Goal: Information Seeking & Learning: Understand process/instructions

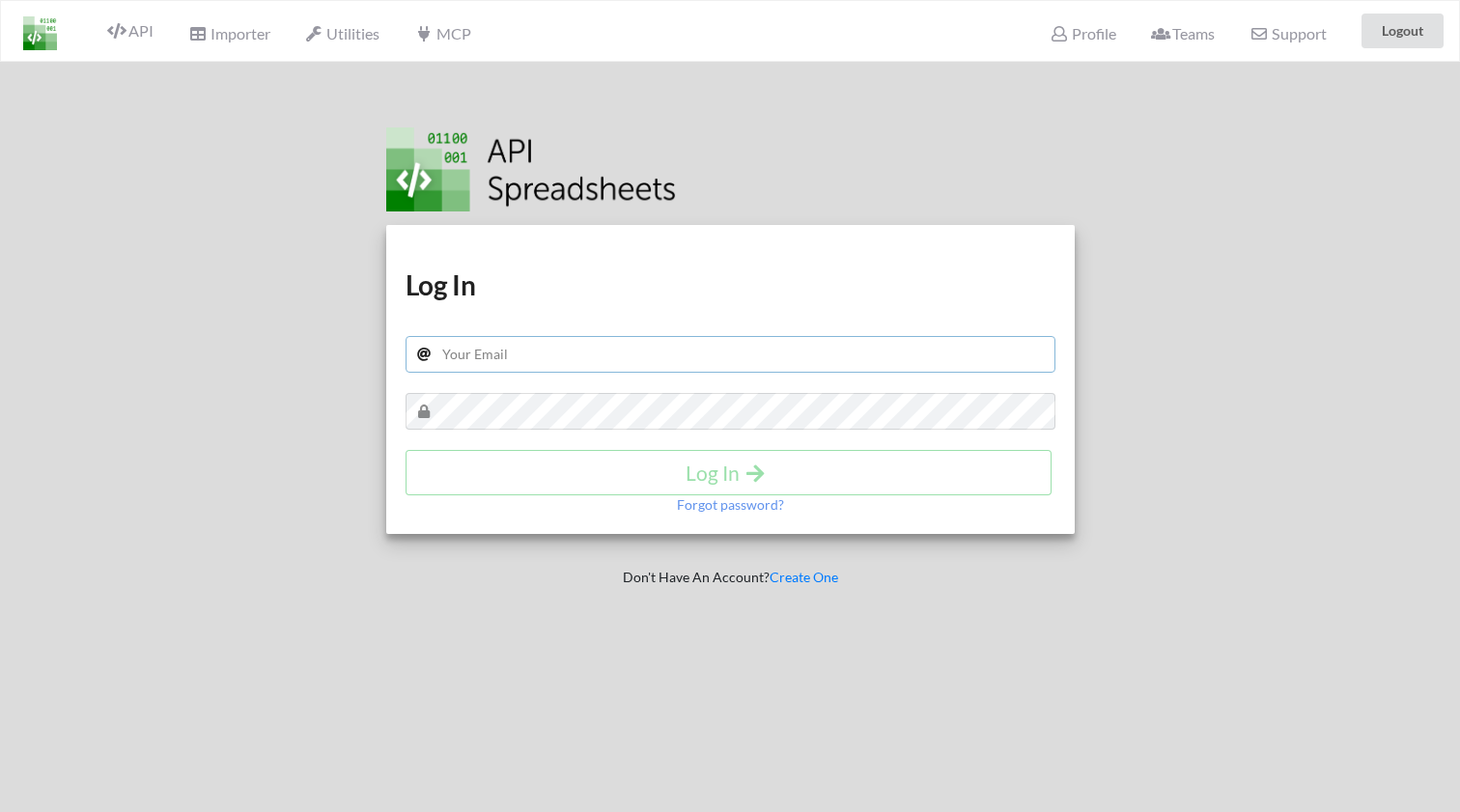
type input "jrz1026@gmail.com"
click at [636, 468] on h4 "Log In" at bounding box center [729, 472] width 606 height 24
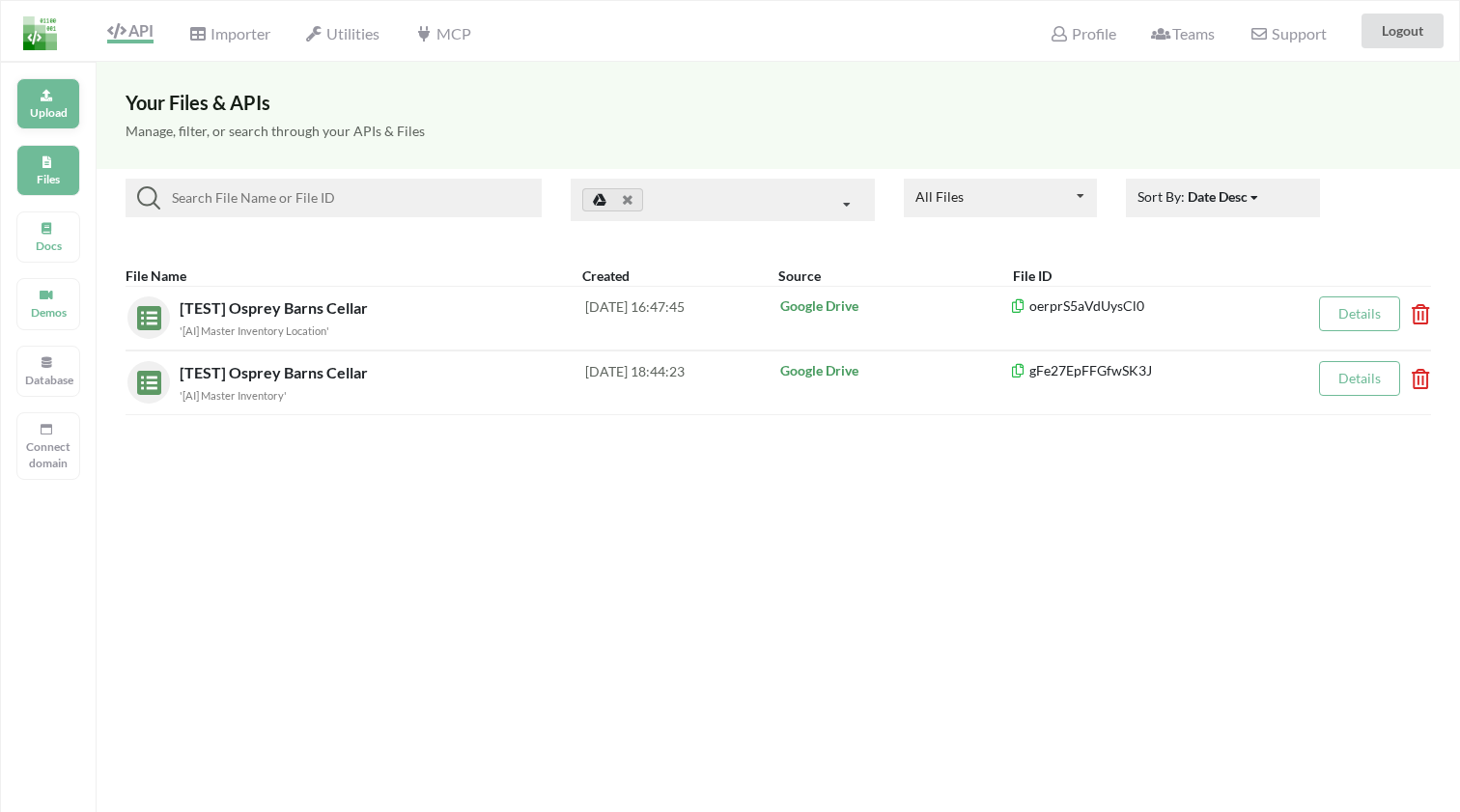
click at [56, 108] on p "Upload" at bounding box center [48, 113] width 46 height 16
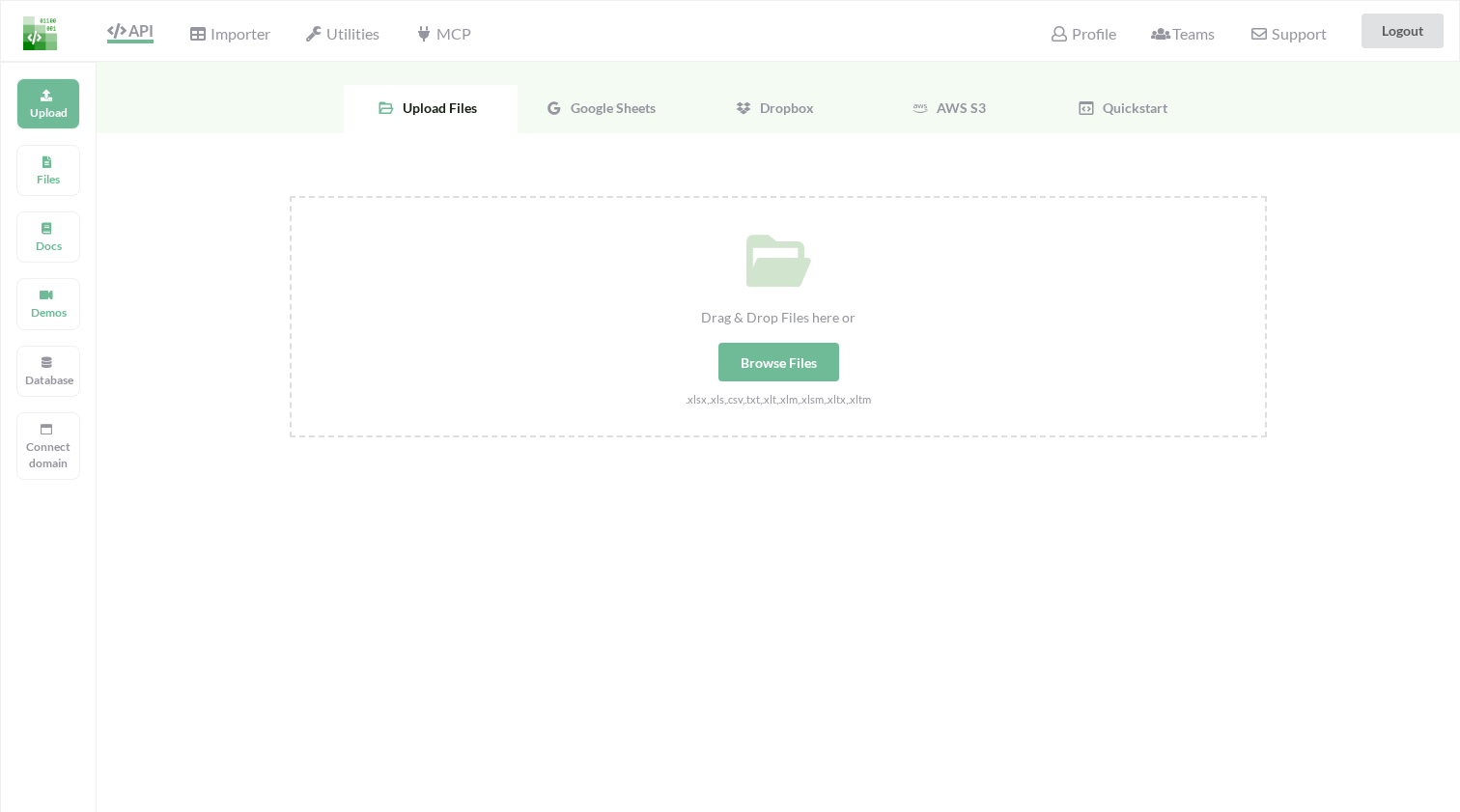
click at [630, 113] on span "Google Sheets" at bounding box center [609, 108] width 93 height 16
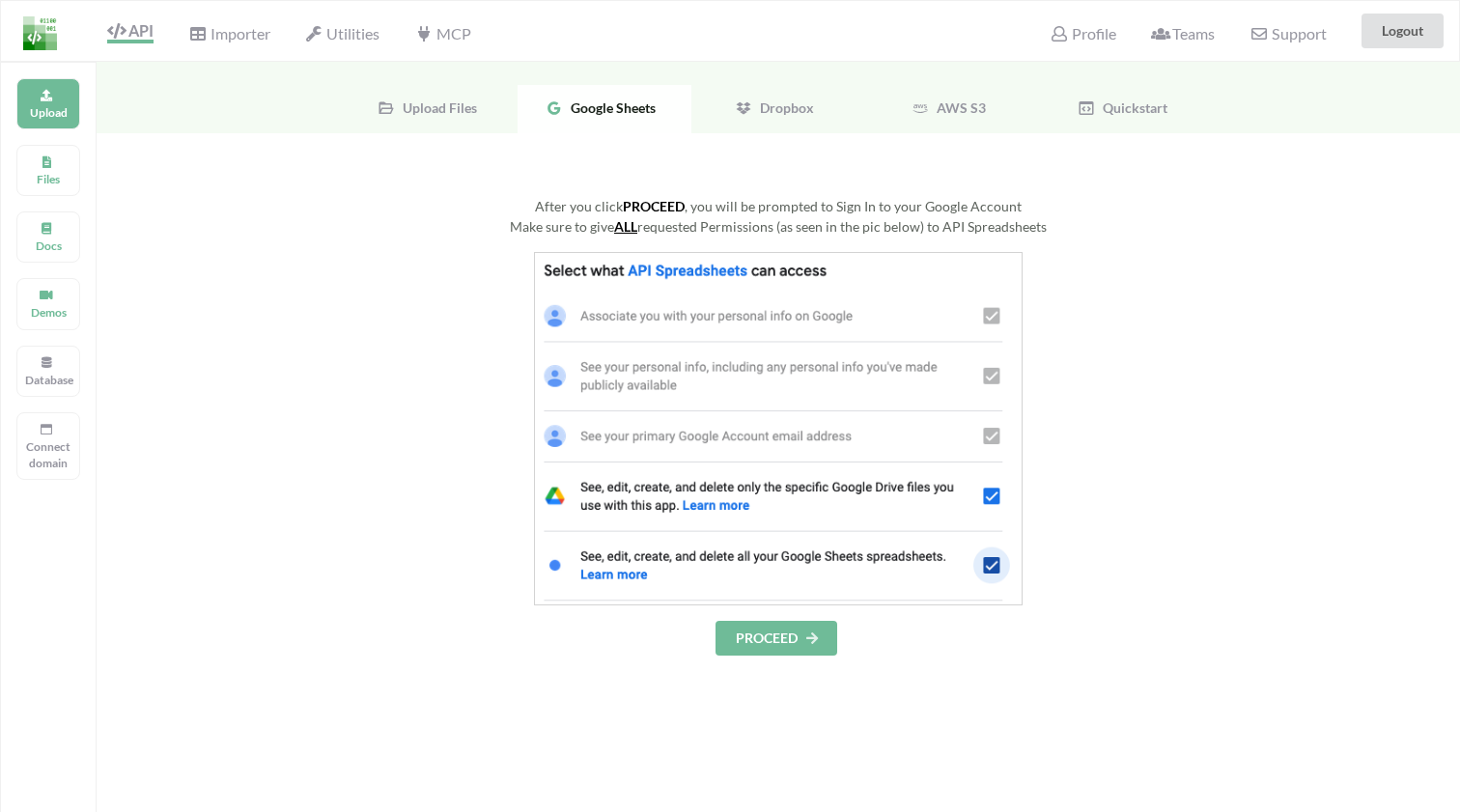
click at [795, 642] on button "PROCEED" at bounding box center [776, 638] width 122 height 35
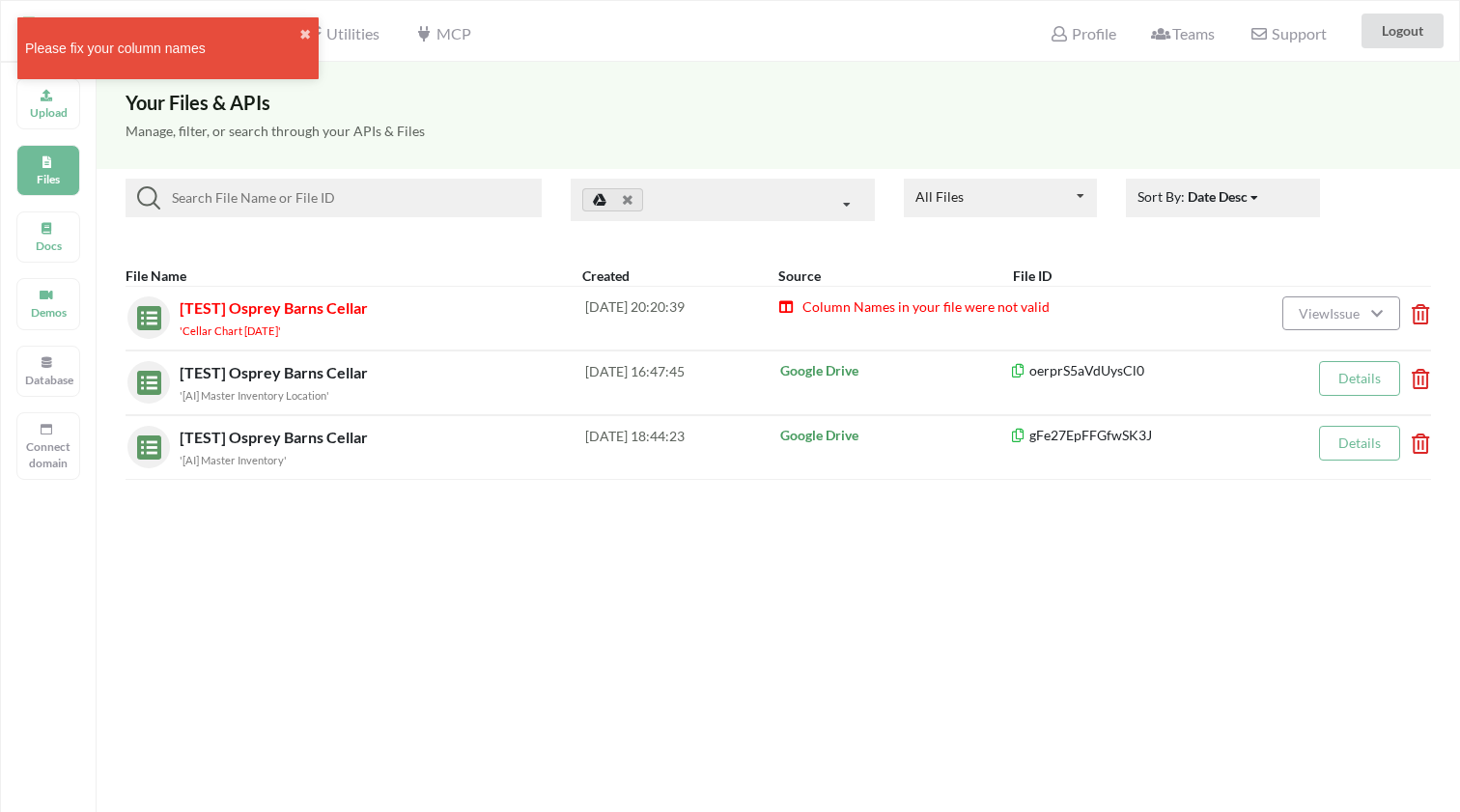
click at [1366, 304] on button "View Issue" at bounding box center [1340, 313] width 118 height 34
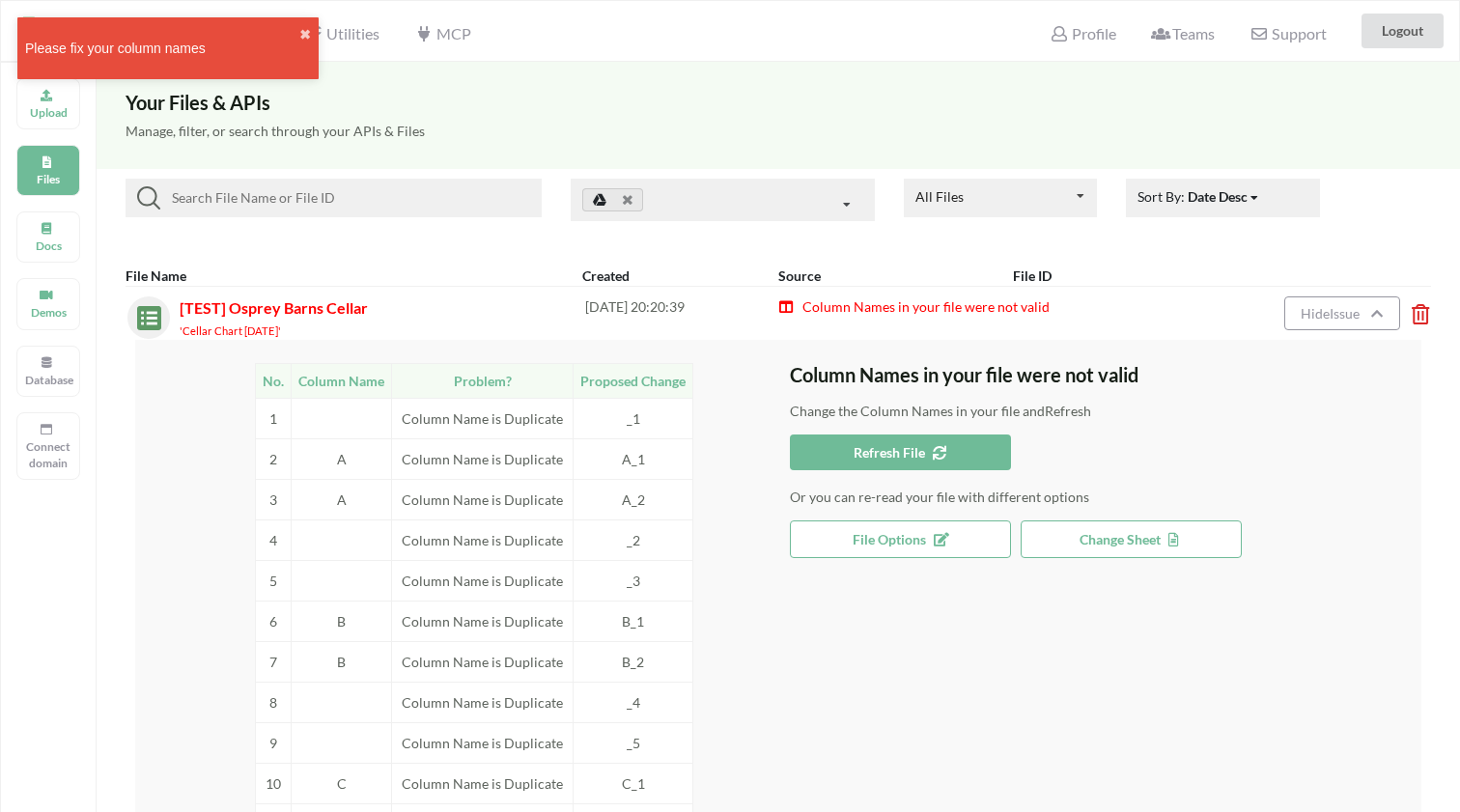
click at [1169, 546] on button "Change Sheet" at bounding box center [1131, 539] width 221 height 38
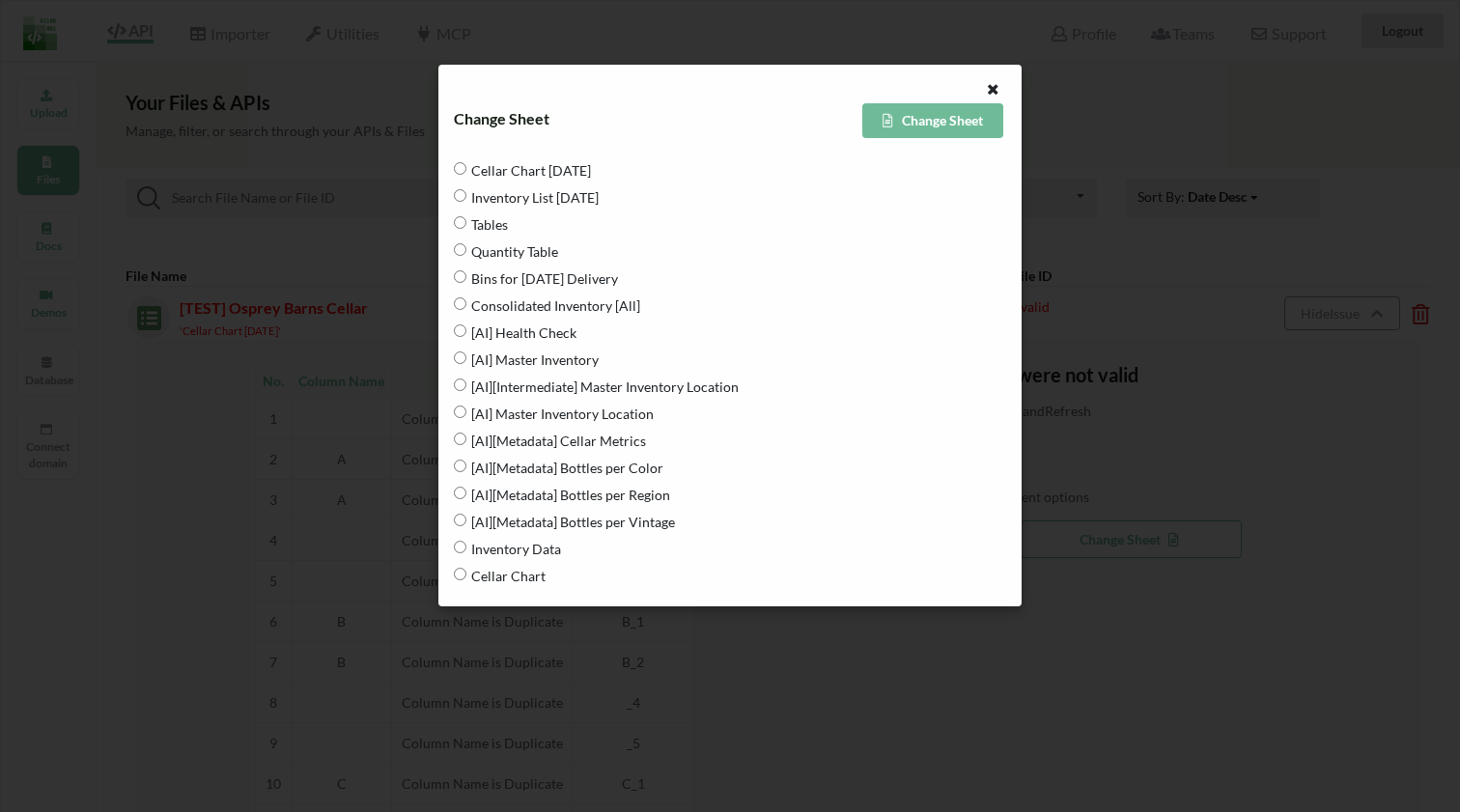
click at [462, 442] on Metrics "[AI][Metadata] Cellar Metrics" at bounding box center [459, 438] width 13 height 13
radio Metrics "true"
click at [941, 120] on button "Change Sheet" at bounding box center [932, 121] width 141 height 35
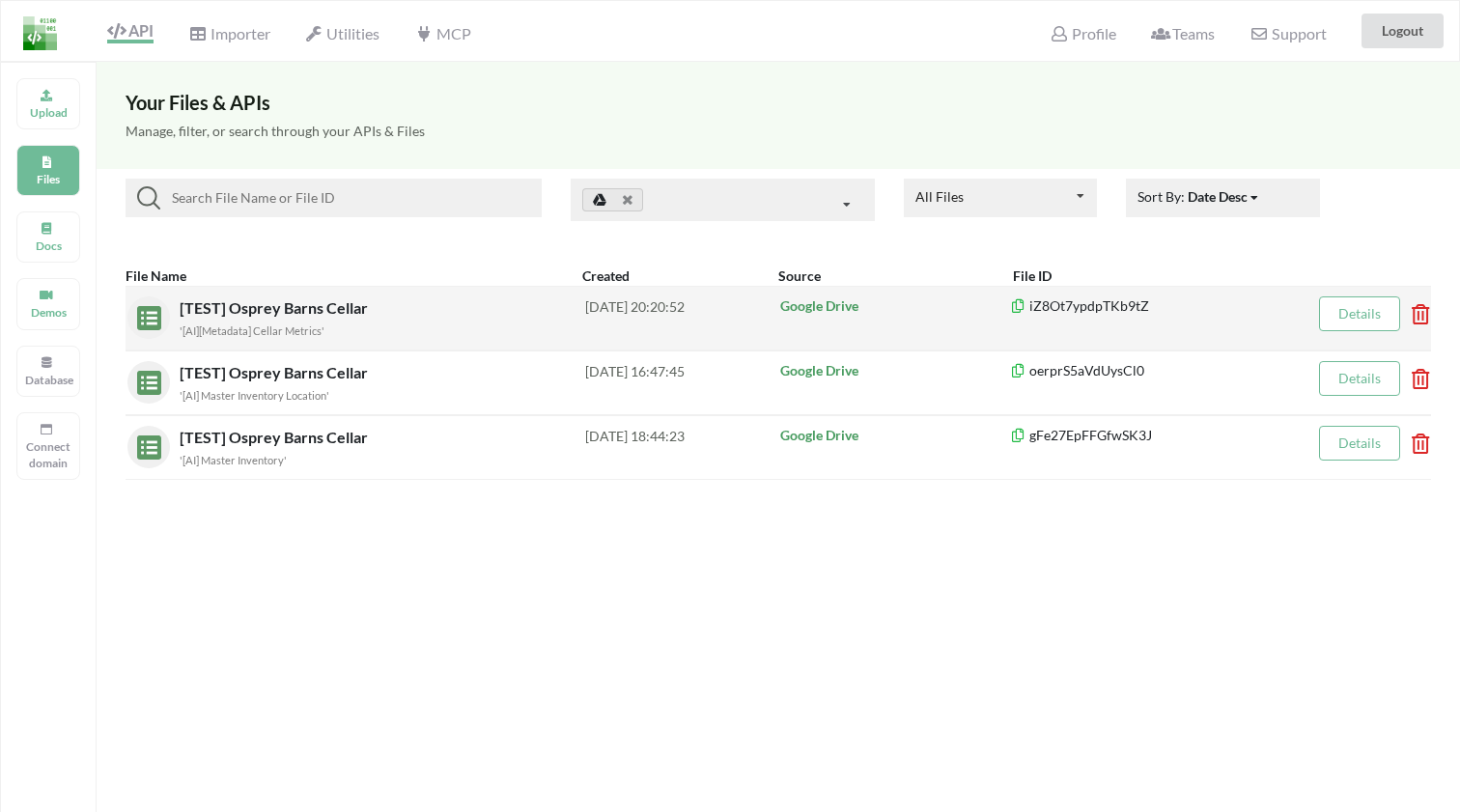
click at [305, 321] on div "'[AI][Metadata] Cellar Metrics'" at bounding box center [382, 330] width 406 height 20
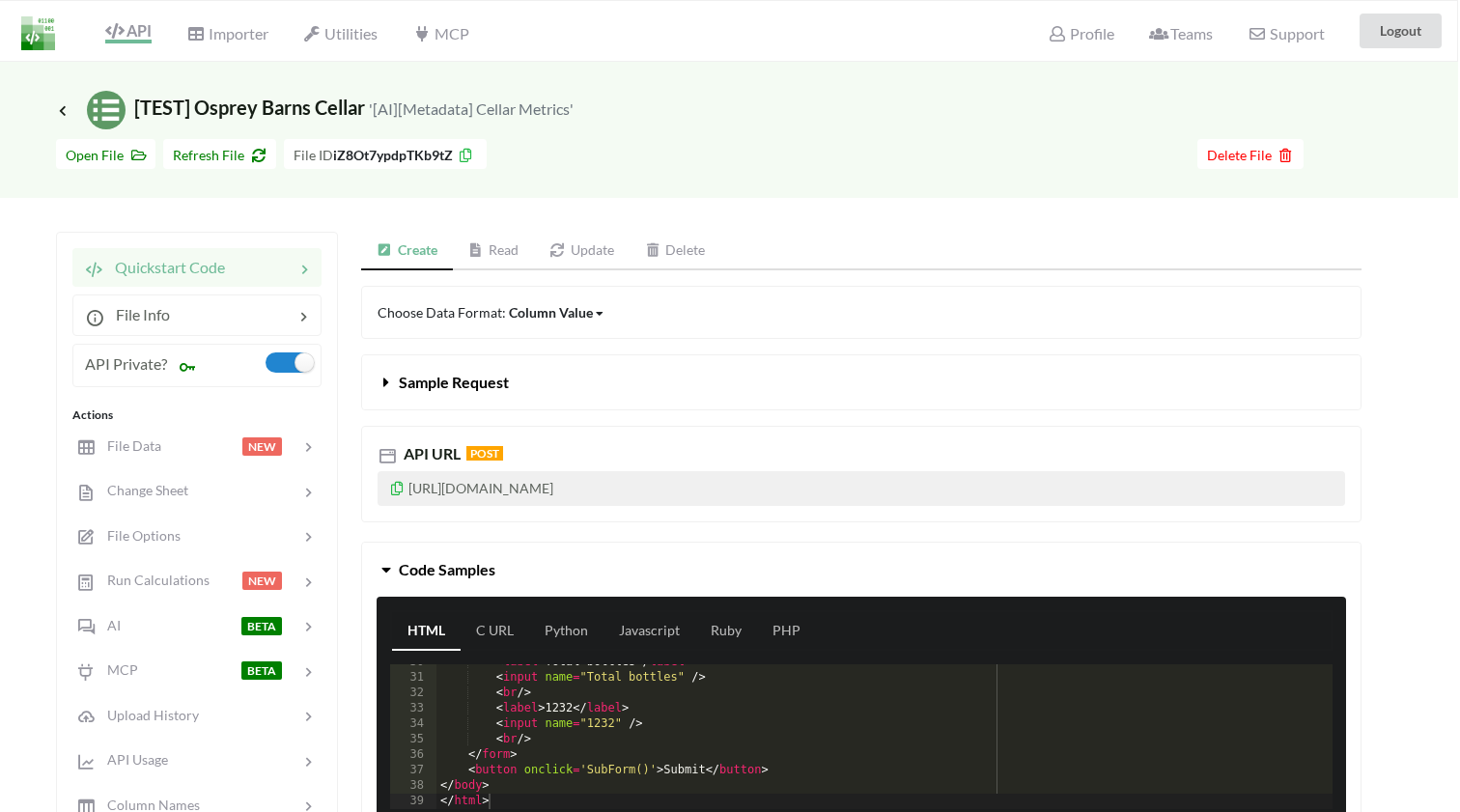
scroll to position [0, 2]
click at [491, 257] on link "Read" at bounding box center [493, 250] width 82 height 39
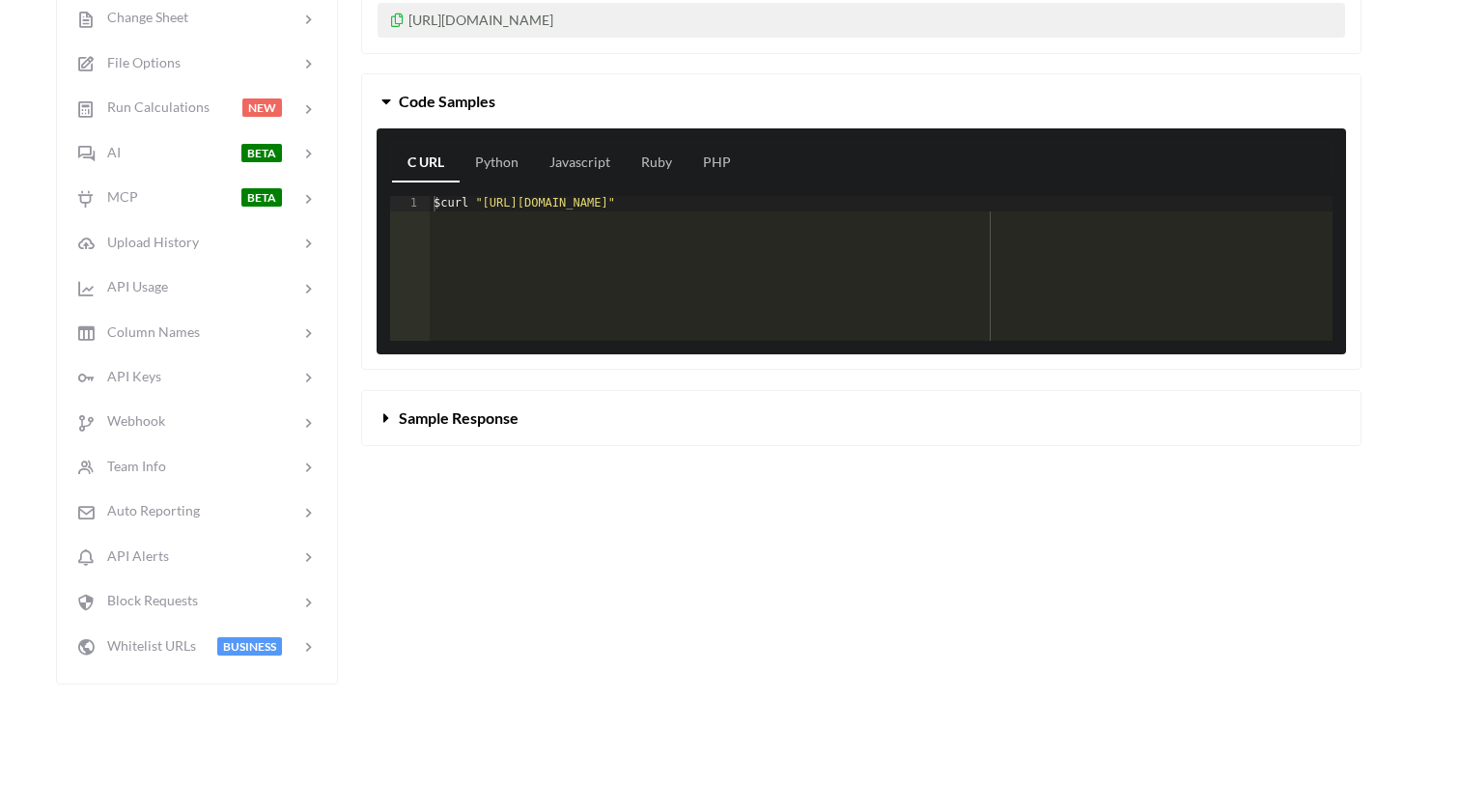
click at [409, 422] on button "Sample Response" at bounding box center [861, 417] width 999 height 54
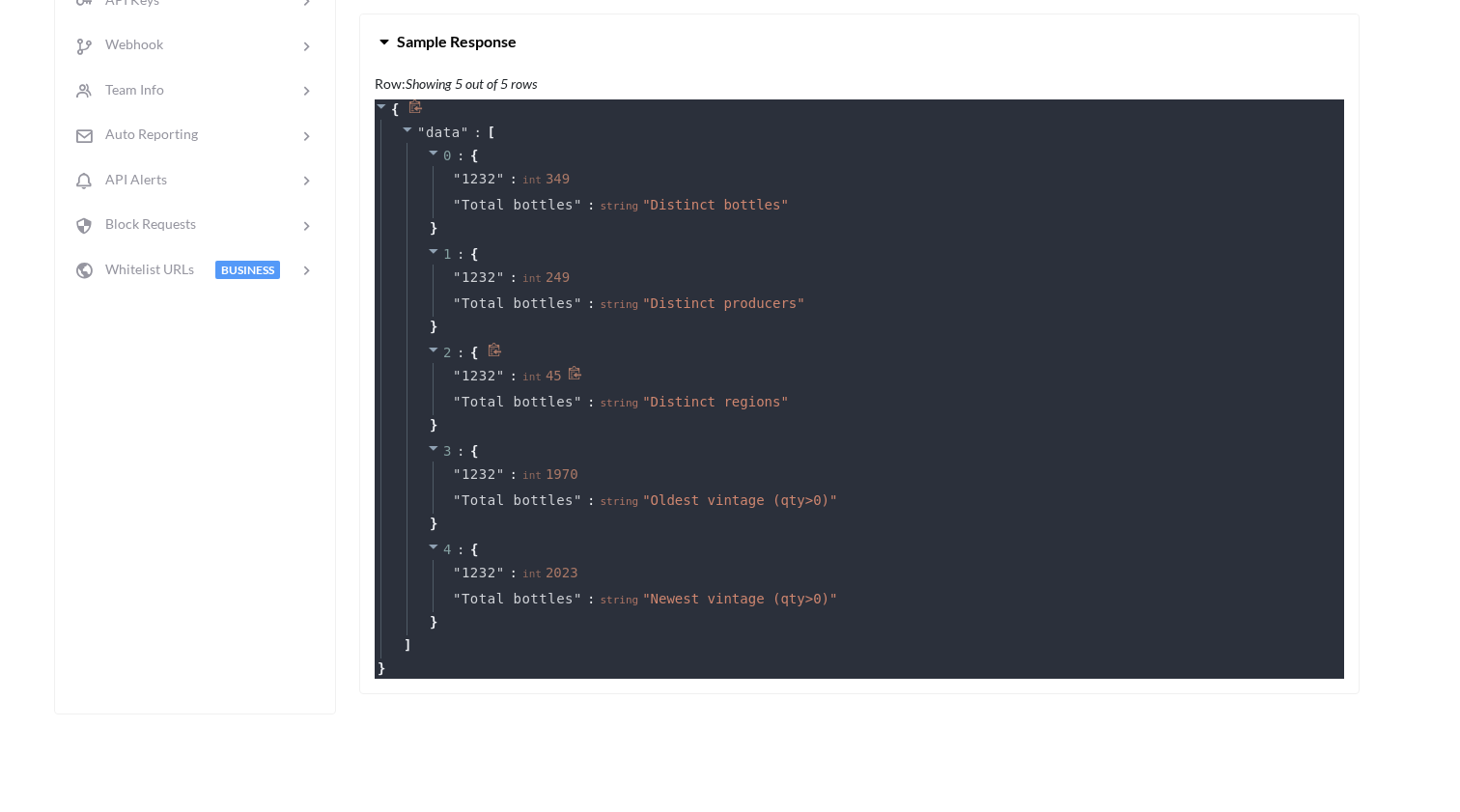
scroll to position [849, 4]
click at [436, 549] on icon at bounding box center [434, 546] width 10 height 5
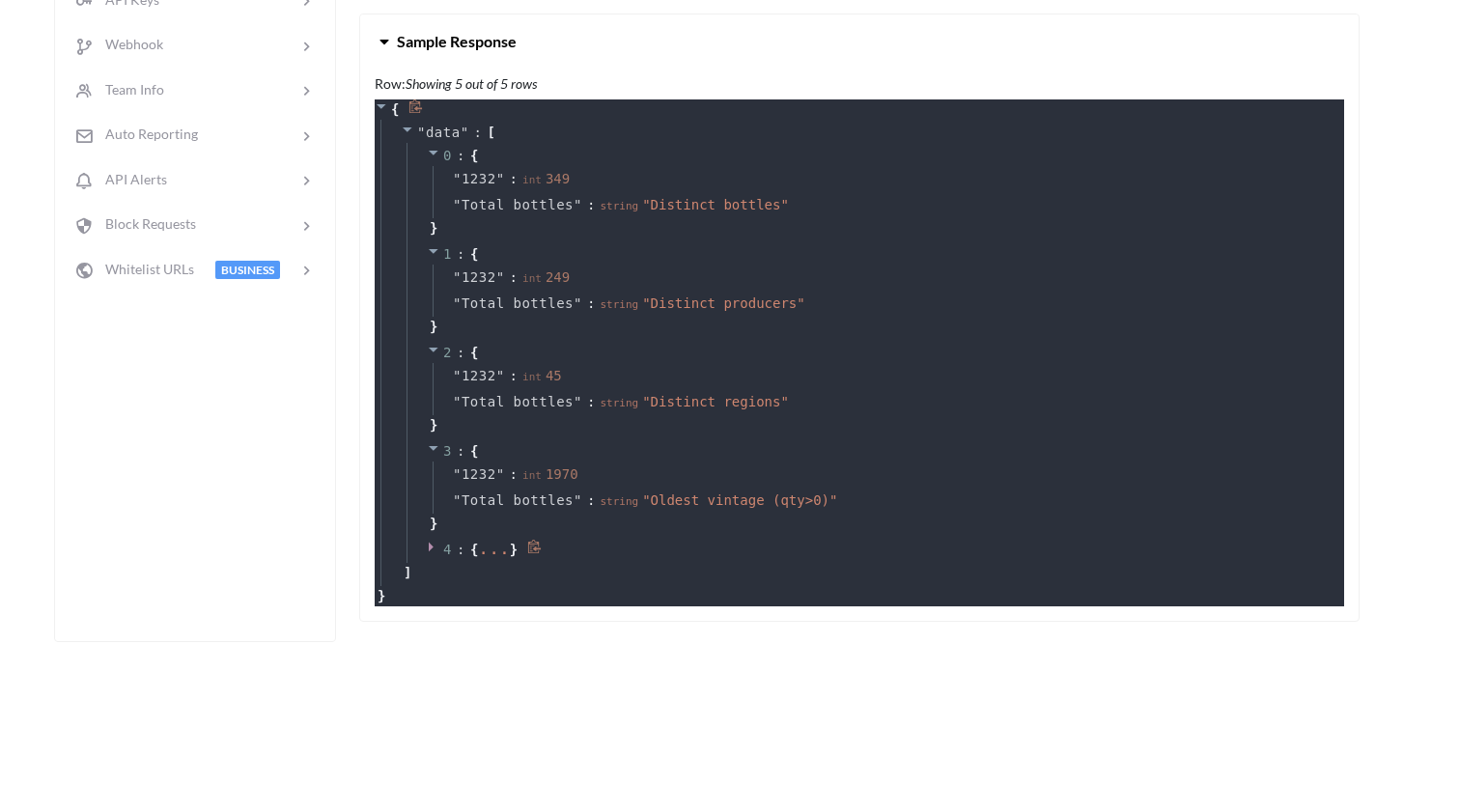
click at [436, 553] on icon at bounding box center [434, 546] width 14 height 14
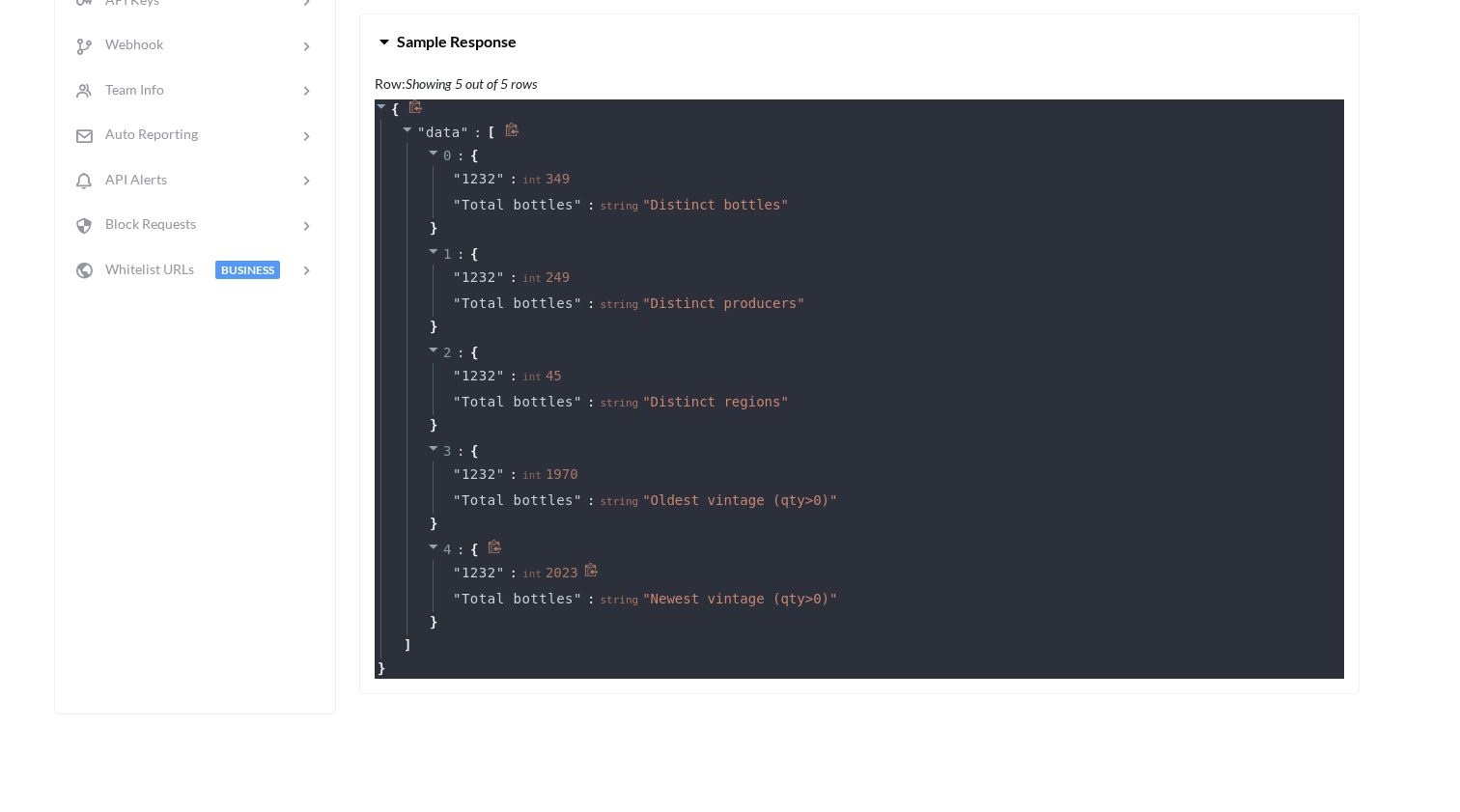
click at [484, 583] on span "1232" at bounding box center [478, 573] width 35 height 20
click at [480, 609] on span "Total bottles" at bounding box center [517, 599] width 112 height 20
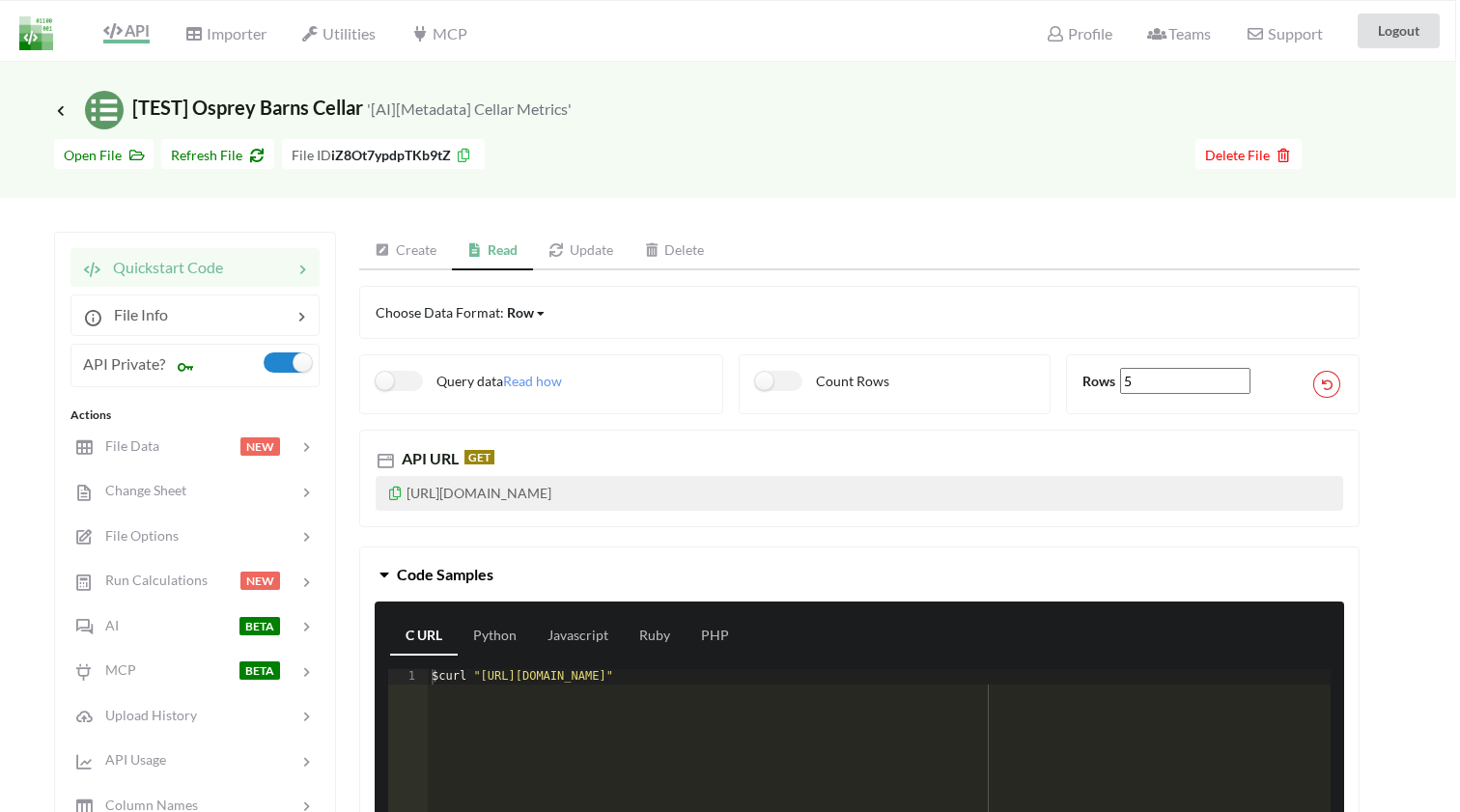
scroll to position [0, 4]
click at [209, 156] on span "Refresh File" at bounding box center [217, 154] width 94 height 16
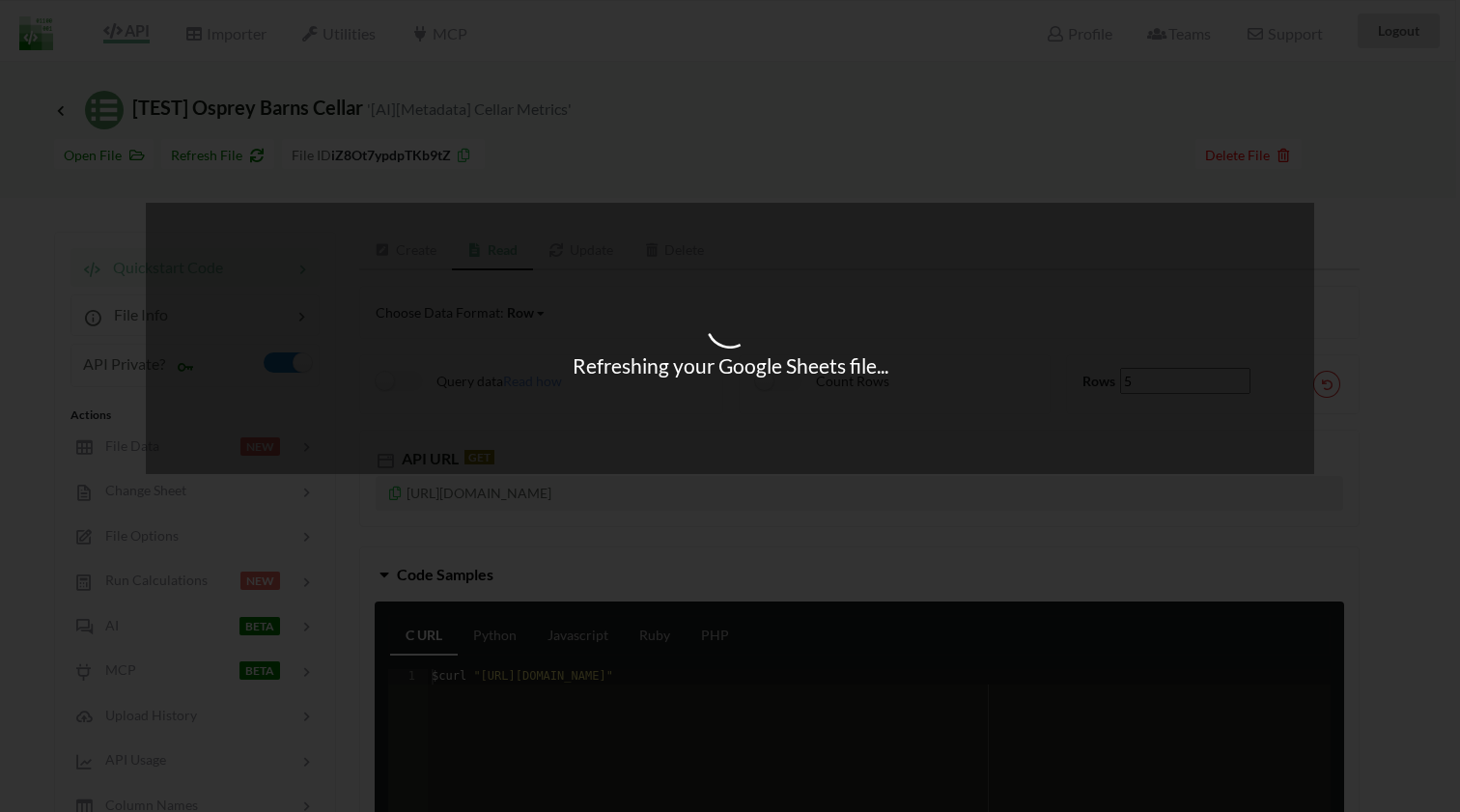
type input "6"
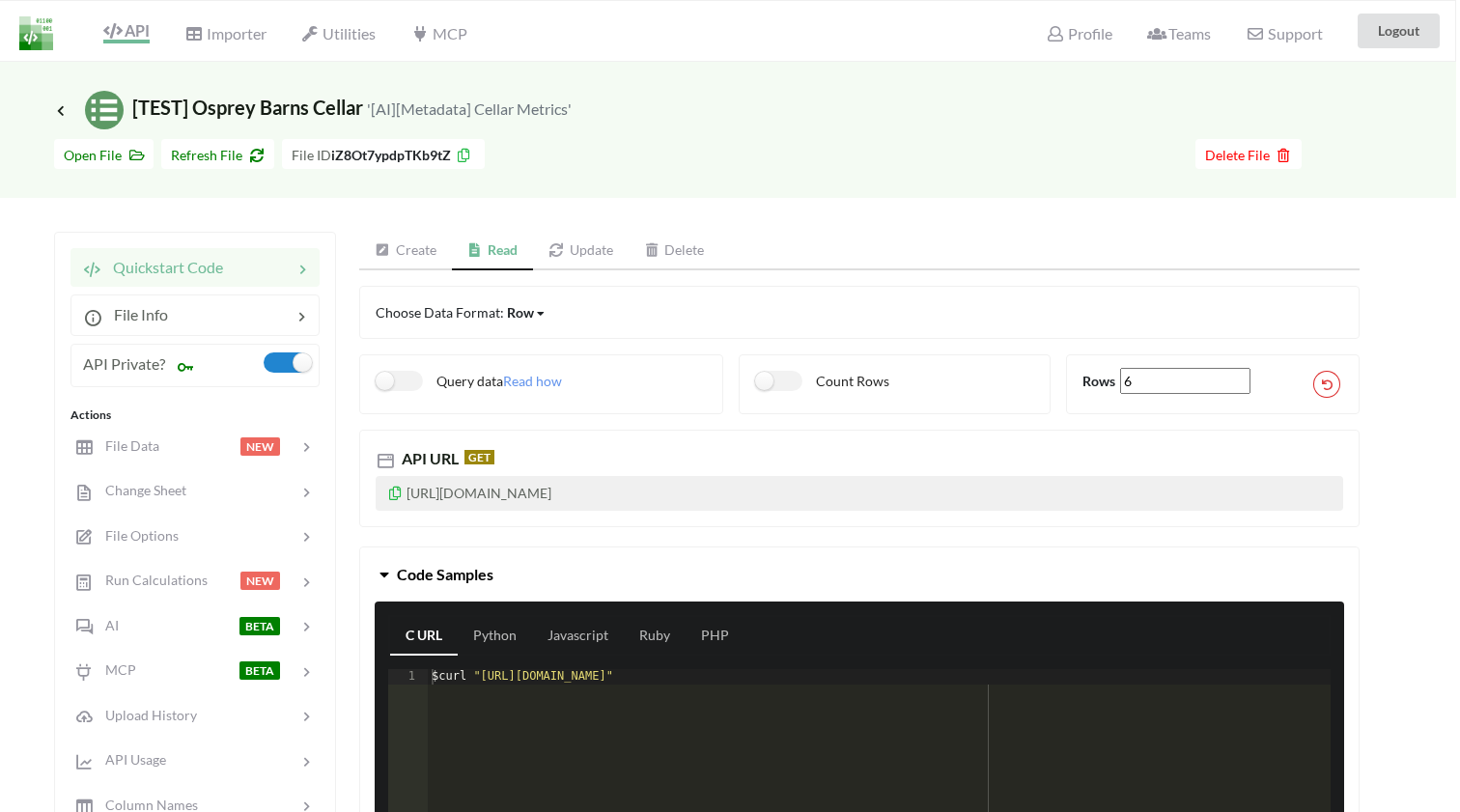
click at [201, 154] on span "Refresh File" at bounding box center [217, 154] width 94 height 16
click at [190, 150] on span "Refresh File" at bounding box center [217, 154] width 94 height 16
click at [508, 254] on link "Read" at bounding box center [492, 250] width 82 height 39
click at [430, 250] on link "Create" at bounding box center [405, 250] width 93 height 39
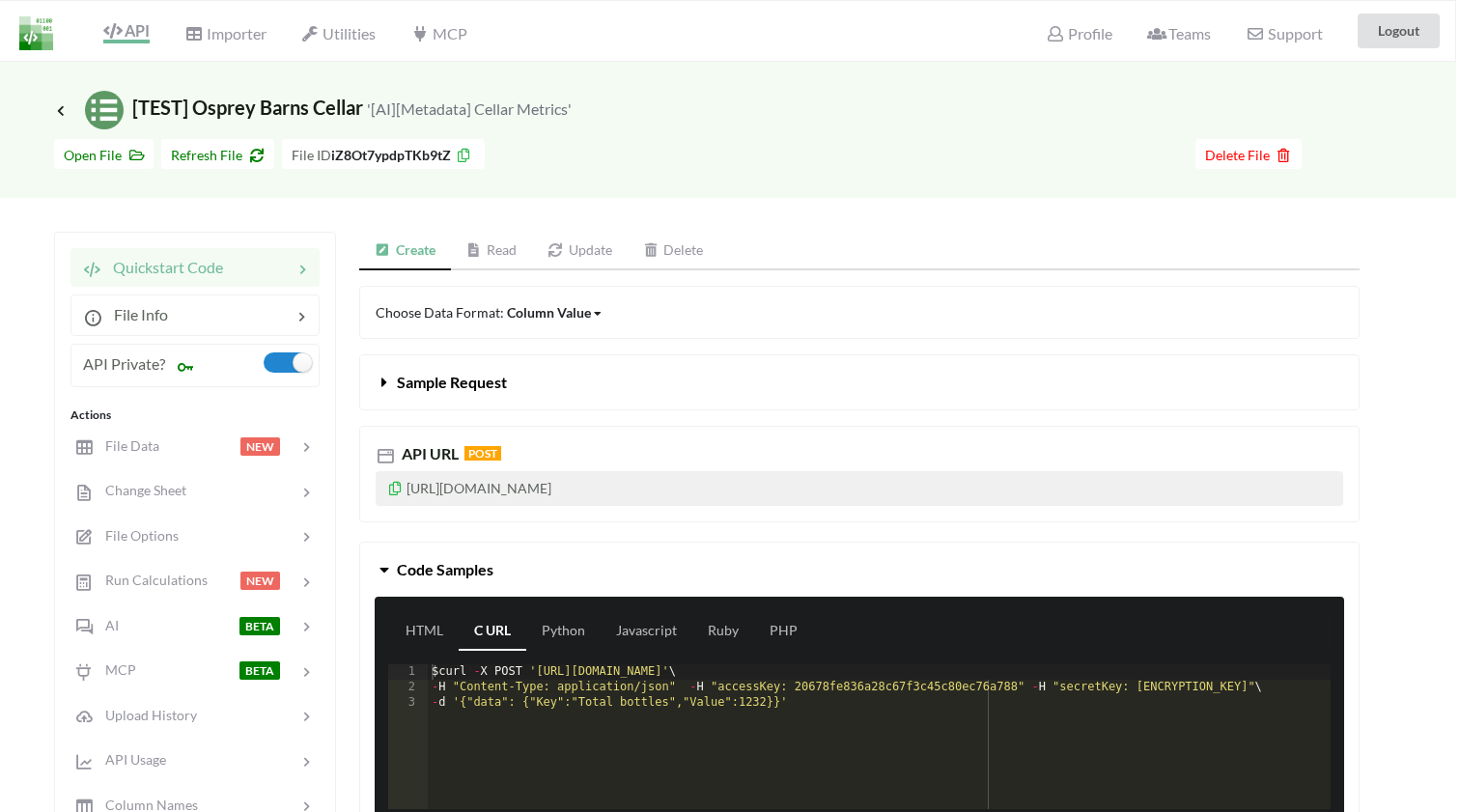
click at [486, 249] on link "Read" at bounding box center [491, 250] width 82 height 39
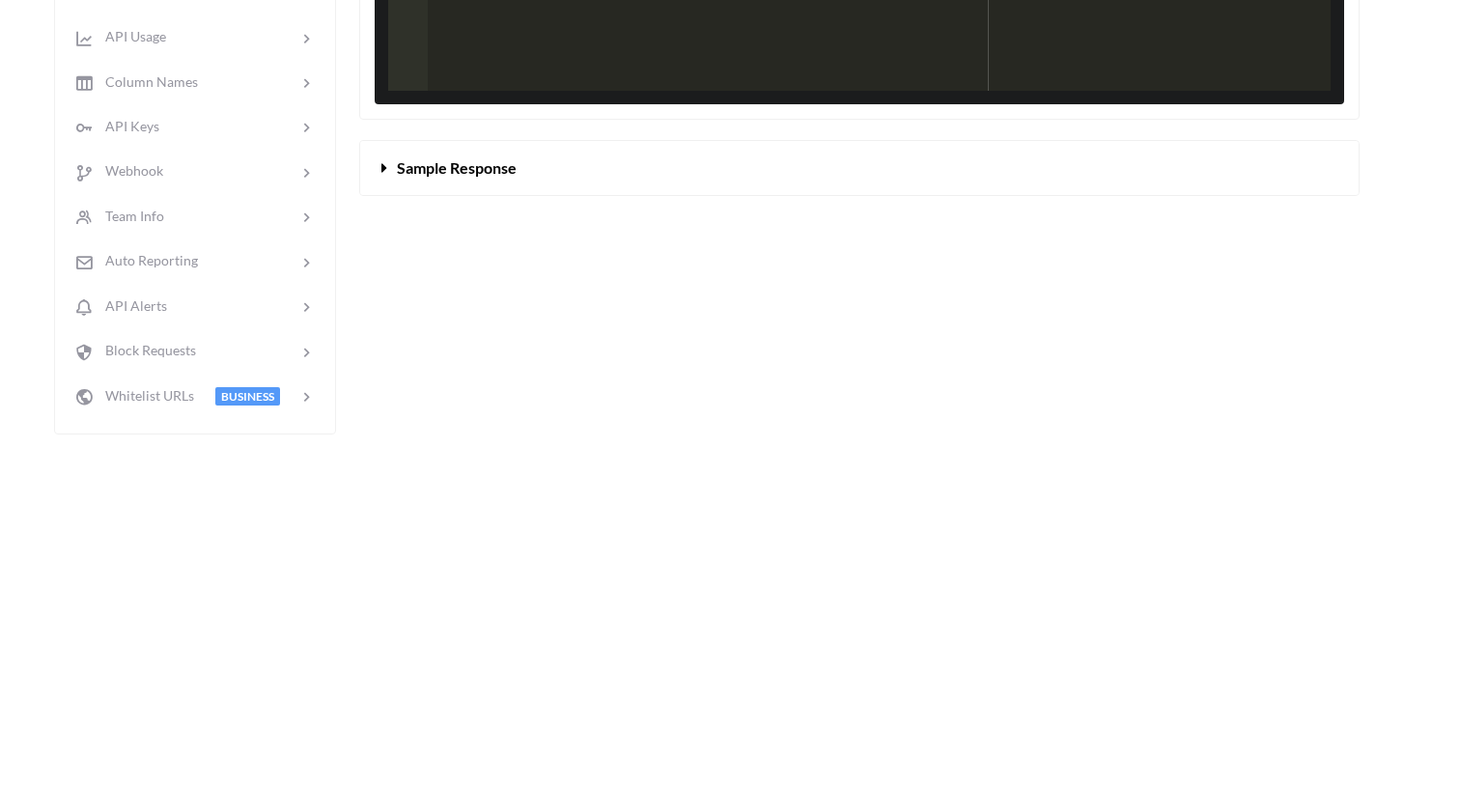
scroll to position [701, 4]
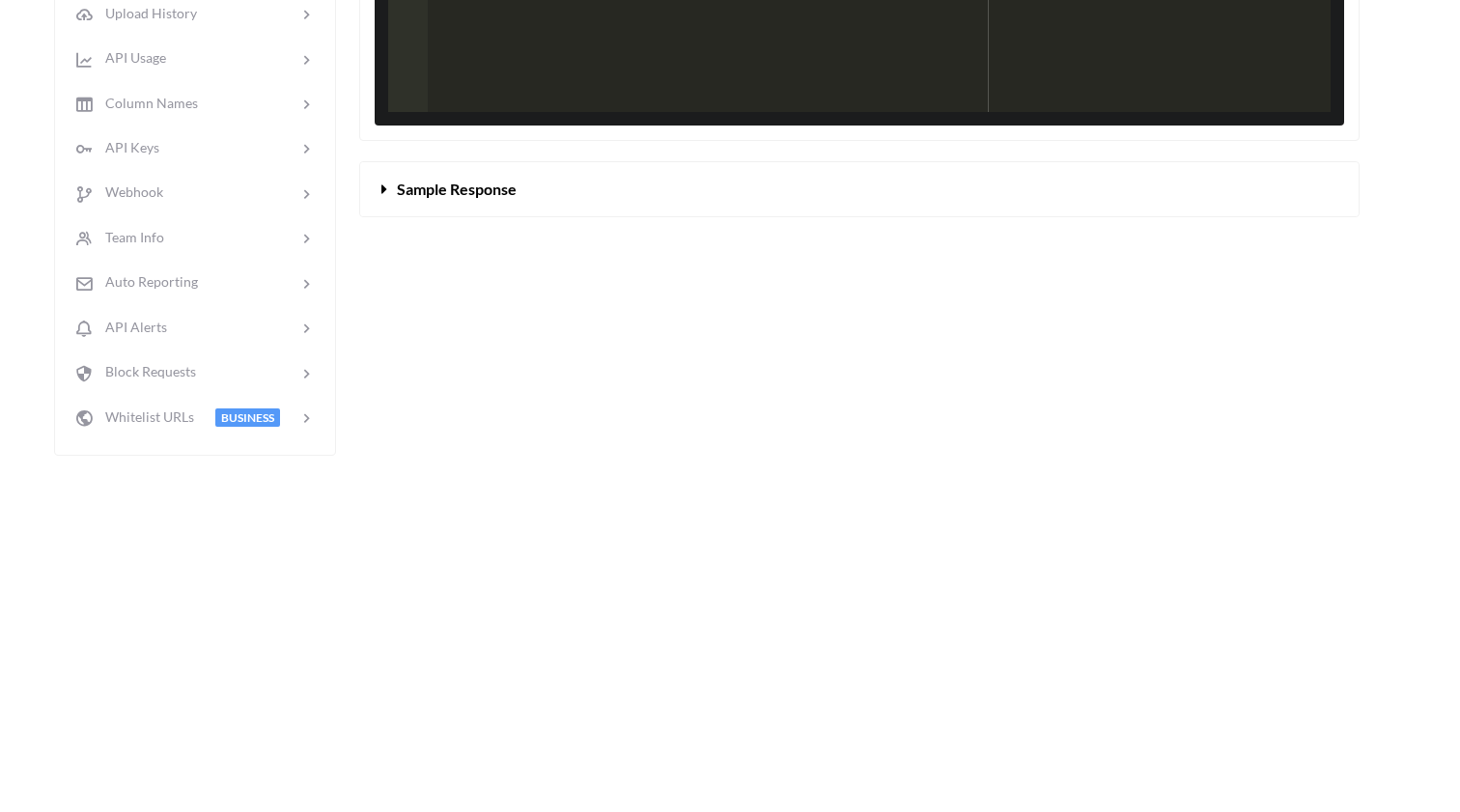
click at [388, 193] on icon at bounding box center [385, 184] width 18 height 15
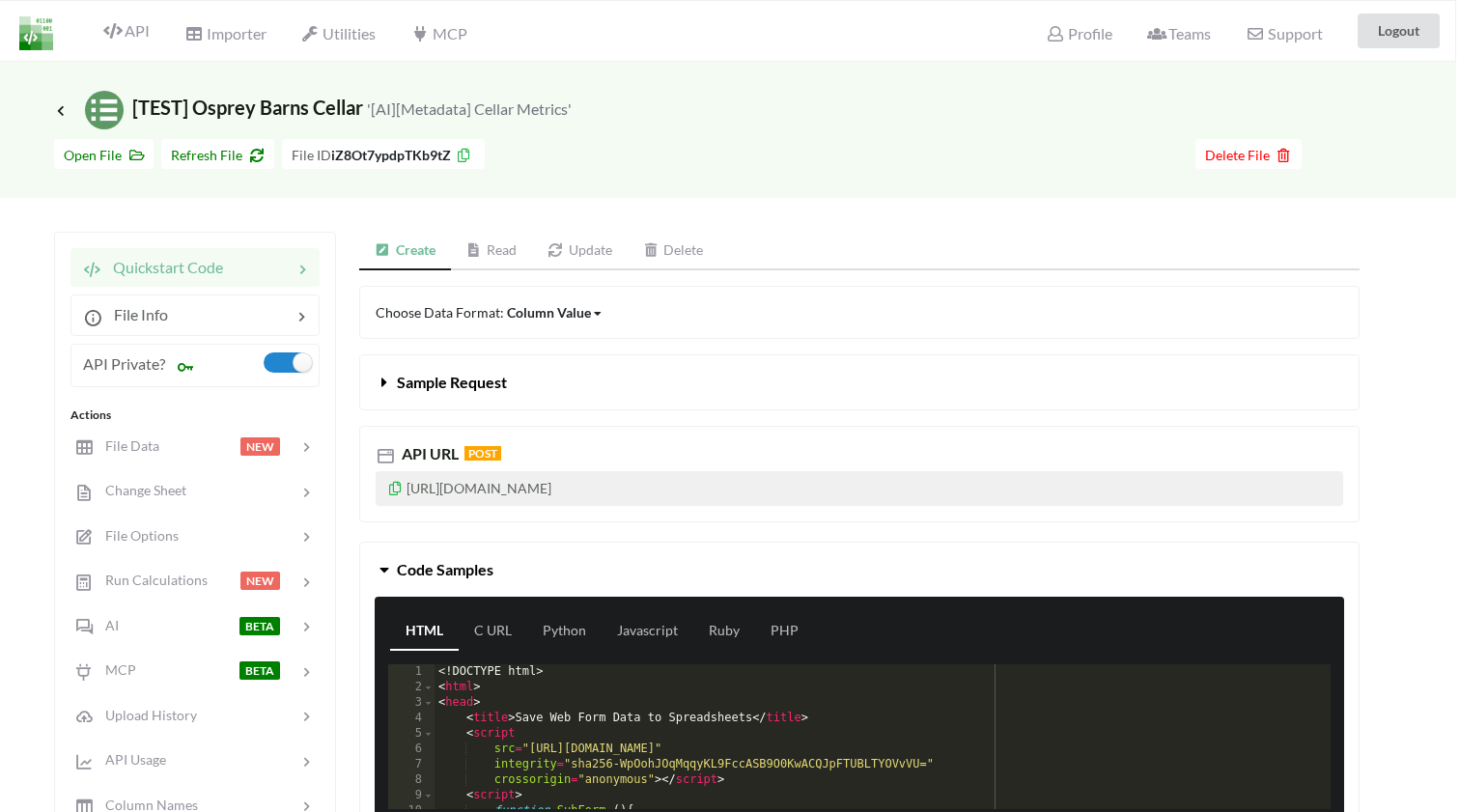
scroll to position [0, 4]
click at [489, 234] on link "Read" at bounding box center [491, 250] width 82 height 39
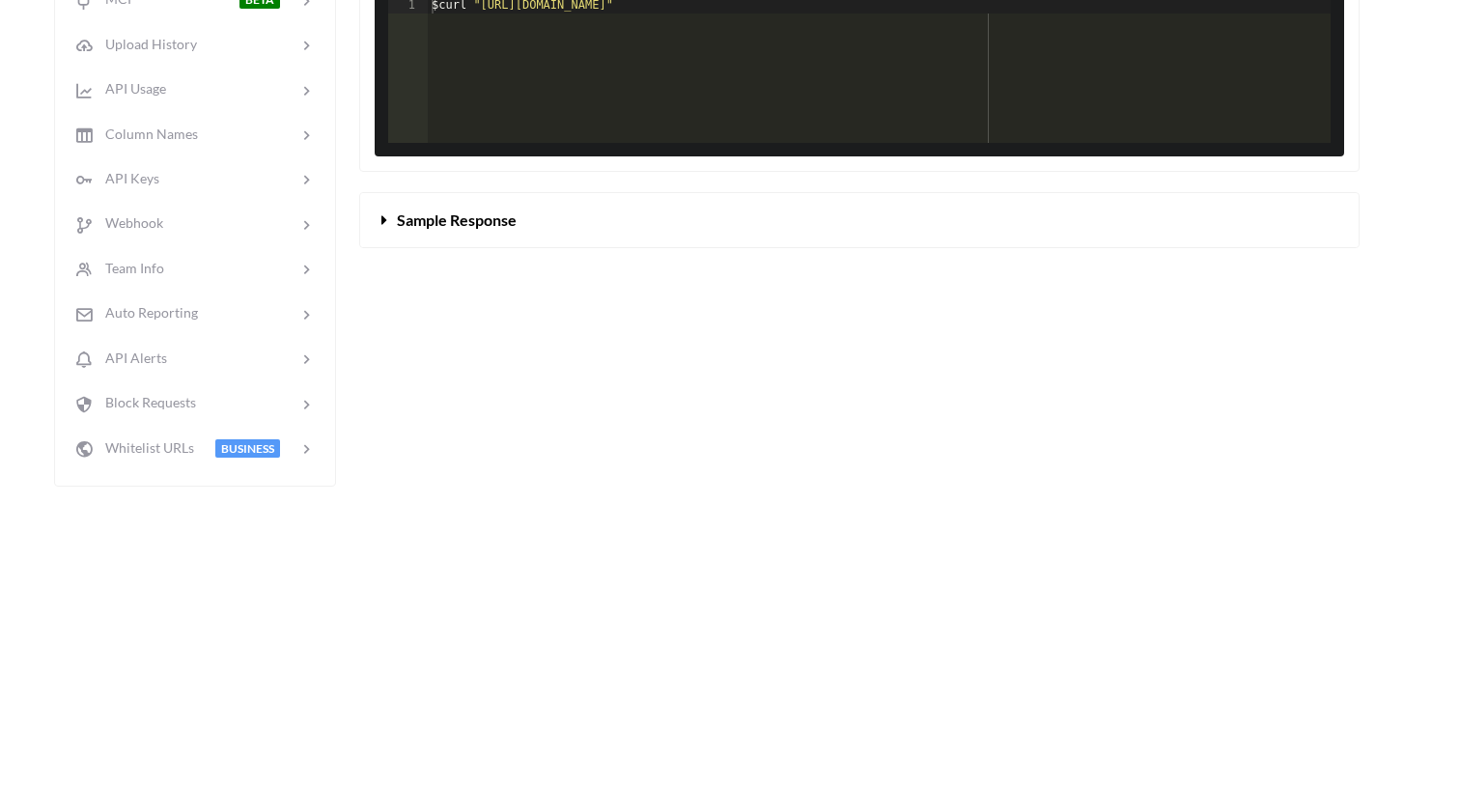
scroll to position [623, 4]
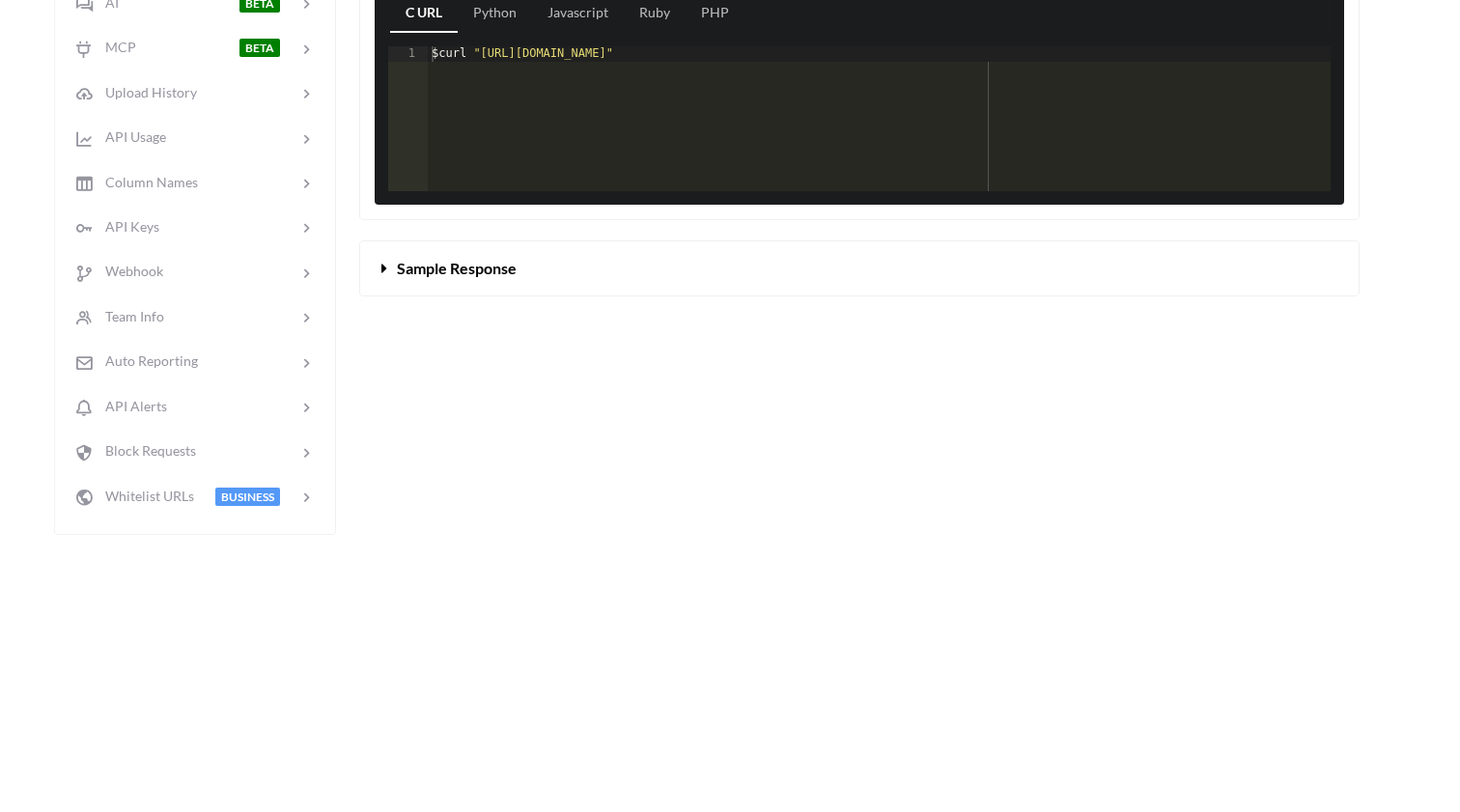
click at [417, 294] on button "Sample Response" at bounding box center [859, 268] width 999 height 54
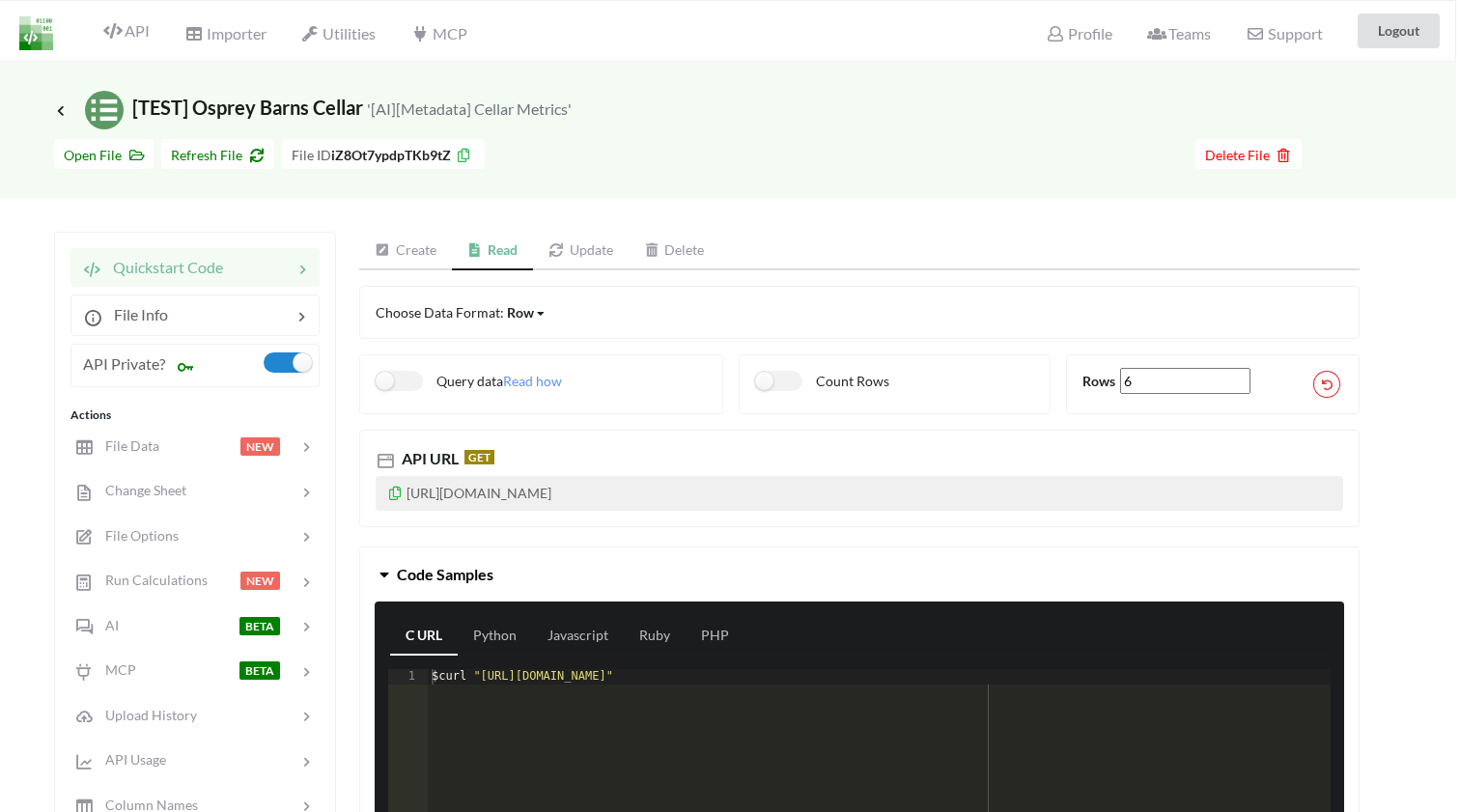
scroll to position [0, 4]
click at [227, 152] on span "Refresh File" at bounding box center [217, 154] width 94 height 16
click at [206, 165] on button "Refresh File" at bounding box center [217, 153] width 113 height 30
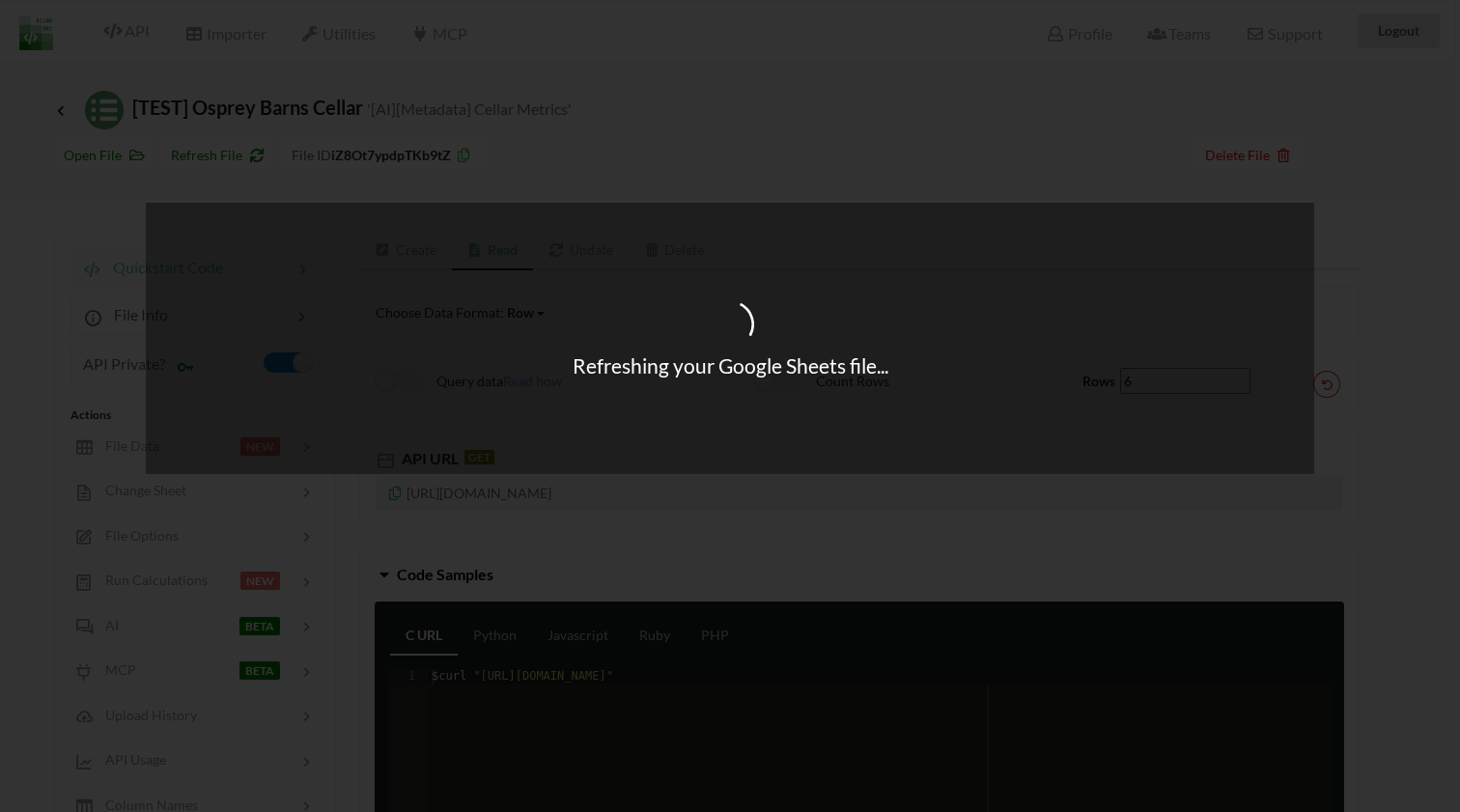
type input "1"
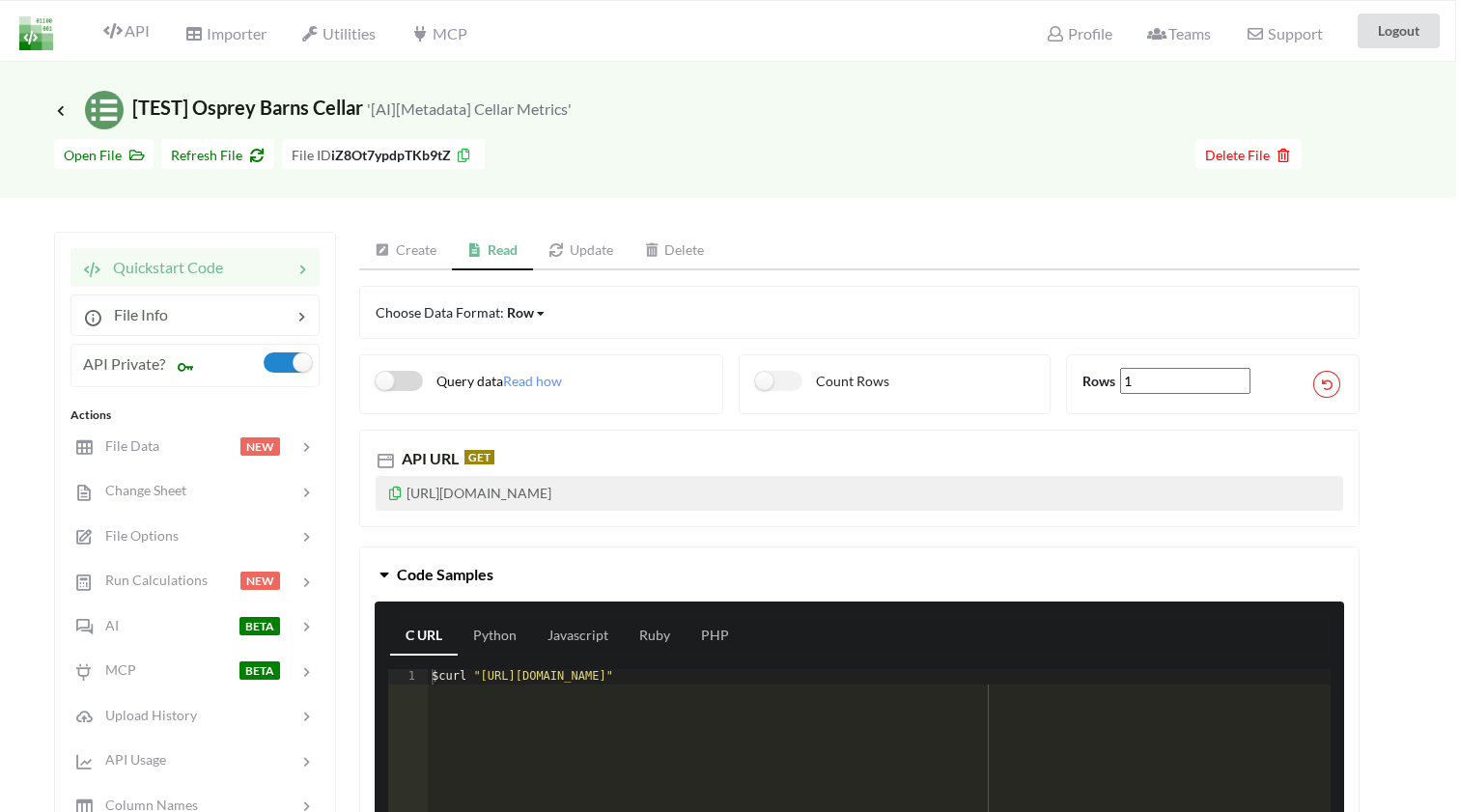
click at [414, 379] on label "Query data" at bounding box center [439, 381] width 128 height 20
click at [413, 378] on label "Query data" at bounding box center [439, 381] width 128 height 20
checkbox input "false"
click at [794, 381] on label "Count Rows" at bounding box center [822, 381] width 135 height 20
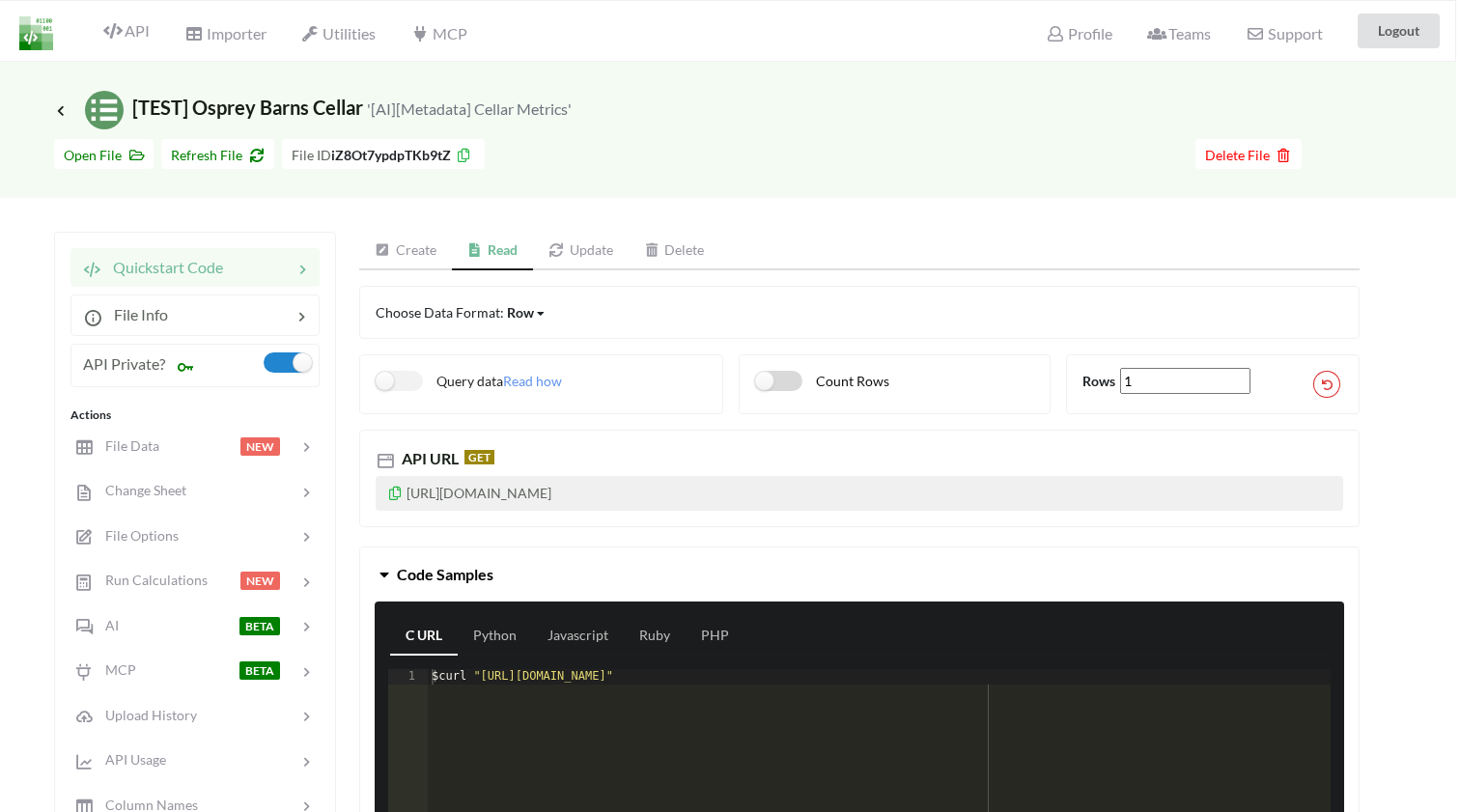
checkbox input "false"
click at [216, 152] on span "Refresh File" at bounding box center [217, 154] width 94 height 16
type input "6"
click at [415, 240] on link "Create" at bounding box center [405, 250] width 93 height 39
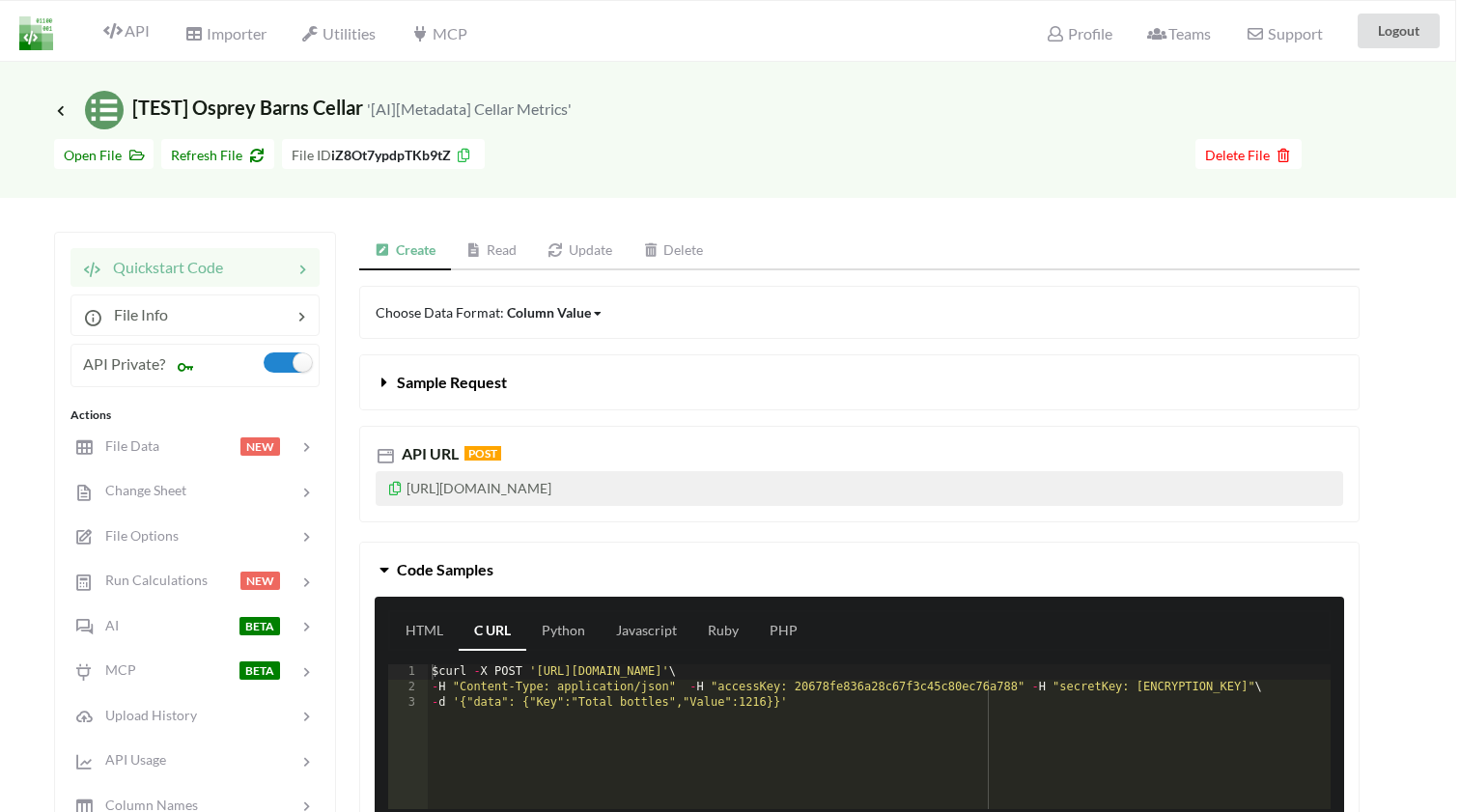
click at [479, 266] on link "Read" at bounding box center [491, 250] width 82 height 39
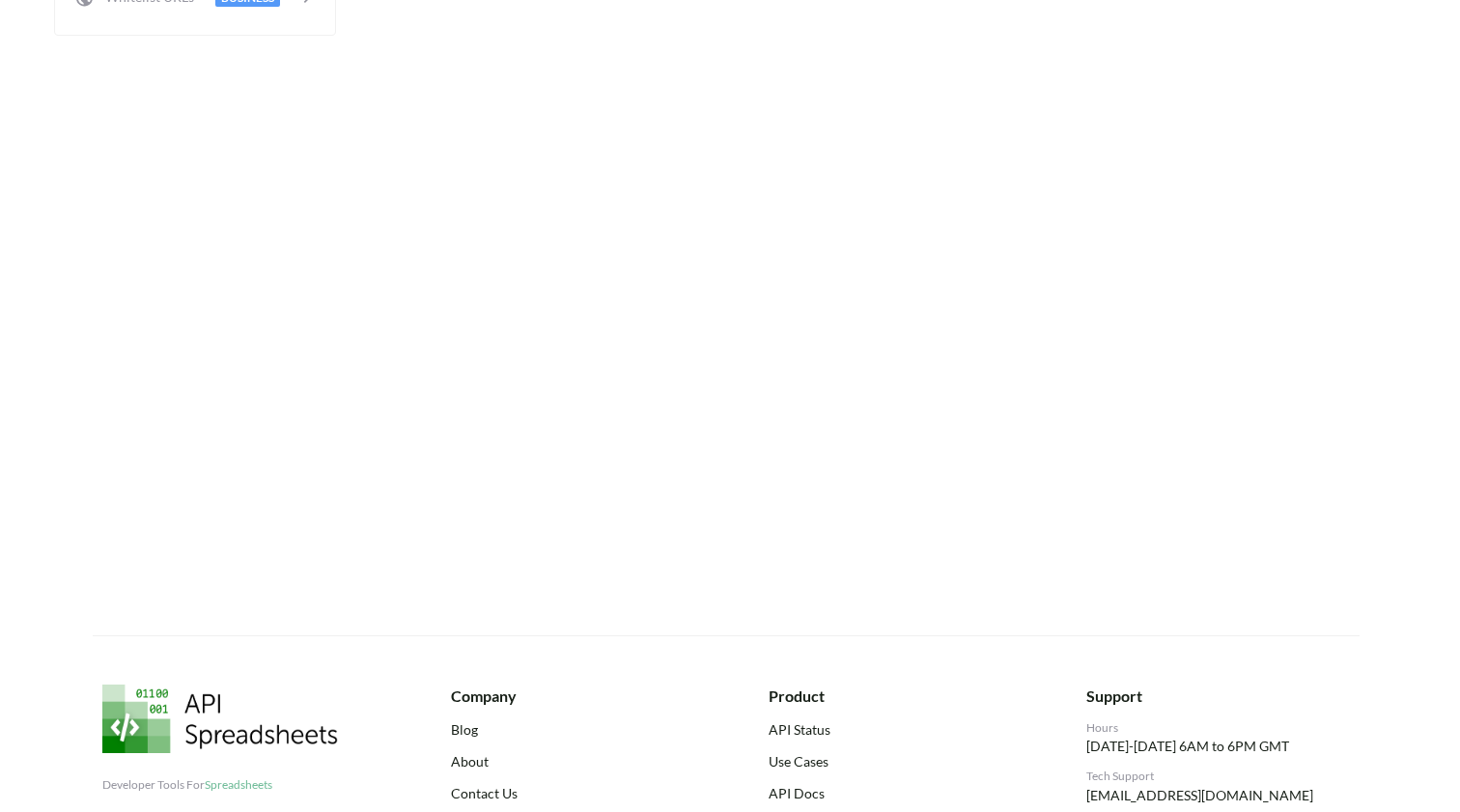
scroll to position [755, 4]
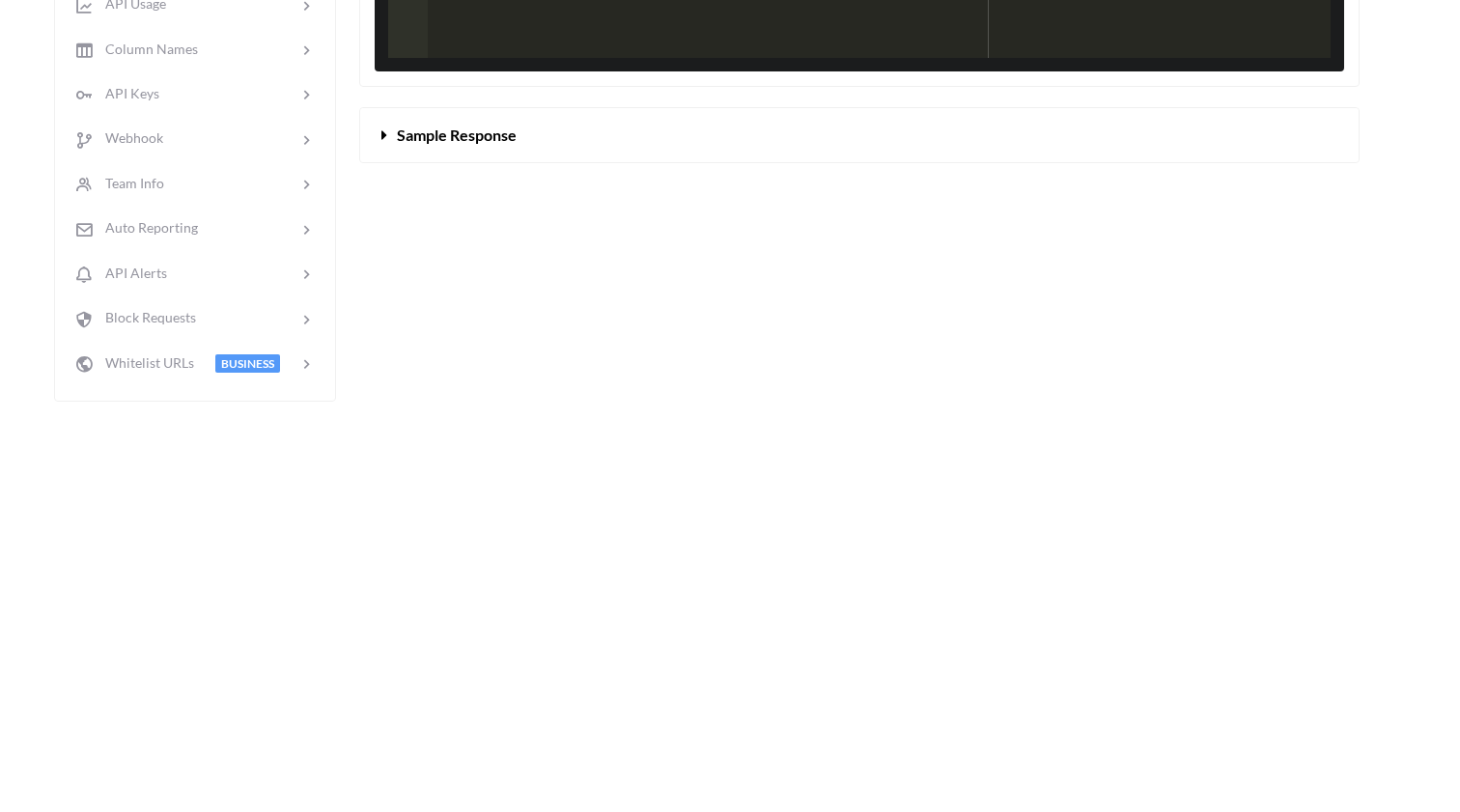
click at [406, 143] on span "Sample Response" at bounding box center [456, 135] width 120 height 18
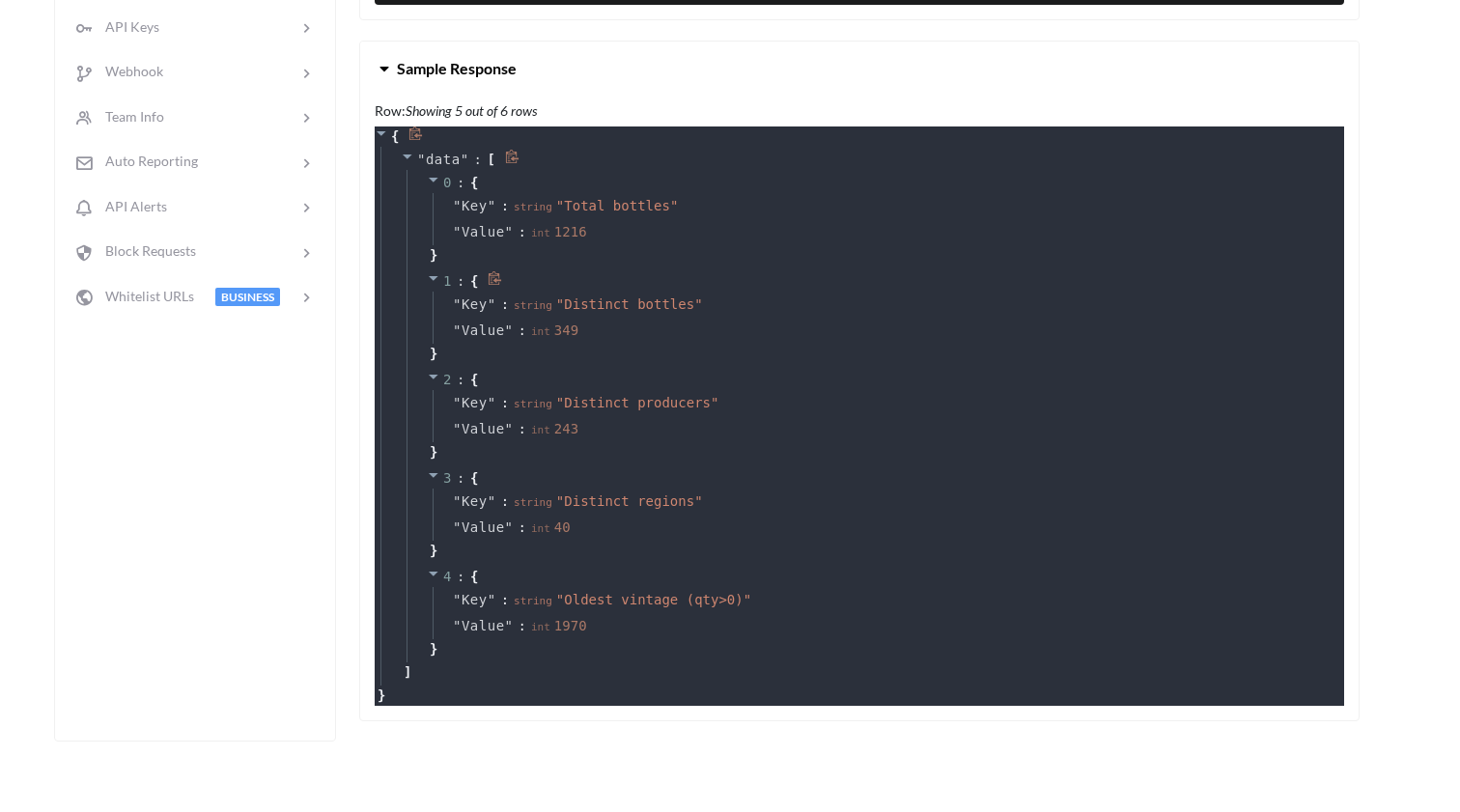
scroll to position [828, 4]
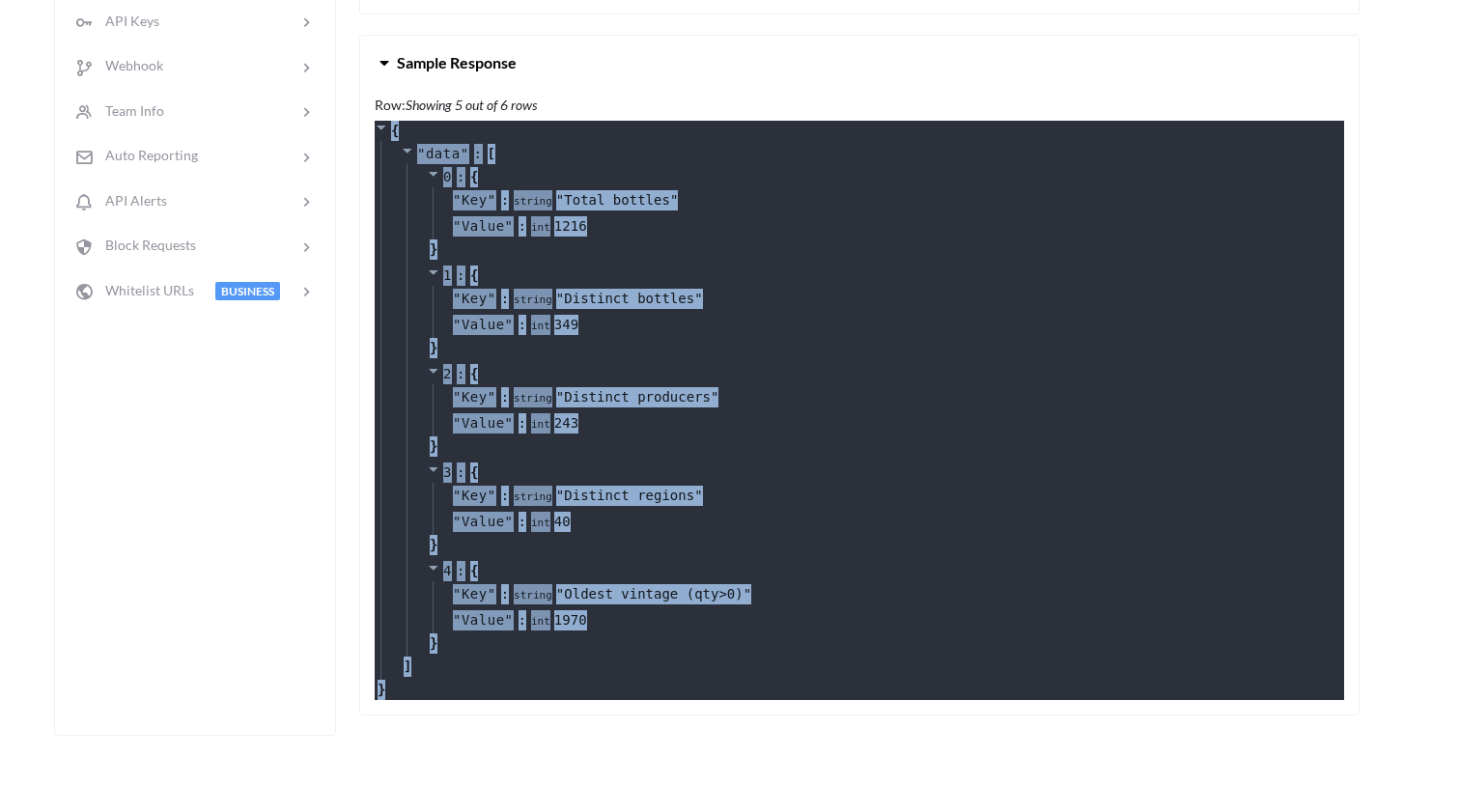
drag, startPoint x: 393, startPoint y: 704, endPoint x: 360, endPoint y: 142, distance: 563.0
click at [360, 142] on div "Row: Showing 5 out of 6 rows { " data " : [ 0 : { " Key " : string " Total bott…" at bounding box center [859, 402] width 999 height 625
click at [406, 290] on div "0 : { " Key " : string " Total bottles " " Value " : int 1216 } 1 : { " Key " :…" at bounding box center [870, 410] width 939 height 492
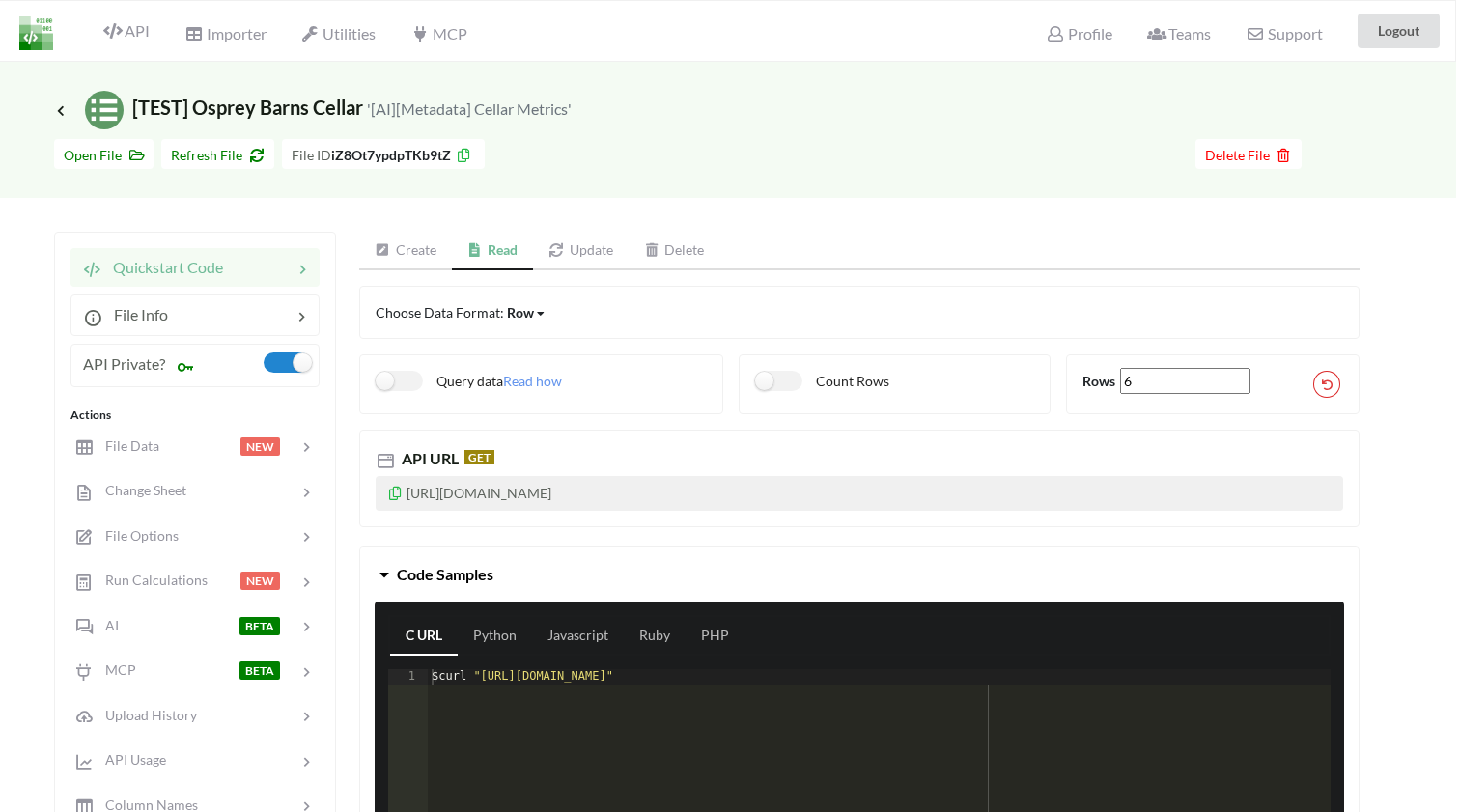
scroll to position [0, 4]
drag, startPoint x: 446, startPoint y: 517, endPoint x: 404, endPoint y: 496, distance: 47.0
click at [404, 496] on p "https://api.apispreadsheets.com/data/iZ8Ot7ypdpTKb9tZ/?accessKey=20678fe836a28c…" at bounding box center [859, 493] width 968 height 35
copy p "https://api.apispreadsheets.com/data/iZ8Ot7ypdpTKb9tZ/?accessKey=20678fe836a28c…"
click at [472, 508] on p "https://api.apispreadsheets.com/data/iZ8Ot7ypdpTKb9tZ/?accessKey=20678fe836a28c…" at bounding box center [859, 493] width 968 height 35
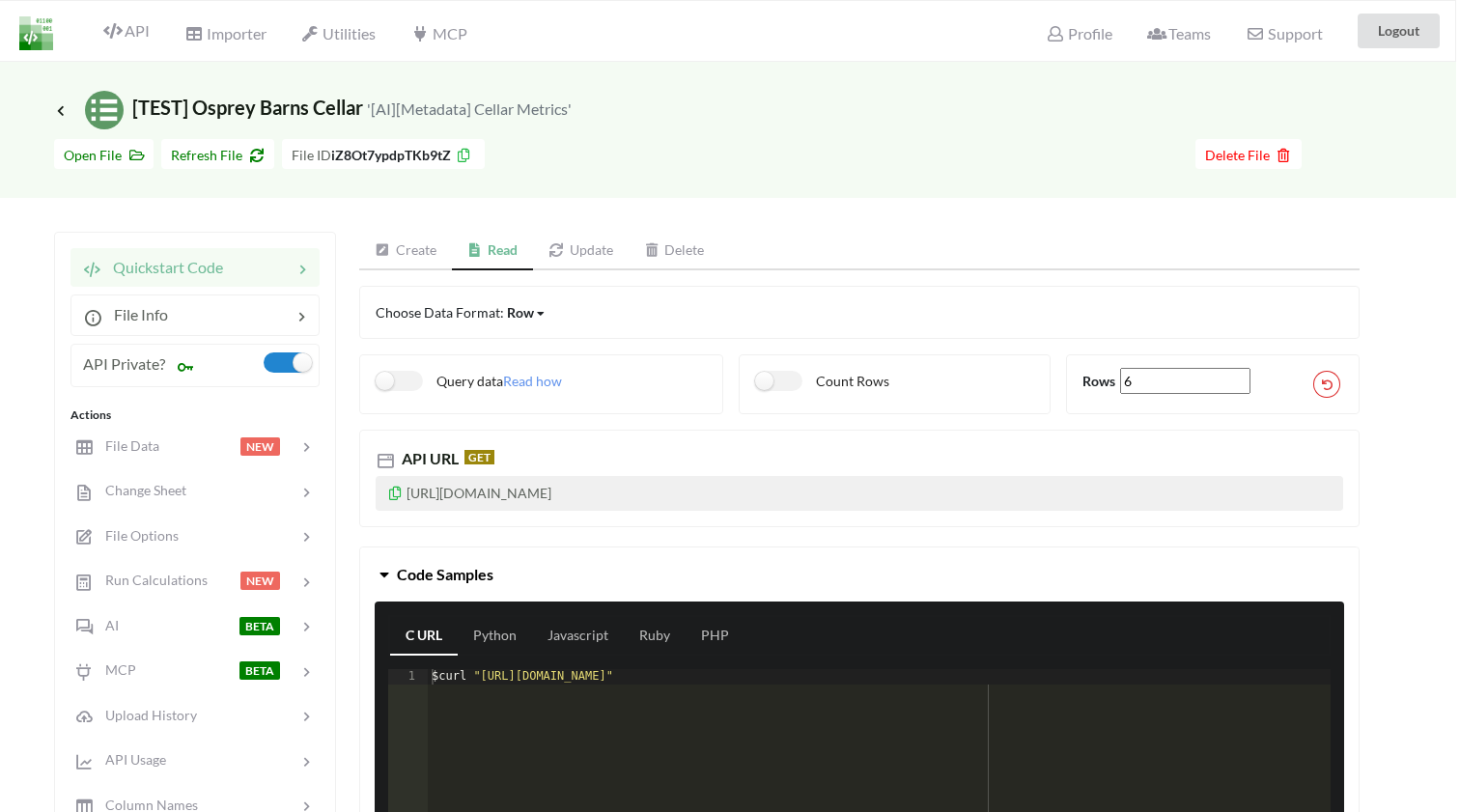
drag, startPoint x: 453, startPoint y: 508, endPoint x: 407, endPoint y: 496, distance: 47.5
click at [407, 496] on p "https://api.apispreadsheets.com/data/iZ8Ot7ypdpTKb9tZ/?accessKey=20678fe836a28c…" at bounding box center [859, 493] width 968 height 35
copy p "https://api.apispreadsheets.com/data/iZ8Ot7ypdpTKb9tZ/?accessKey=20678fe836a28c…"
click at [14, 34] on div at bounding box center [31, 31] width 69 height 60
click at [32, 34] on img at bounding box center [36, 33] width 34 height 34
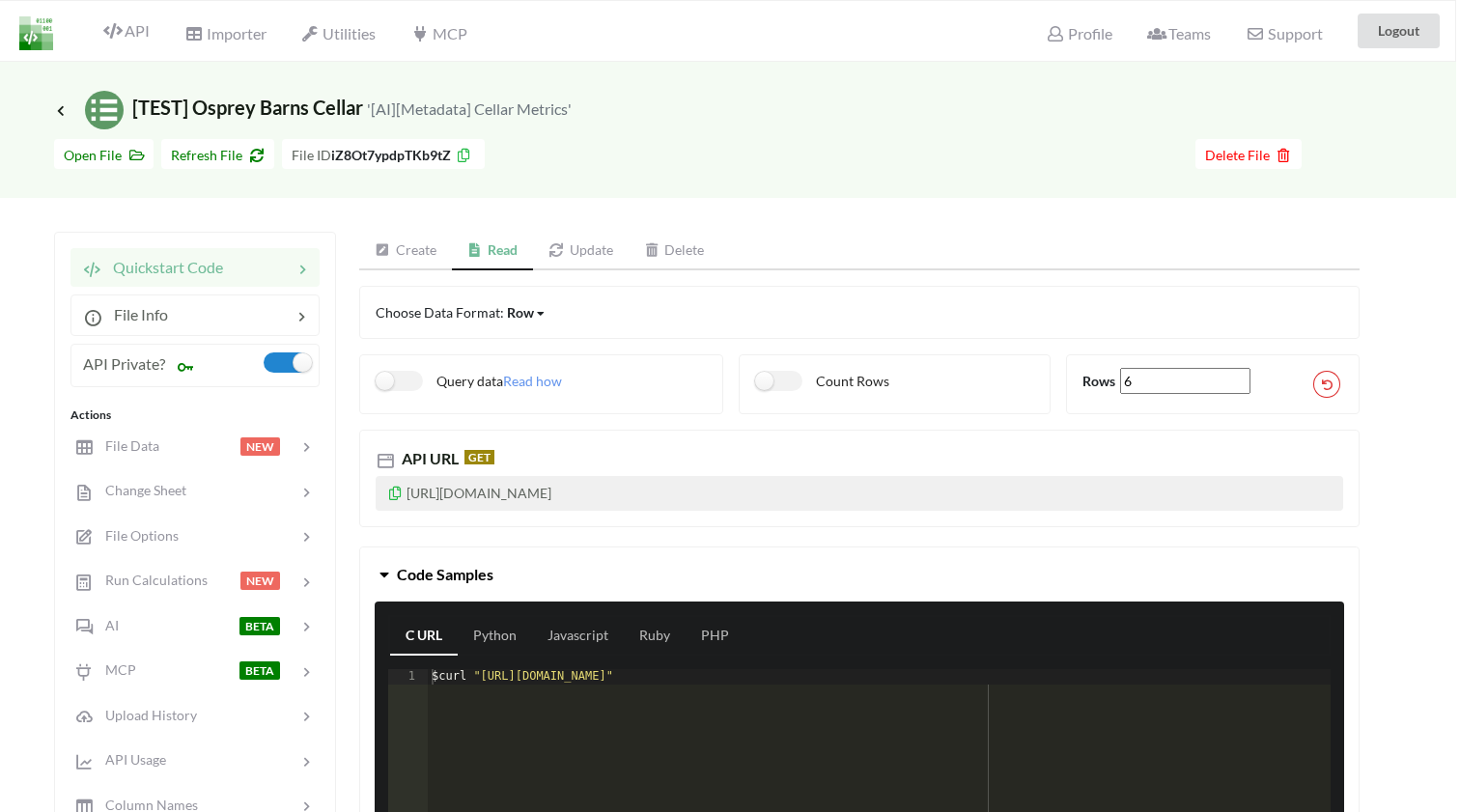
click at [33, 34] on img at bounding box center [36, 33] width 34 height 34
click at [29, 36] on img at bounding box center [36, 33] width 34 height 34
click at [65, 107] on icon at bounding box center [60, 110] width 17 height 15
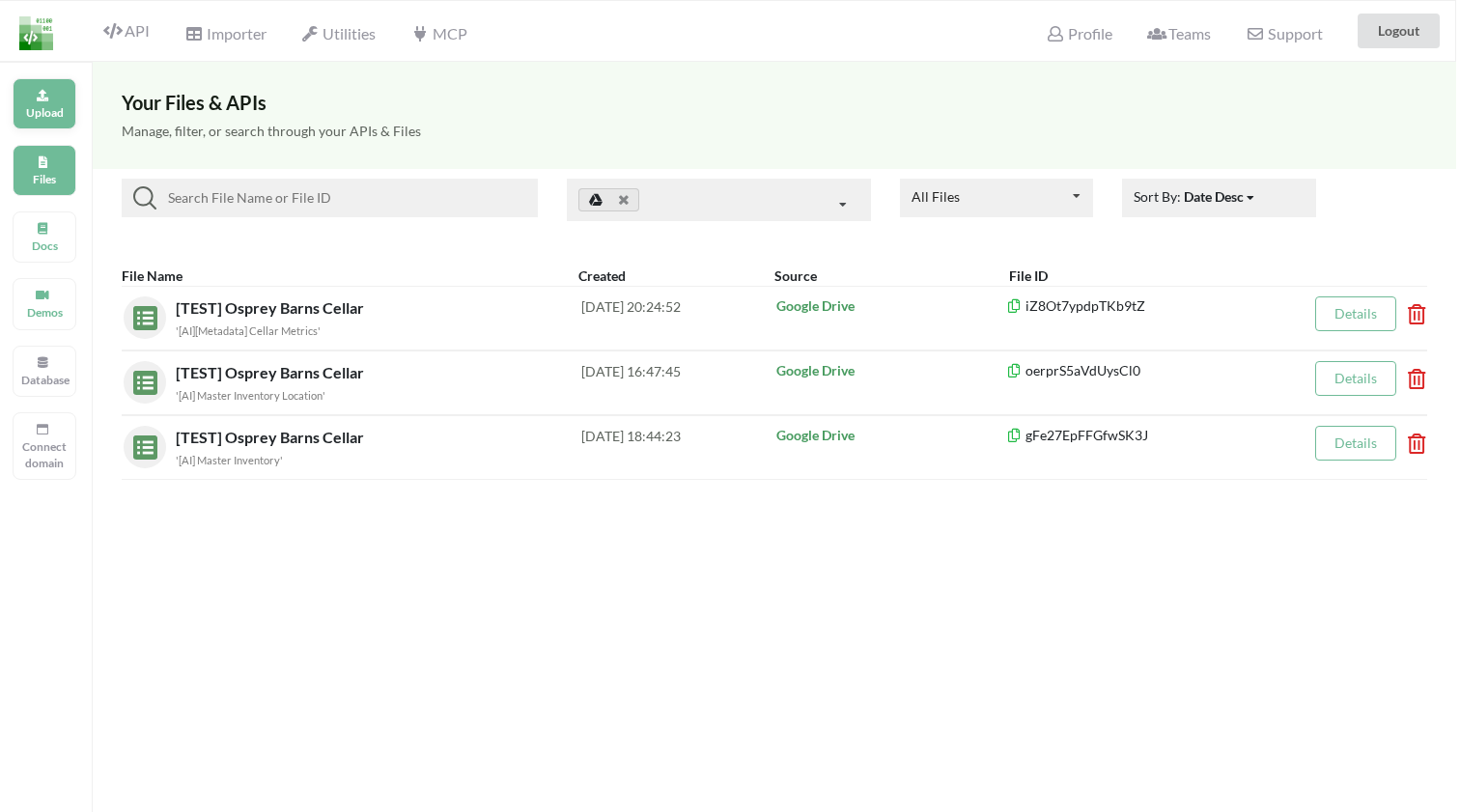
click at [37, 100] on div "Upload" at bounding box center [45, 103] width 64 height 51
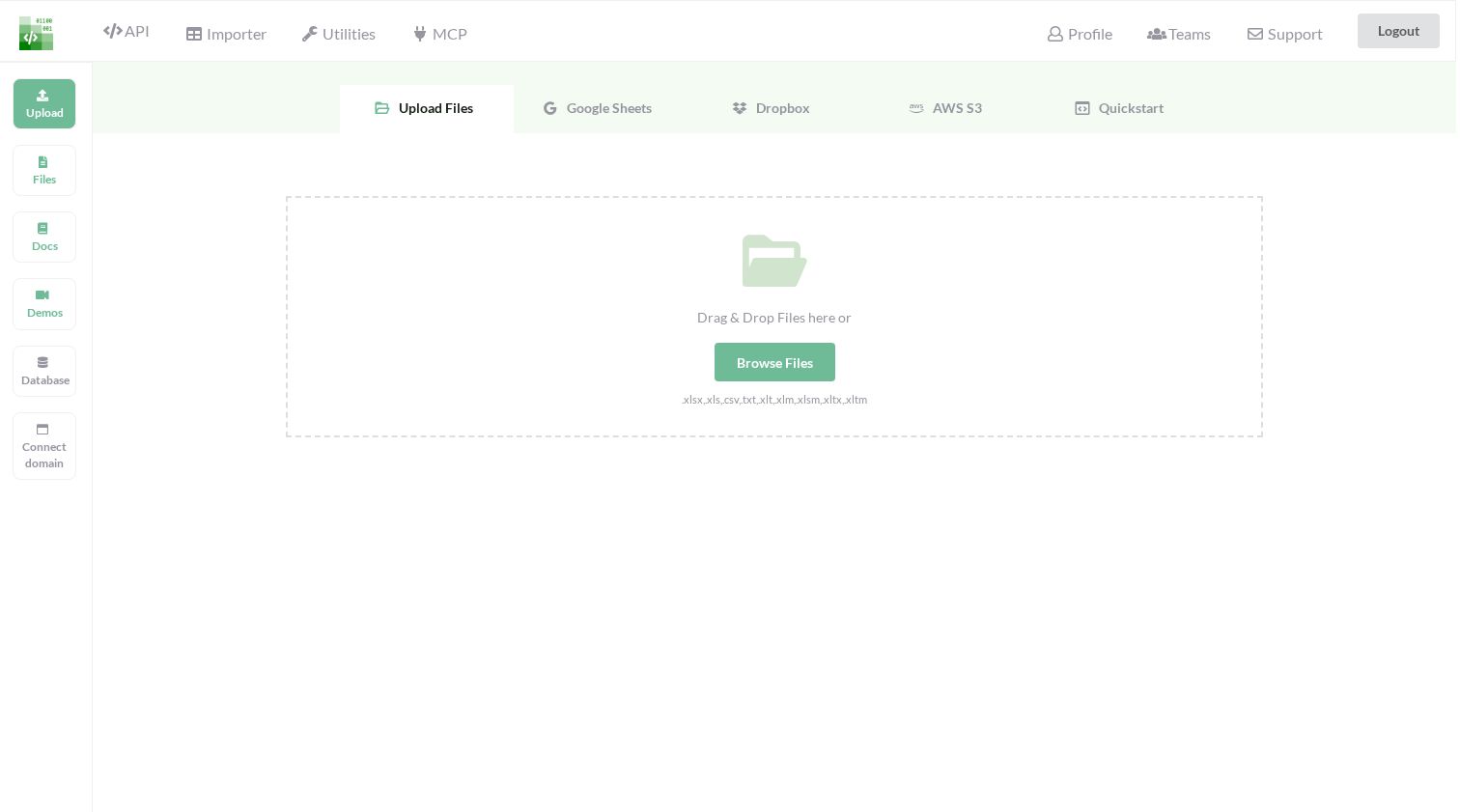
click at [631, 114] on span "Google Sheets" at bounding box center [605, 108] width 93 height 16
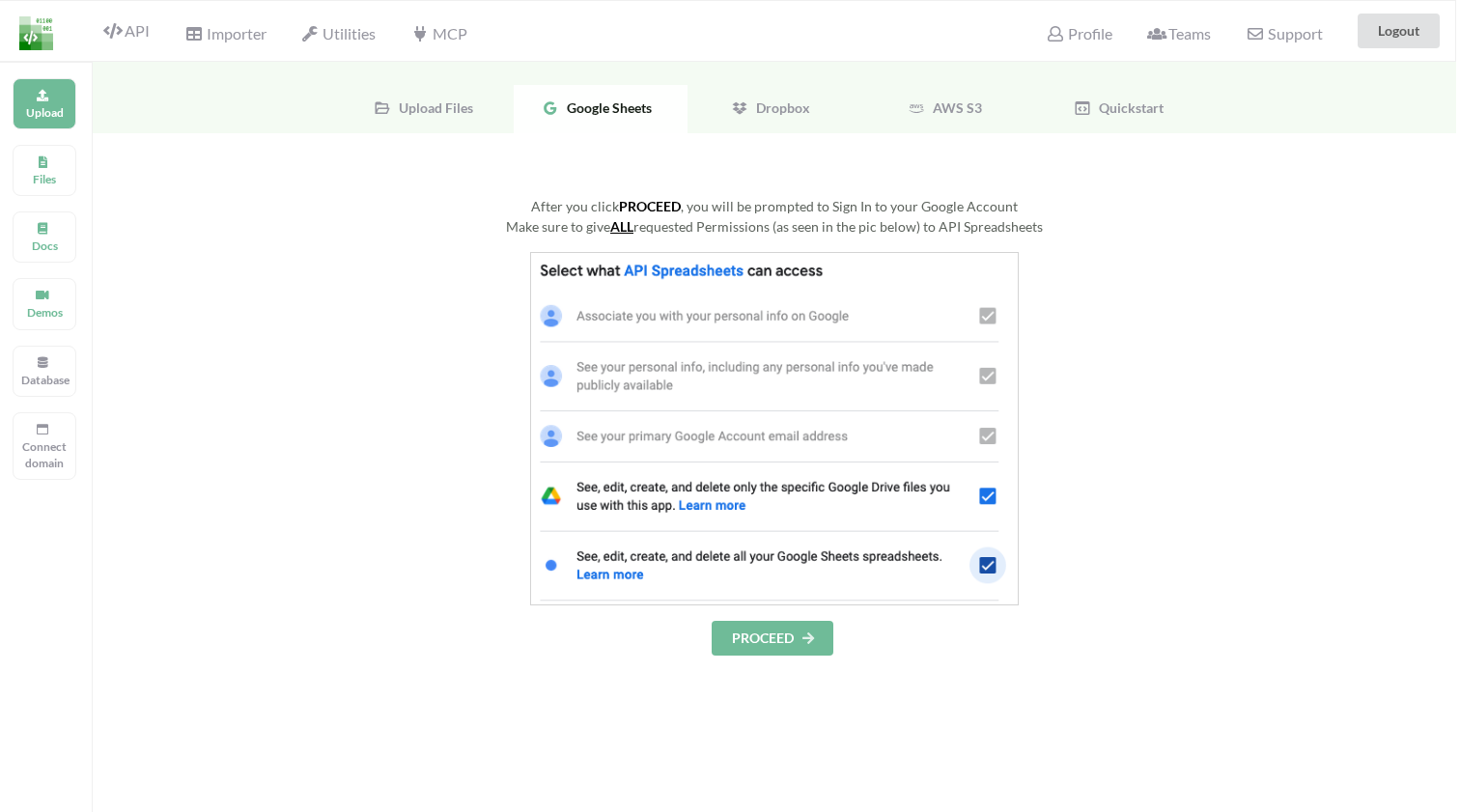
click at [780, 644] on button "PROCEED" at bounding box center [772, 638] width 122 height 35
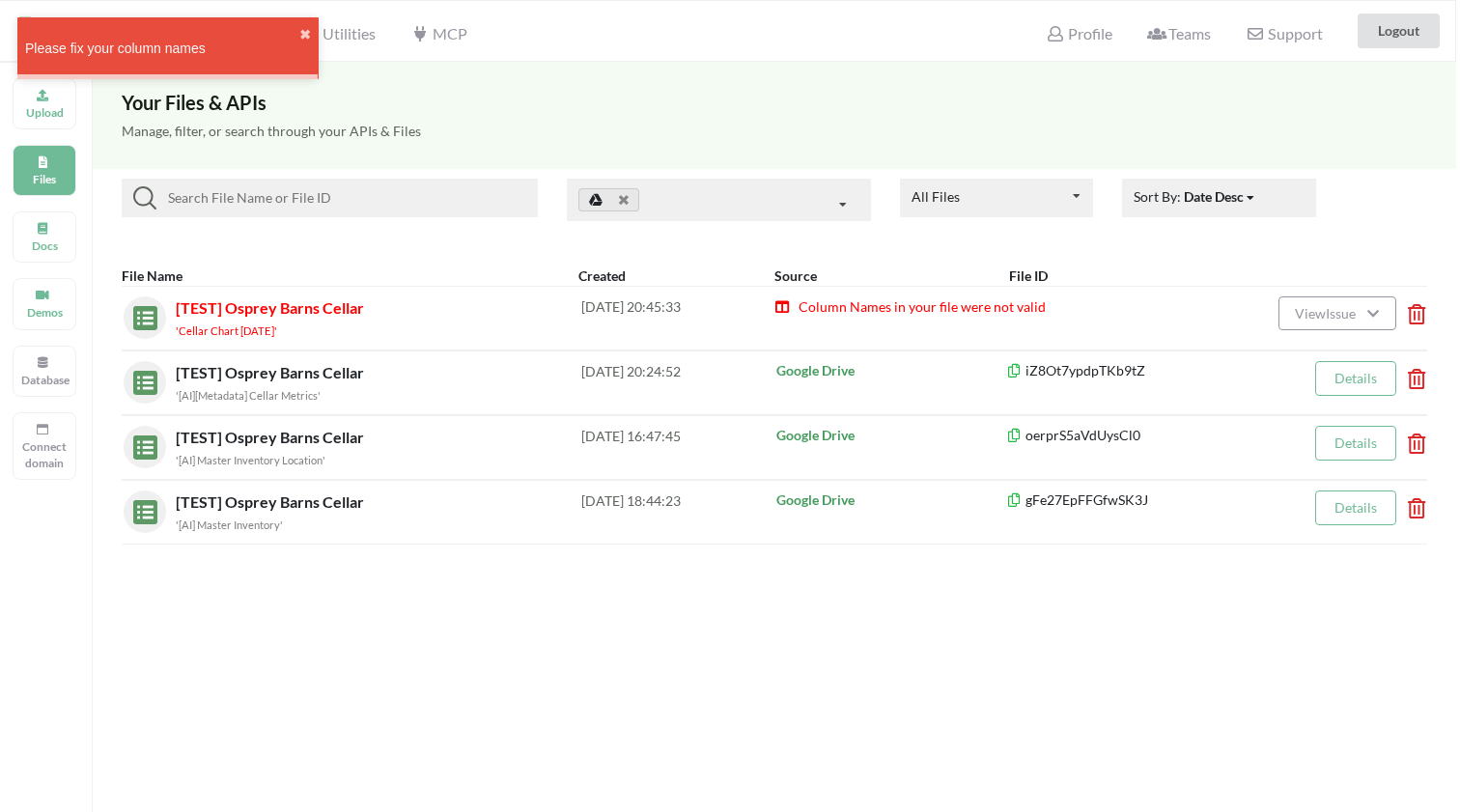
click at [1336, 312] on span "View Issue" at bounding box center [1327, 313] width 67 height 16
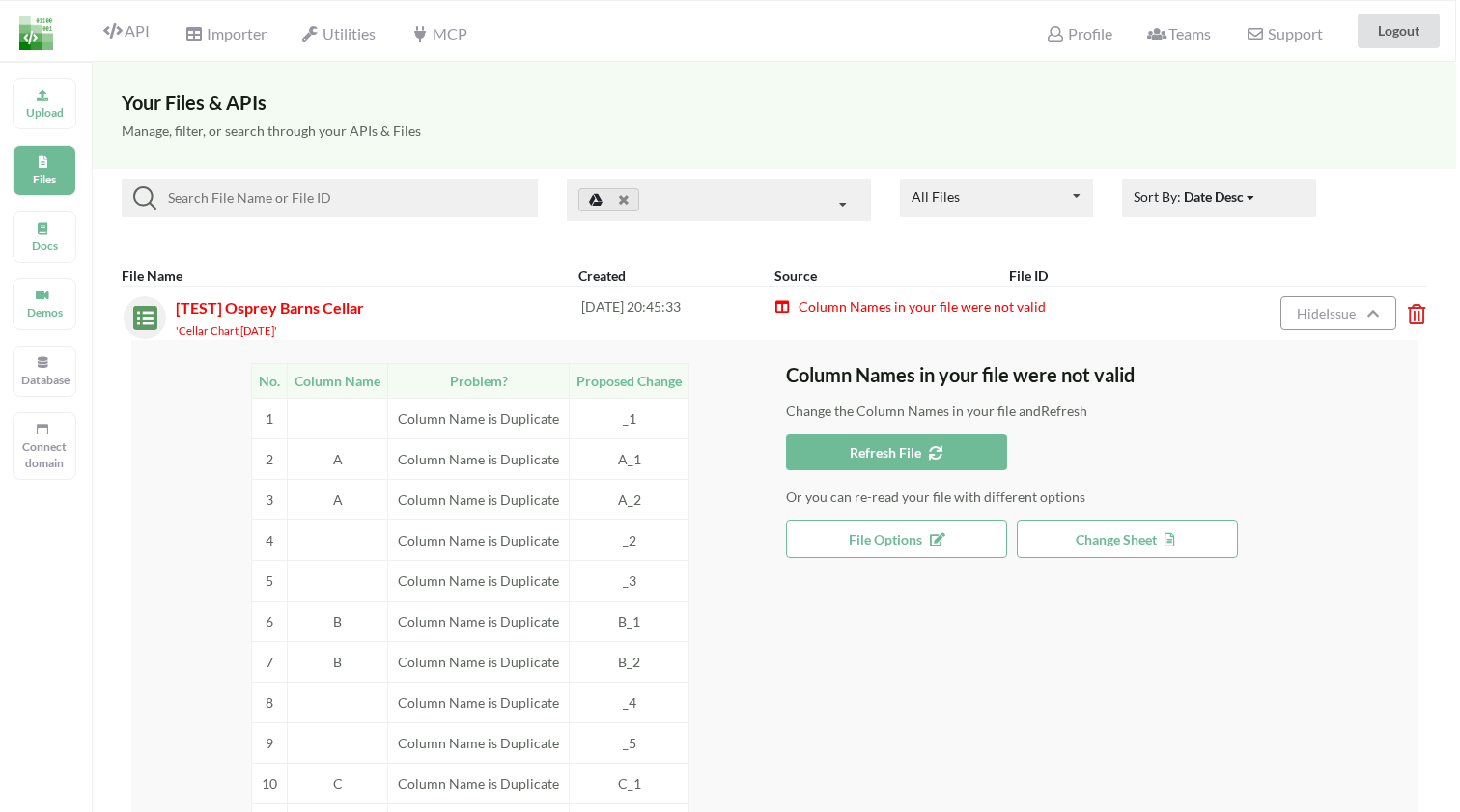
click at [1161, 542] on span "Change Sheet" at bounding box center [1127, 539] width 104 height 16
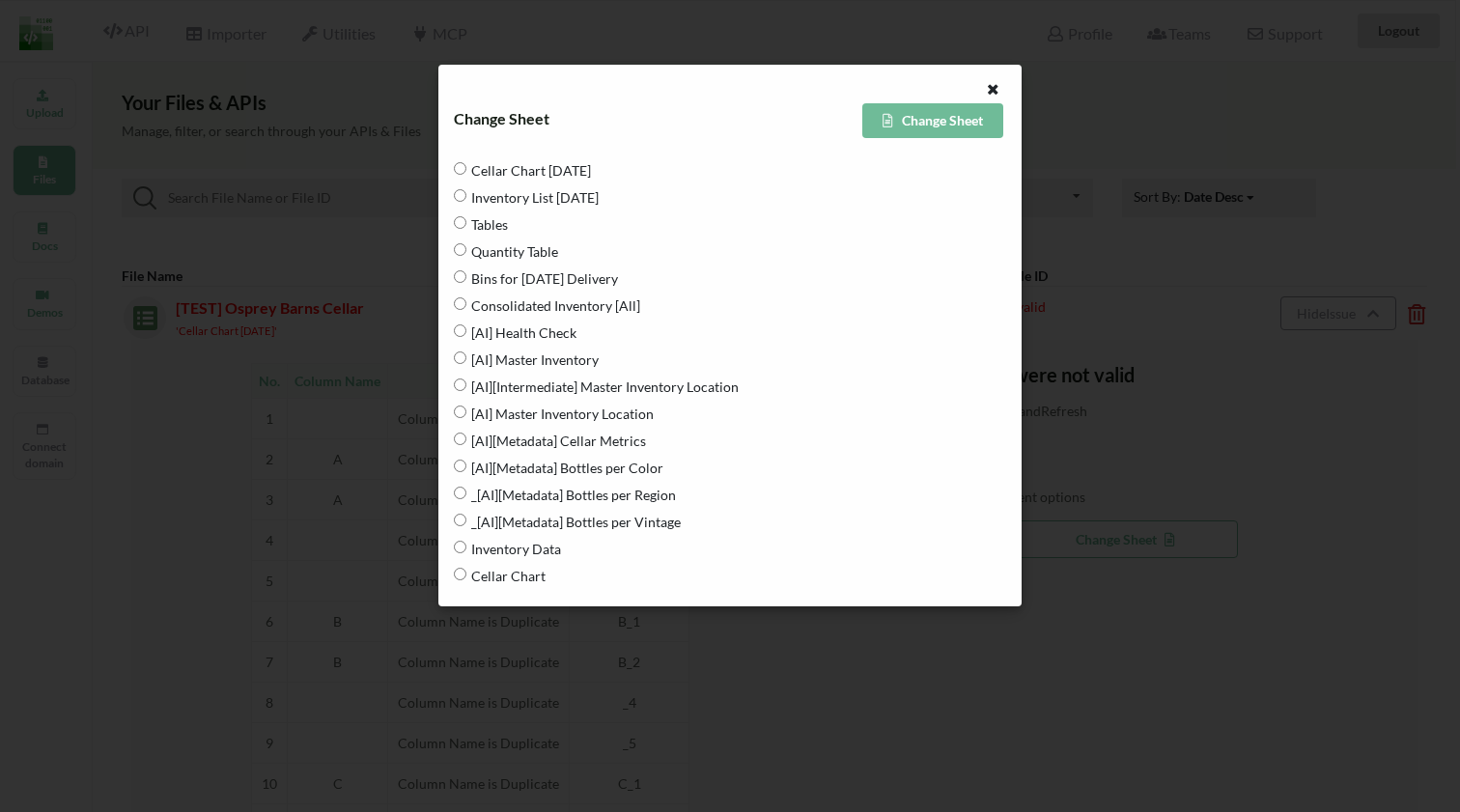
click at [498, 472] on span "[AI][Metadata] Bottles per Color" at bounding box center [565, 467] width 197 height 41
click at [466, 472] on Color "[AI][Metadata] Bottles per Color" at bounding box center [459, 465] width 13 height 13
radio Color "true"
click at [941, 123] on button "Change Sheet" at bounding box center [932, 121] width 141 height 35
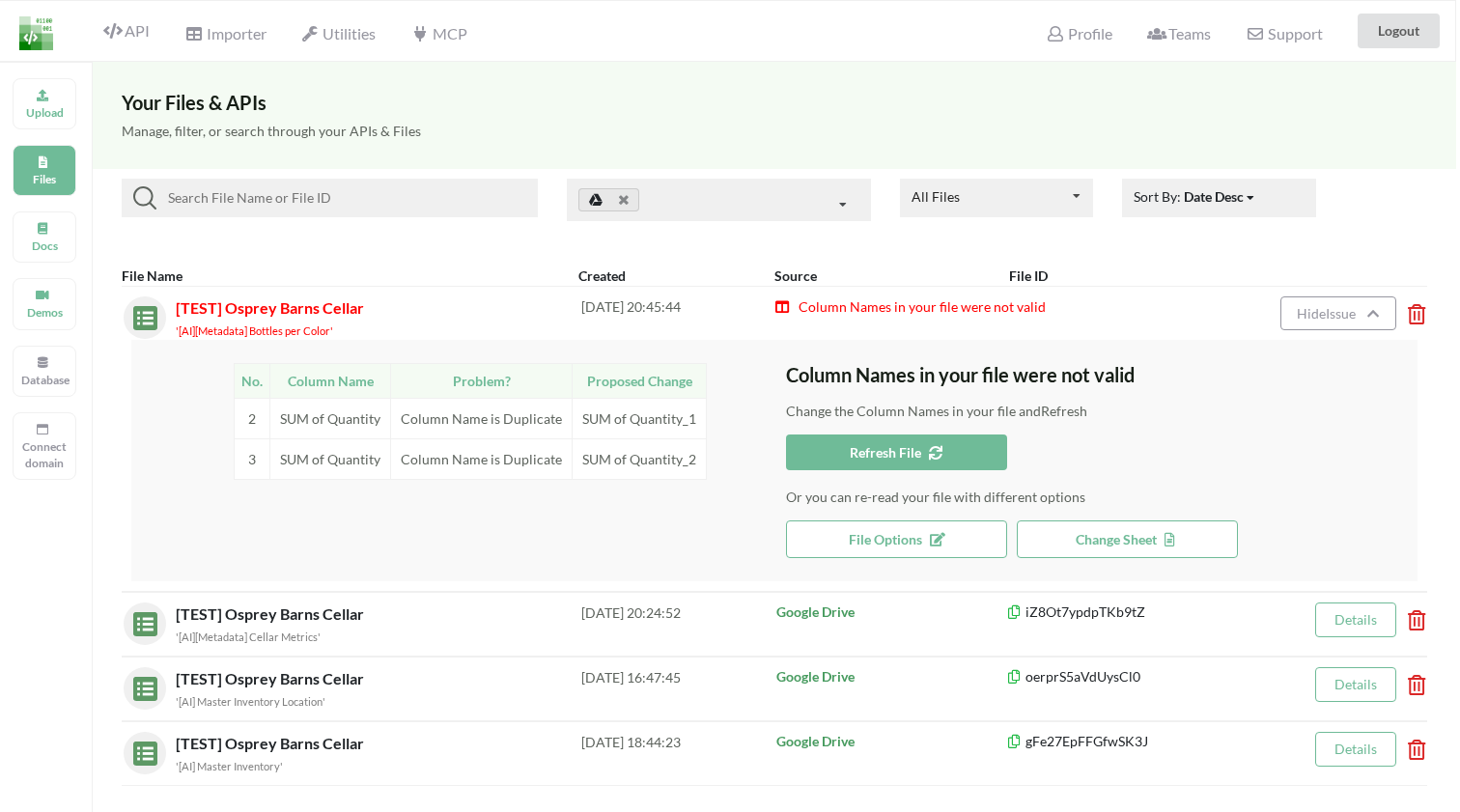
click at [874, 453] on span "Refresh File" at bounding box center [896, 452] width 94 height 16
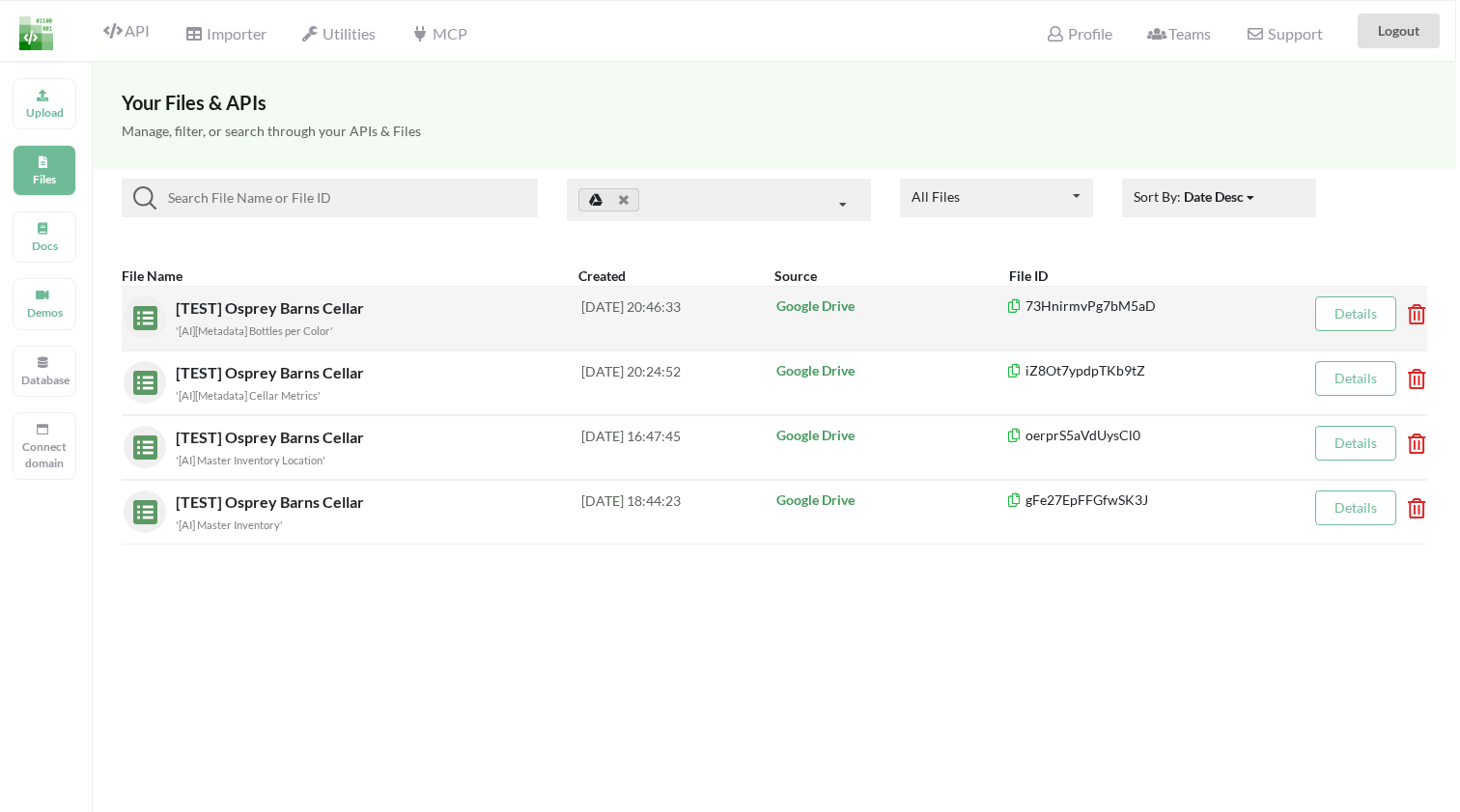
click at [1335, 311] on link "Details" at bounding box center [1355, 313] width 43 height 16
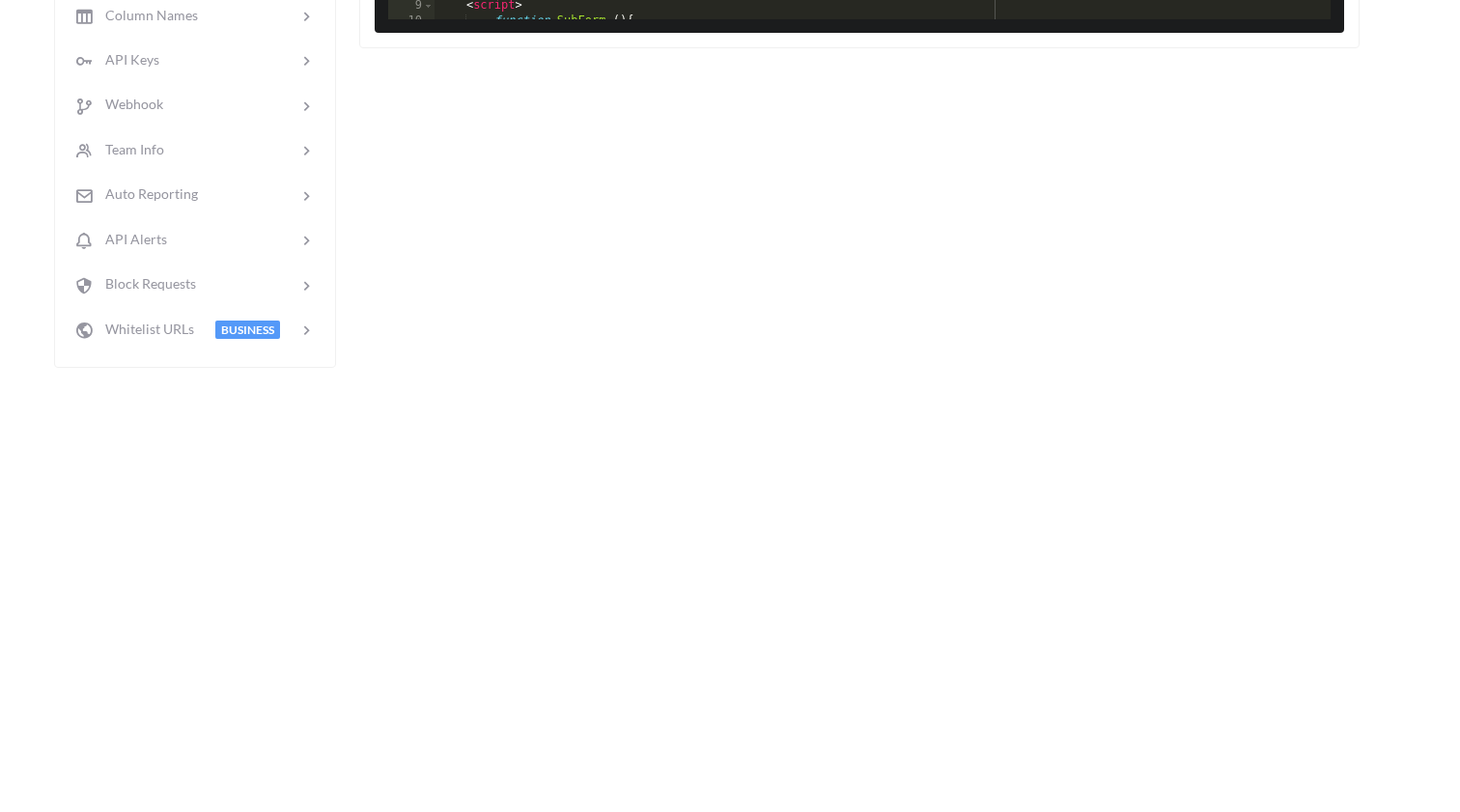
scroll to position [0, 4]
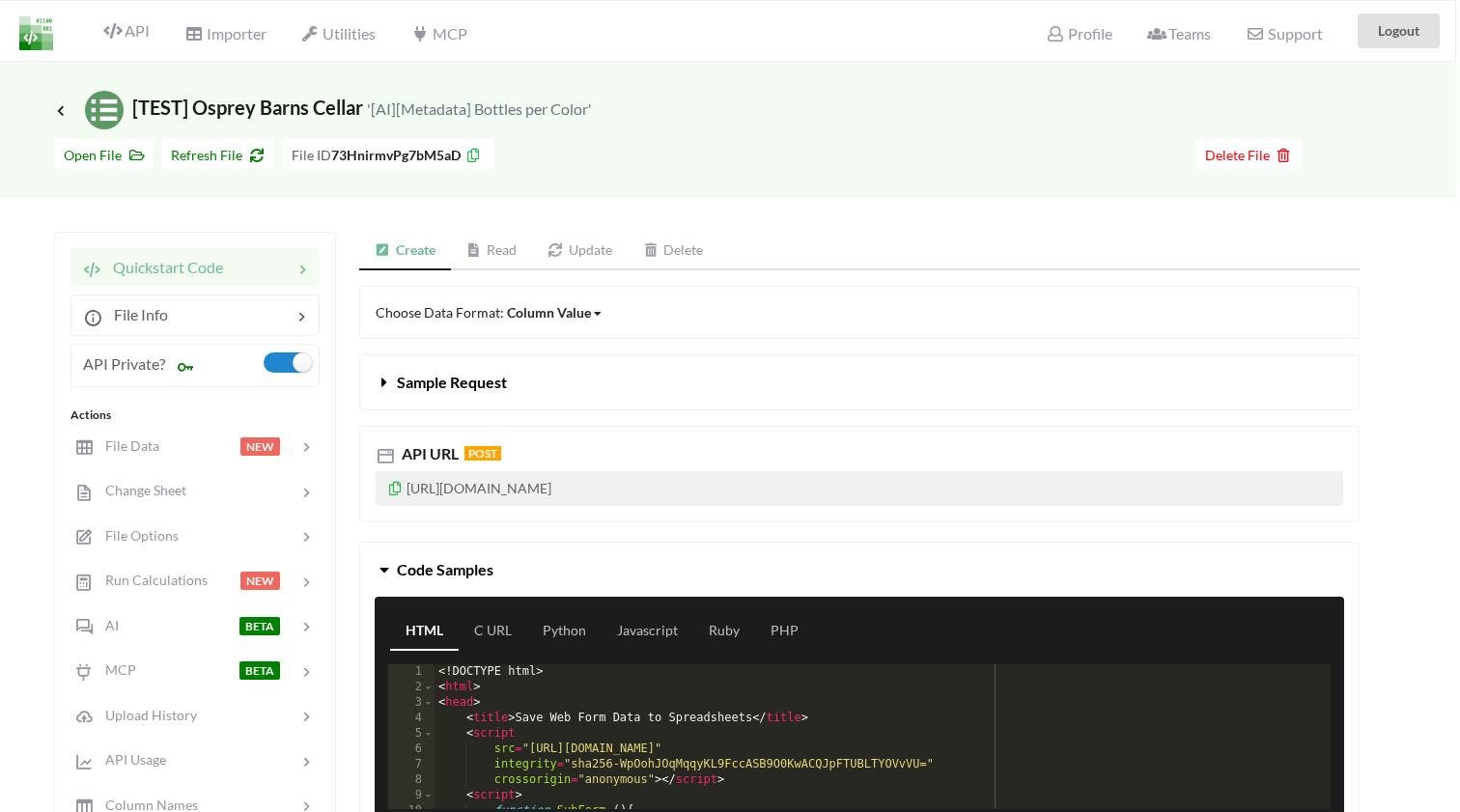
click at [524, 251] on link "Read" at bounding box center [491, 250] width 82 height 39
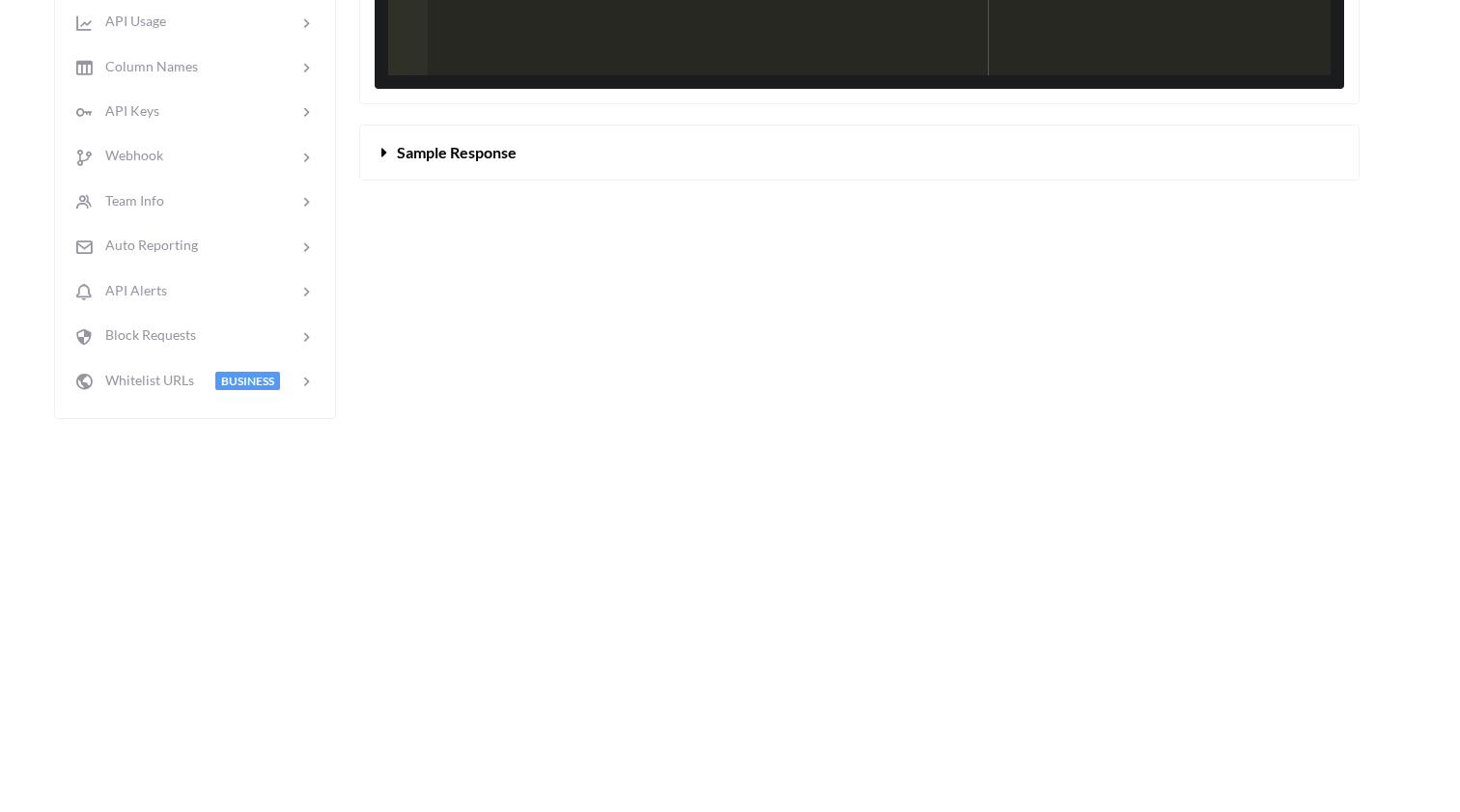
scroll to position [568, 4]
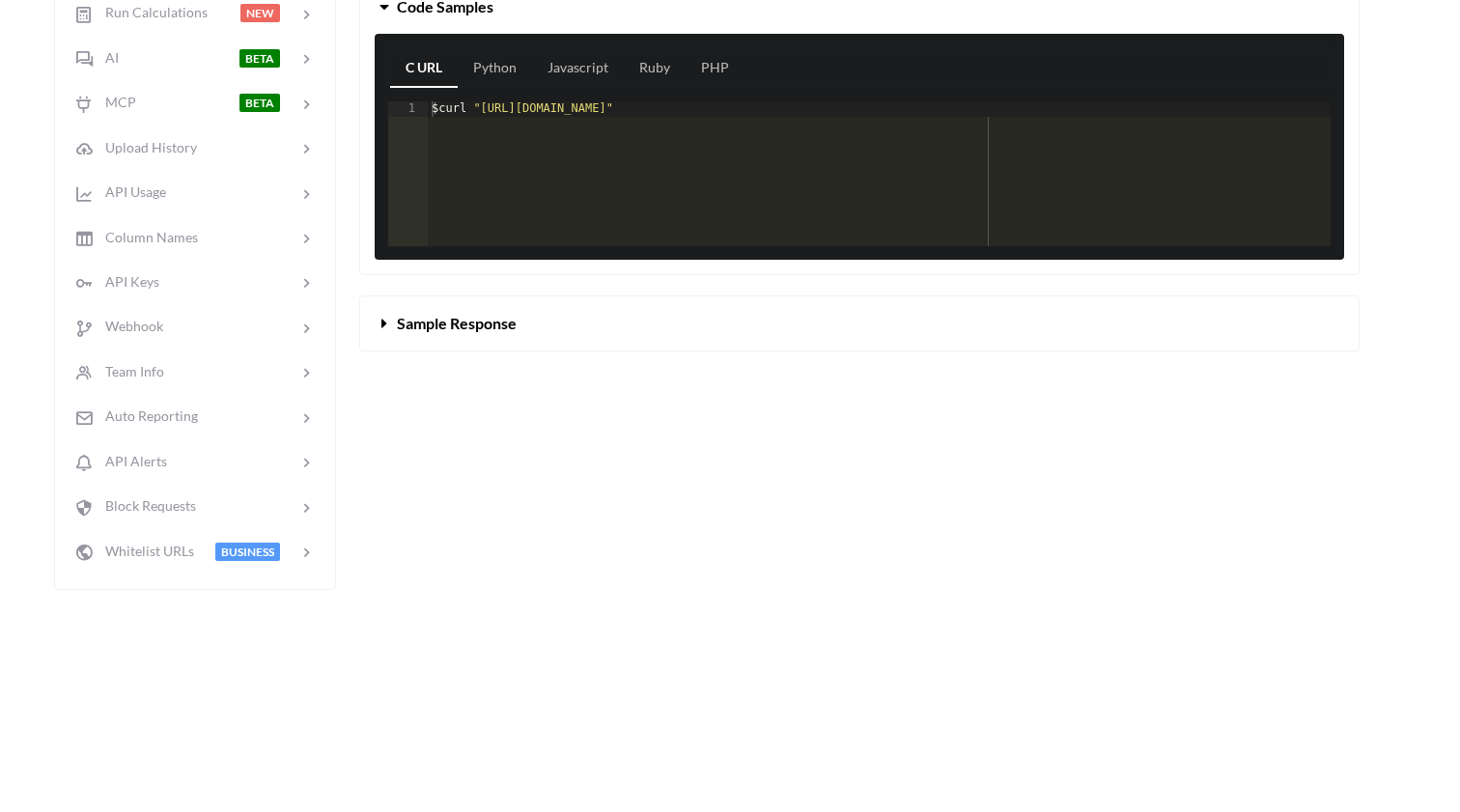
click at [444, 351] on button "Sample Response" at bounding box center [859, 323] width 999 height 54
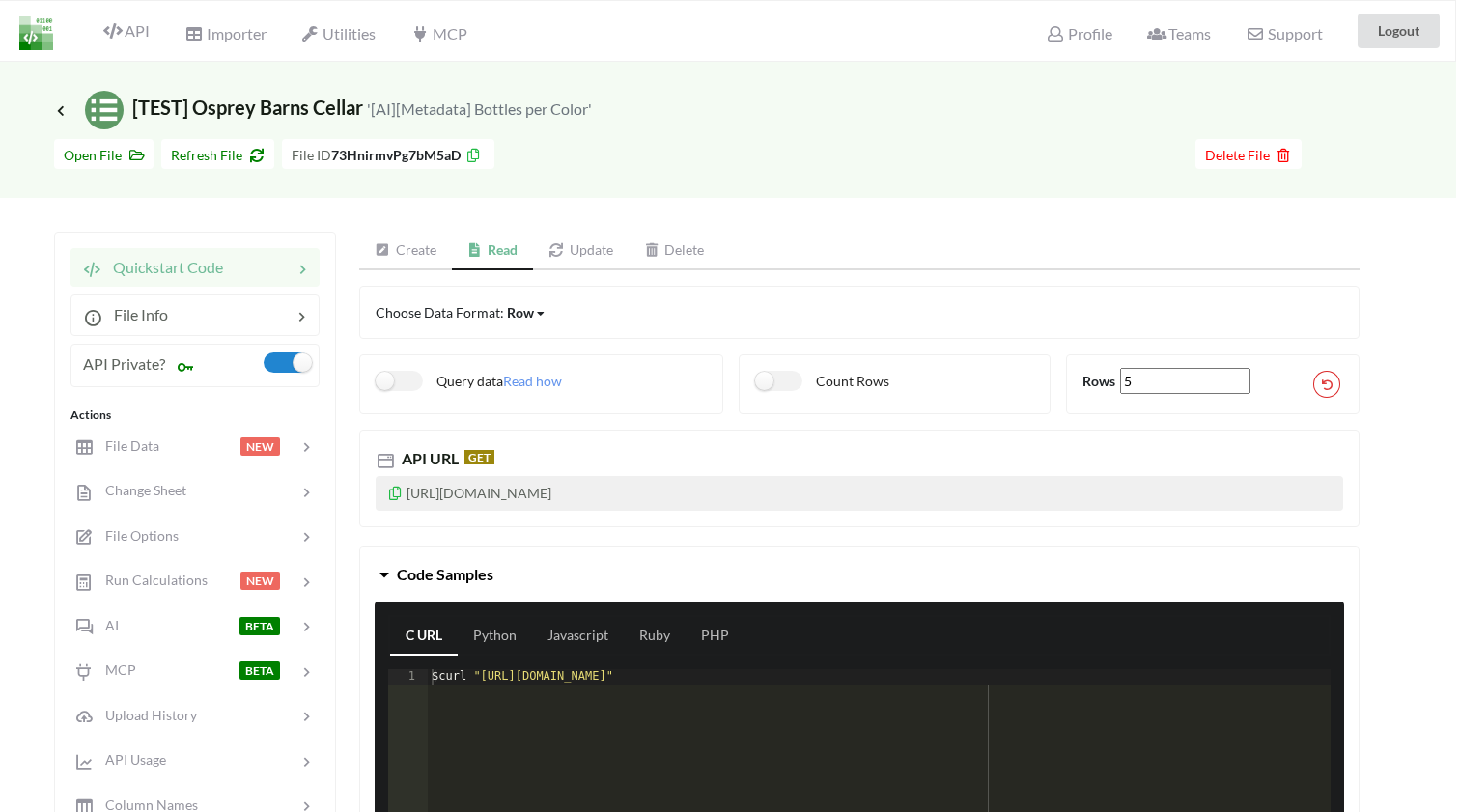
scroll to position [0, 4]
drag, startPoint x: 450, startPoint y: 510, endPoint x: 408, endPoint y: 497, distance: 44.0
click at [408, 497] on p "[URL][DOMAIN_NAME]" at bounding box center [859, 493] width 968 height 35
copy p "[URL][DOMAIN_NAME]"
copy p "https://api.apispreadsheets.com/data/73HnirmvPg7bM5aD/?accessKey=bf0d8dcc8ea488…"
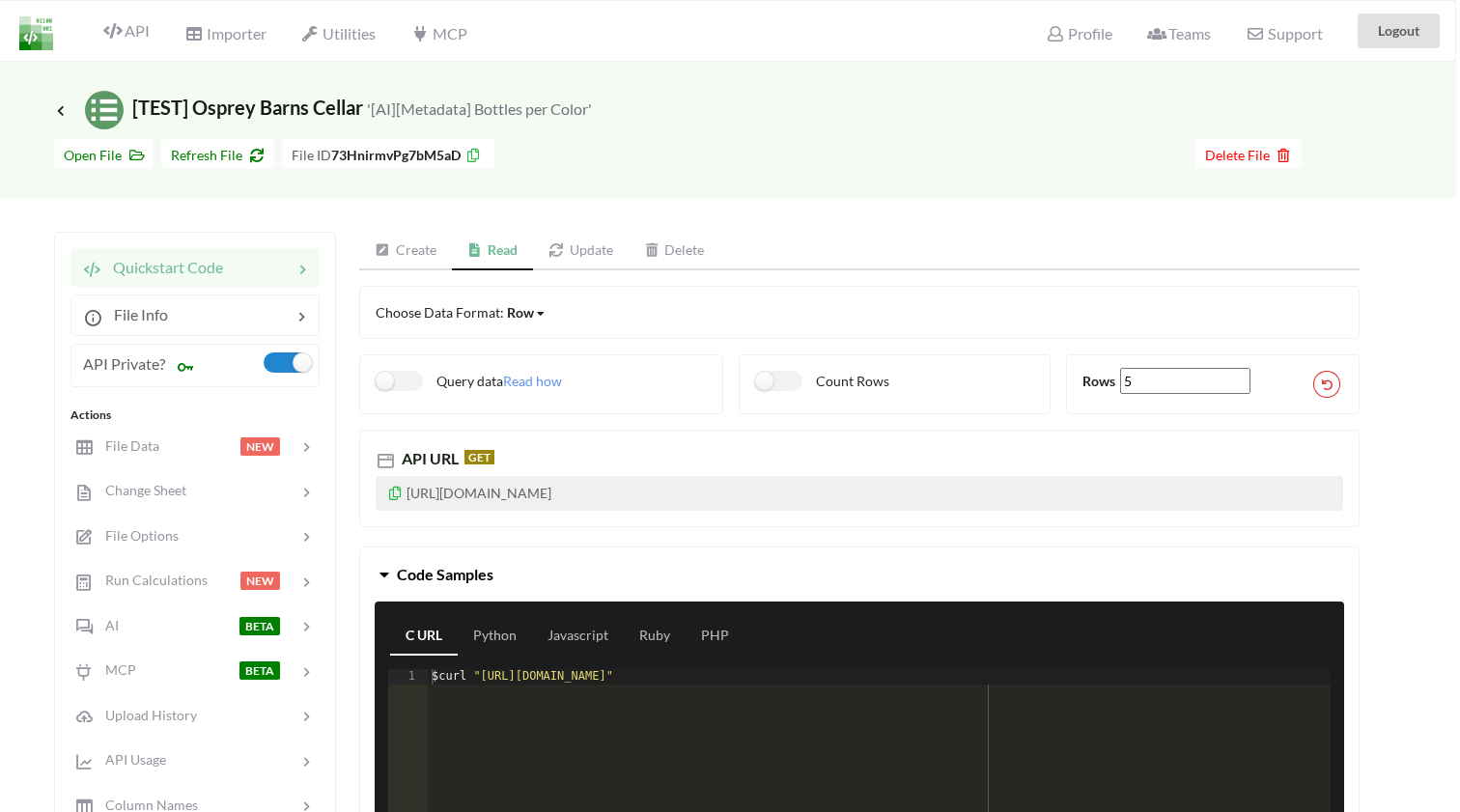
click at [779, 494] on p "https://api.apispreadsheets.com/data/73HnirmvPg7bM5aD/?accessKey=bf0d8dcc8ea488…" at bounding box center [859, 493] width 968 height 35
drag, startPoint x: 767, startPoint y: 495, endPoint x: 463, endPoint y: 516, distance: 304.7
click at [463, 510] on p "https://api.apispreadsheets.com/data/73HnirmvPg7bM5aD/?accessKey=bf0d8dcc8ea488…" at bounding box center [859, 493] width 968 height 35
copy p "accessKey=bf0d8dcc8ea488d3cc52181e1b5b10c2&secretKey=819302e7d729c6b049216e9a73…"
click at [63, 109] on icon at bounding box center [60, 110] width 17 height 15
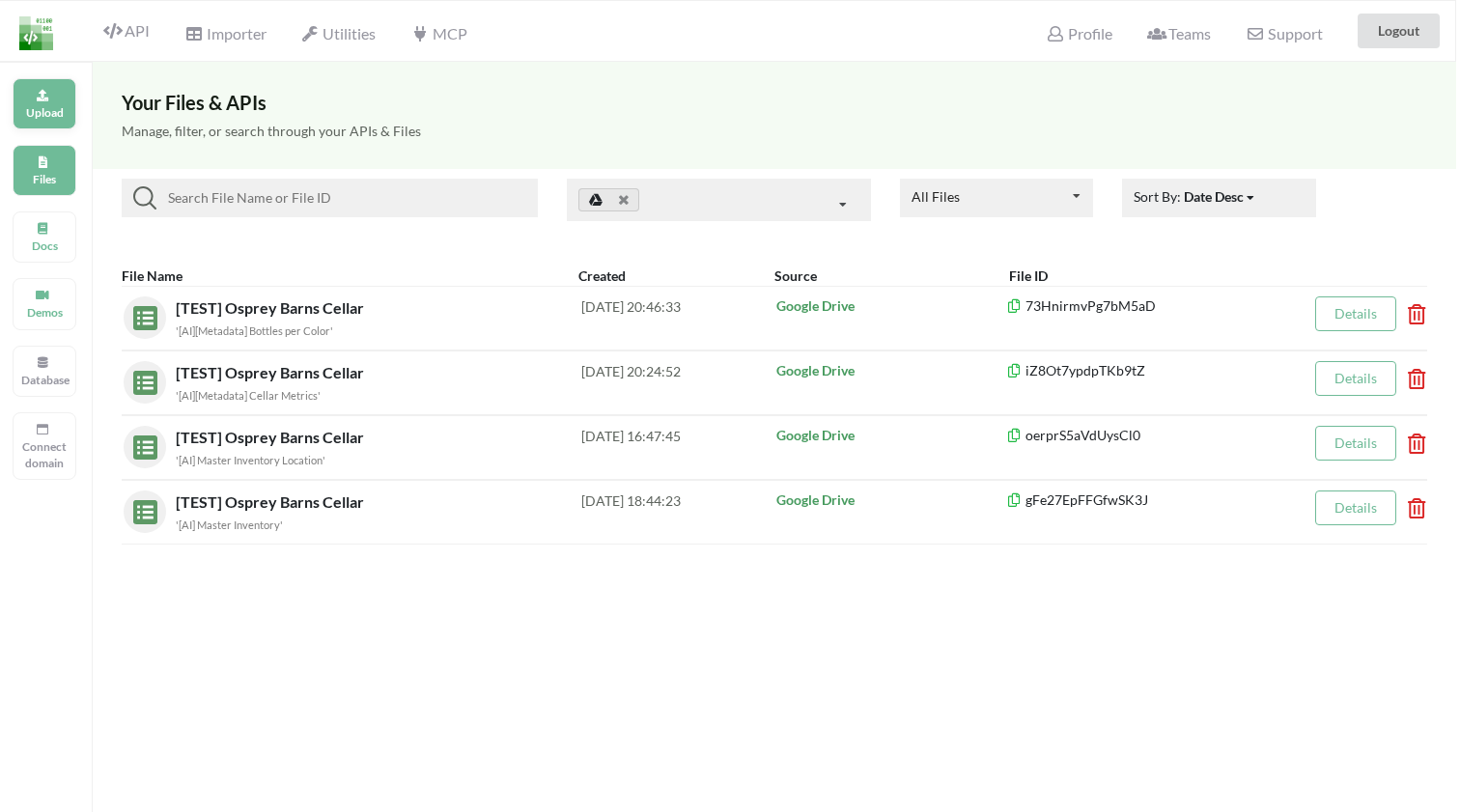
click at [41, 103] on div "Upload" at bounding box center [45, 103] width 64 height 51
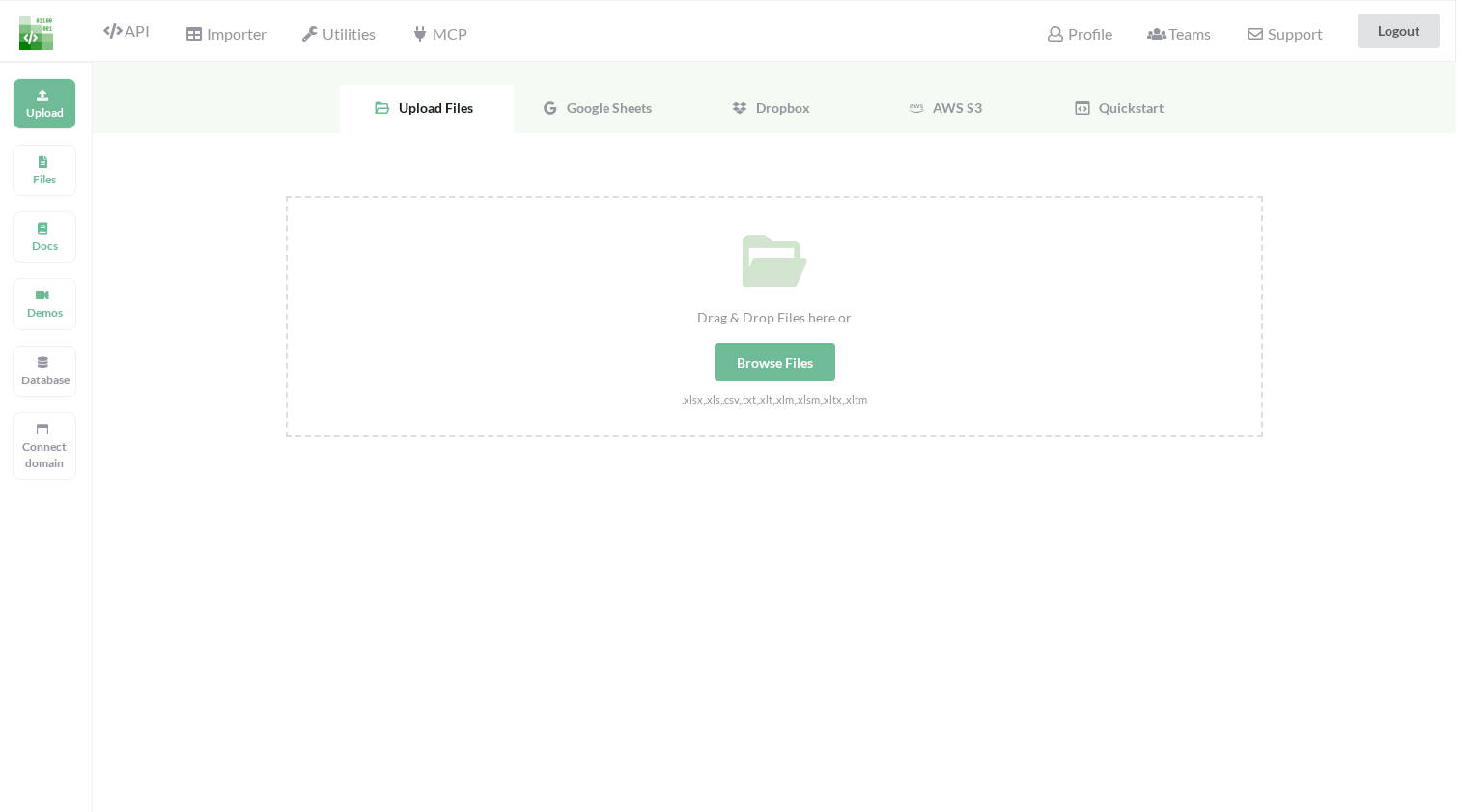
click at [766, 360] on div "Browse Files" at bounding box center [774, 362] width 121 height 39
click at [286, 196] on input "Drag & Drop Files here or Browse Files .xlsx,.xls,.csv,.txt,.xlt,.xlm,.xlsm,.xl…" at bounding box center [286, 196] width 0 height 0
click at [628, 109] on span "Google Sheets" at bounding box center [605, 108] width 93 height 16
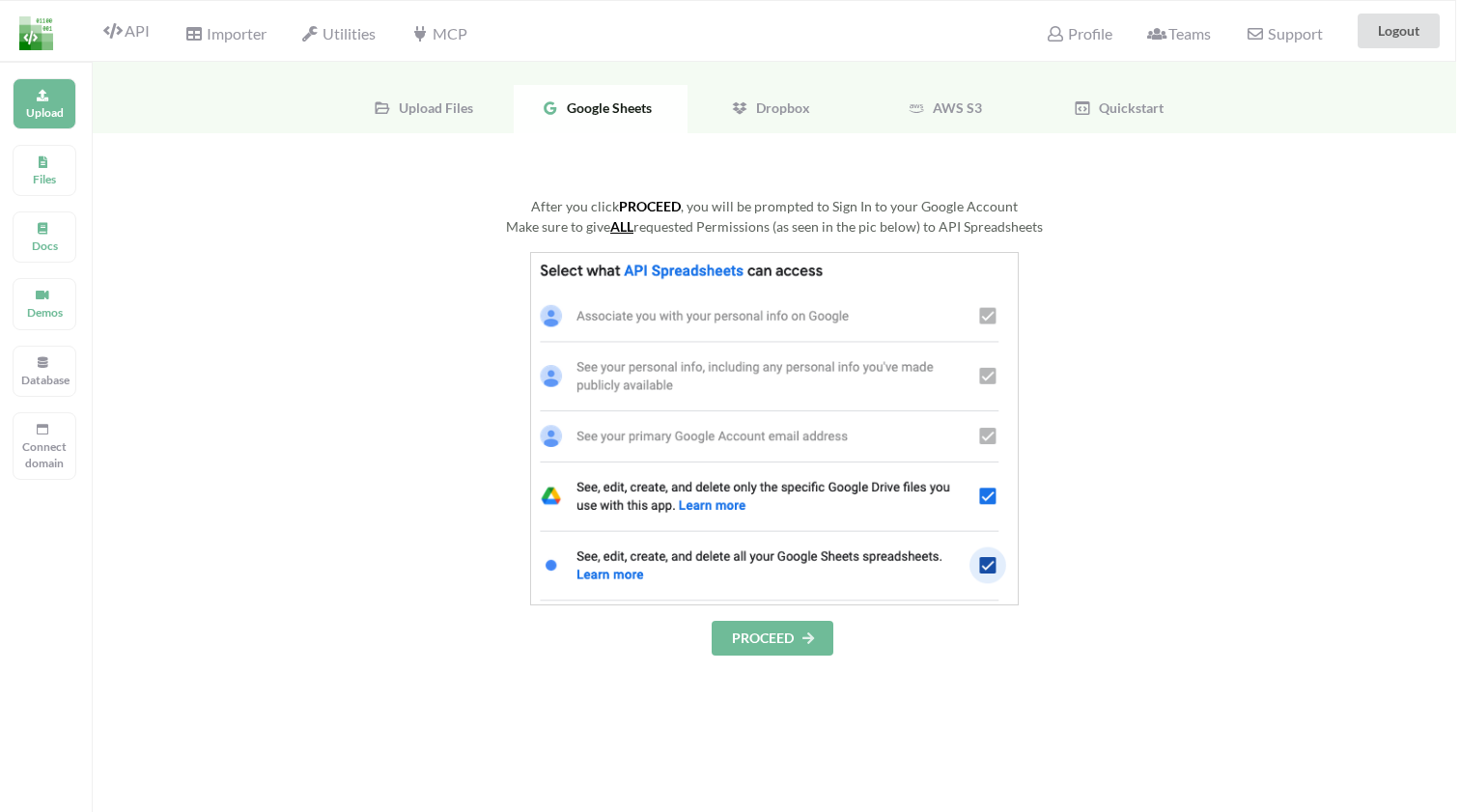
click at [772, 642] on button "PROCEED" at bounding box center [772, 638] width 122 height 35
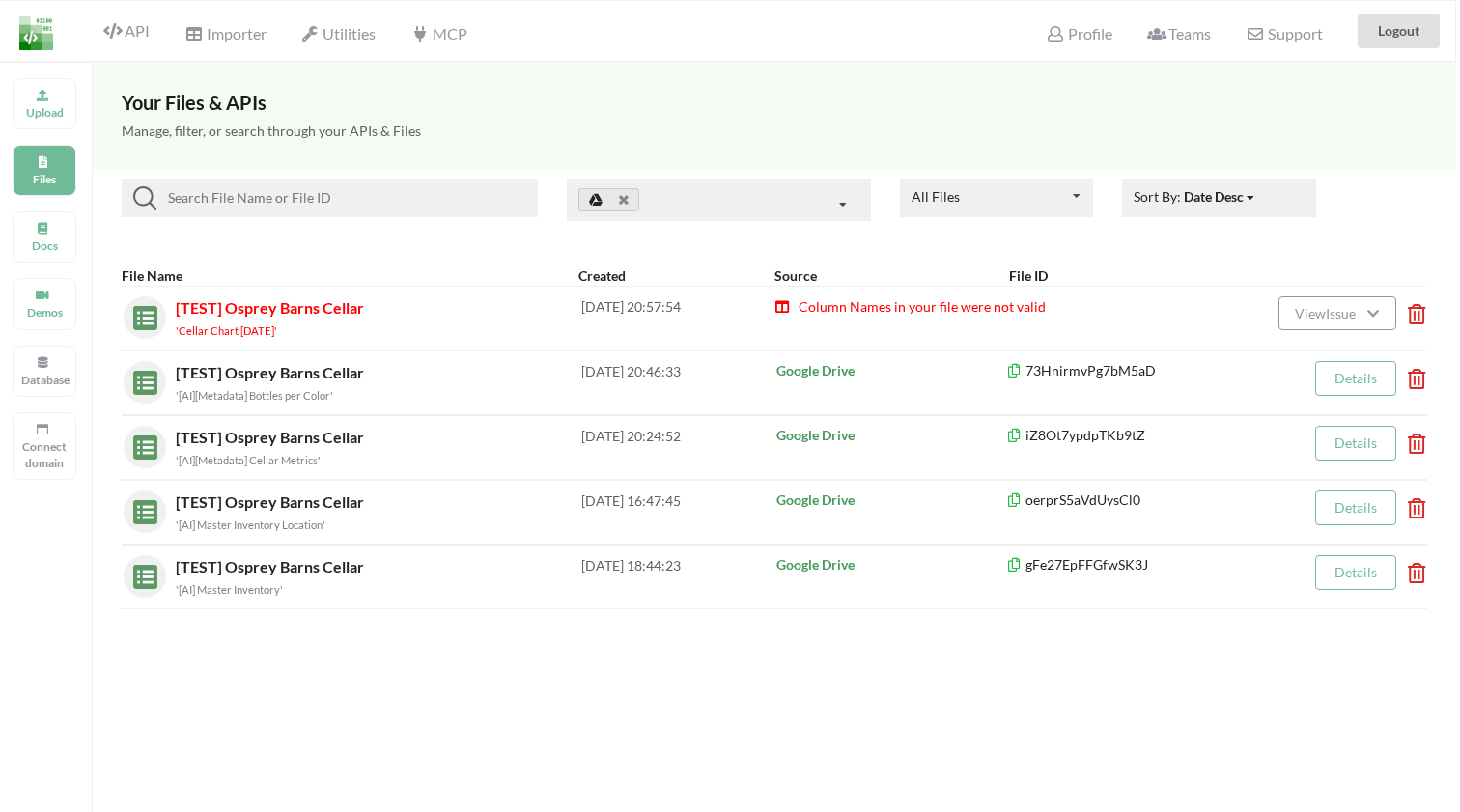
click at [987, 307] on span "Column Names in your file were not valid" at bounding box center [921, 306] width 249 height 16
click at [1328, 320] on span "View Issue" at bounding box center [1327, 313] width 67 height 16
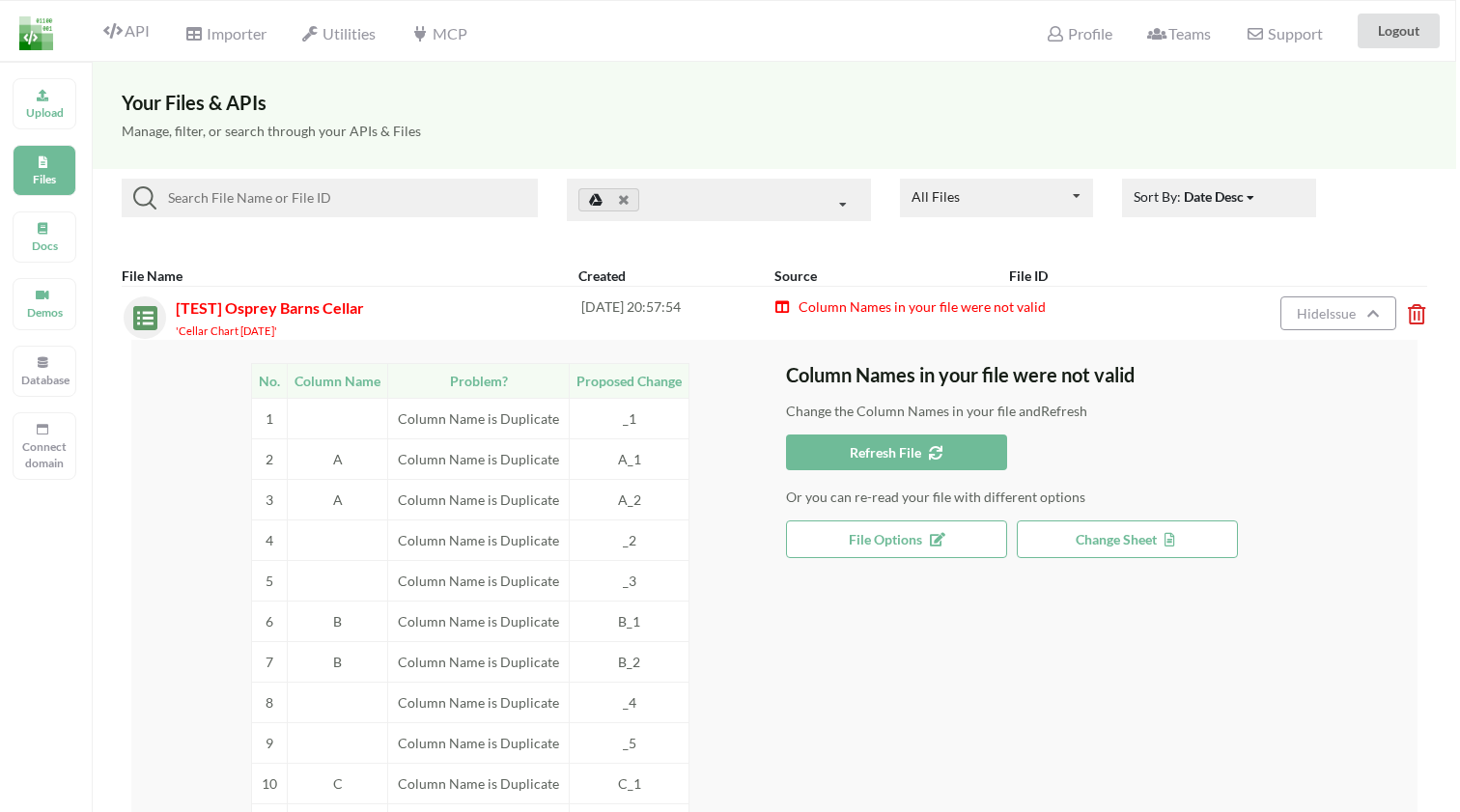
click at [926, 438] on button "Refresh File" at bounding box center [897, 452] width 221 height 36
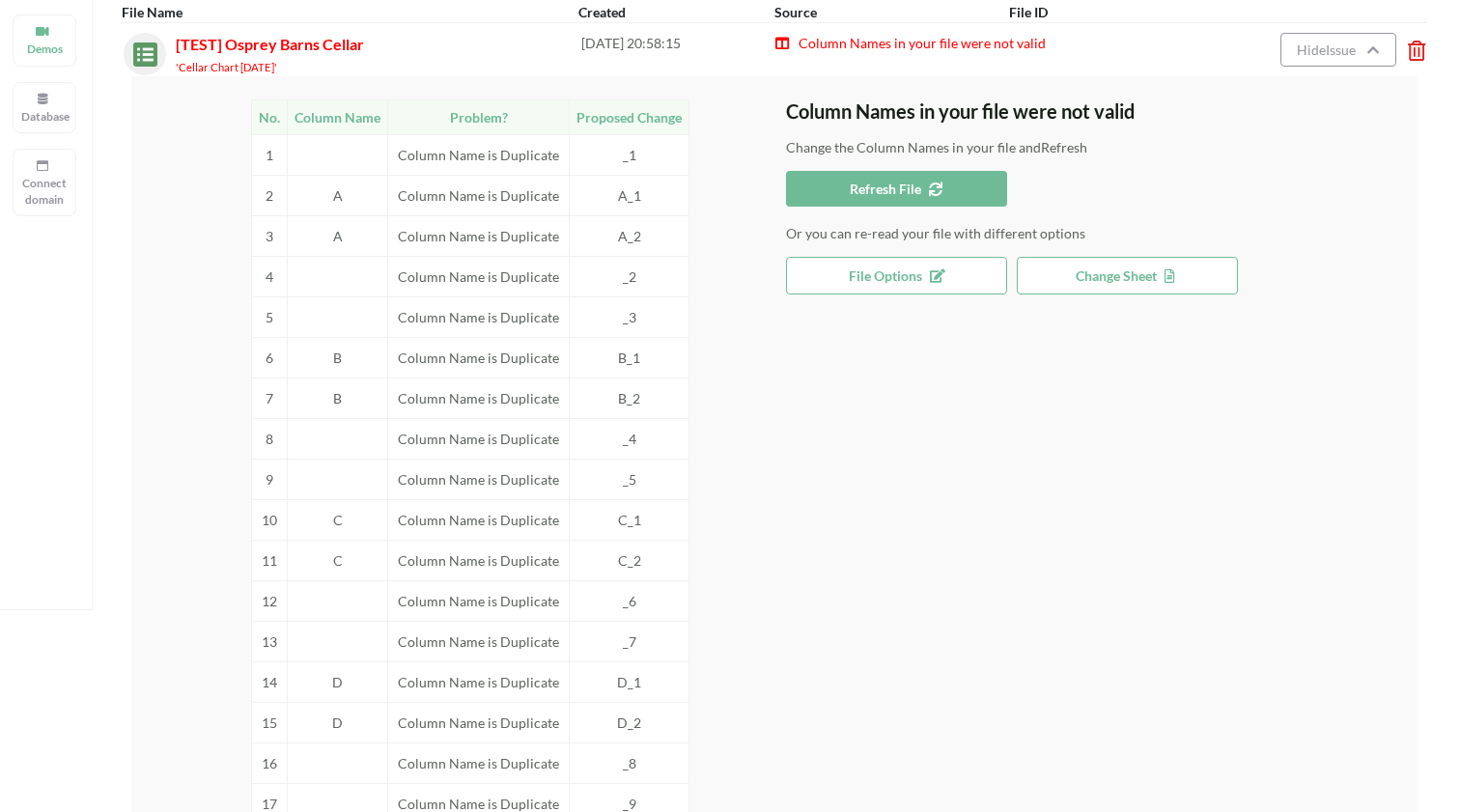
scroll to position [284, 4]
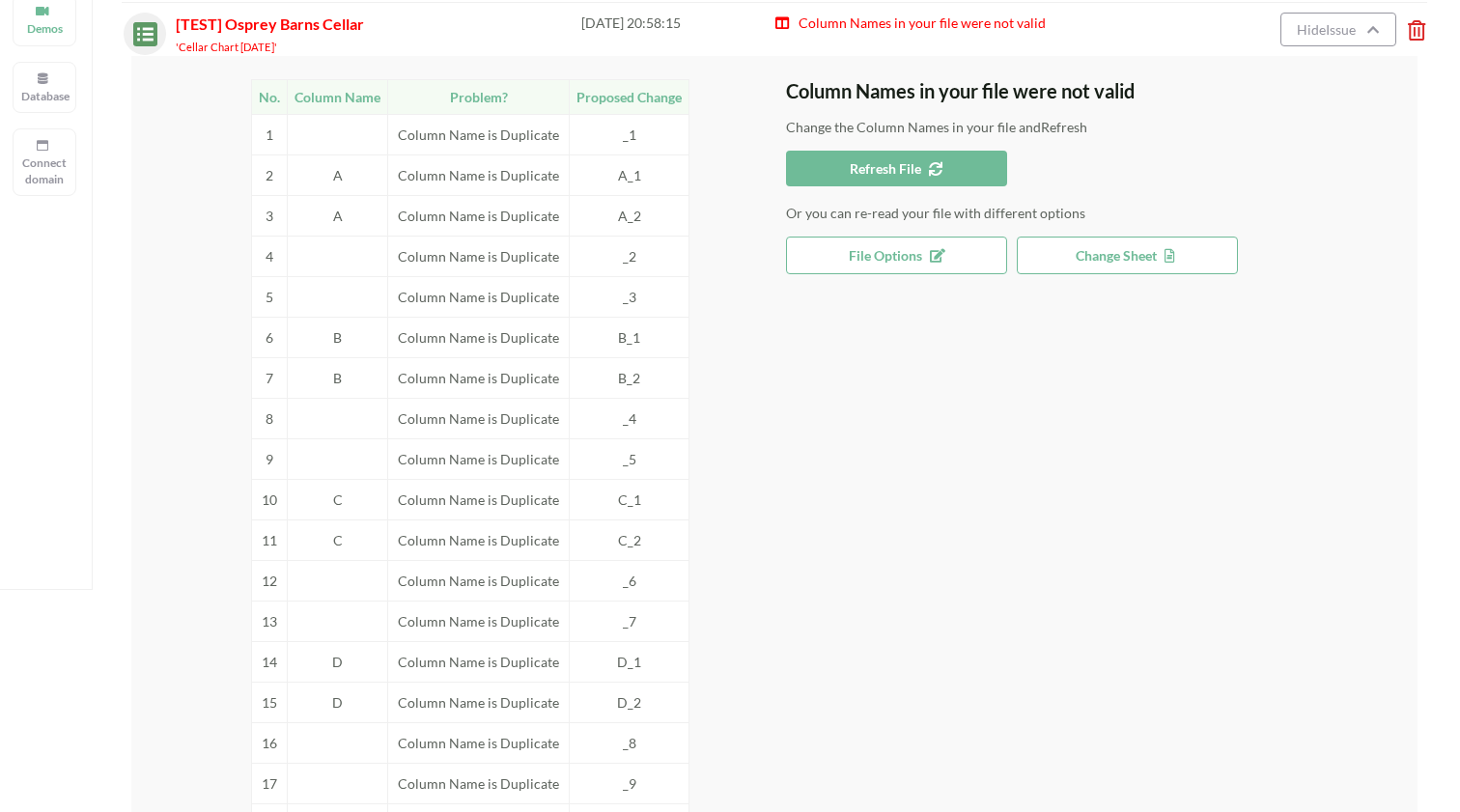
click at [1078, 252] on span "Change Sheet" at bounding box center [1127, 255] width 104 height 16
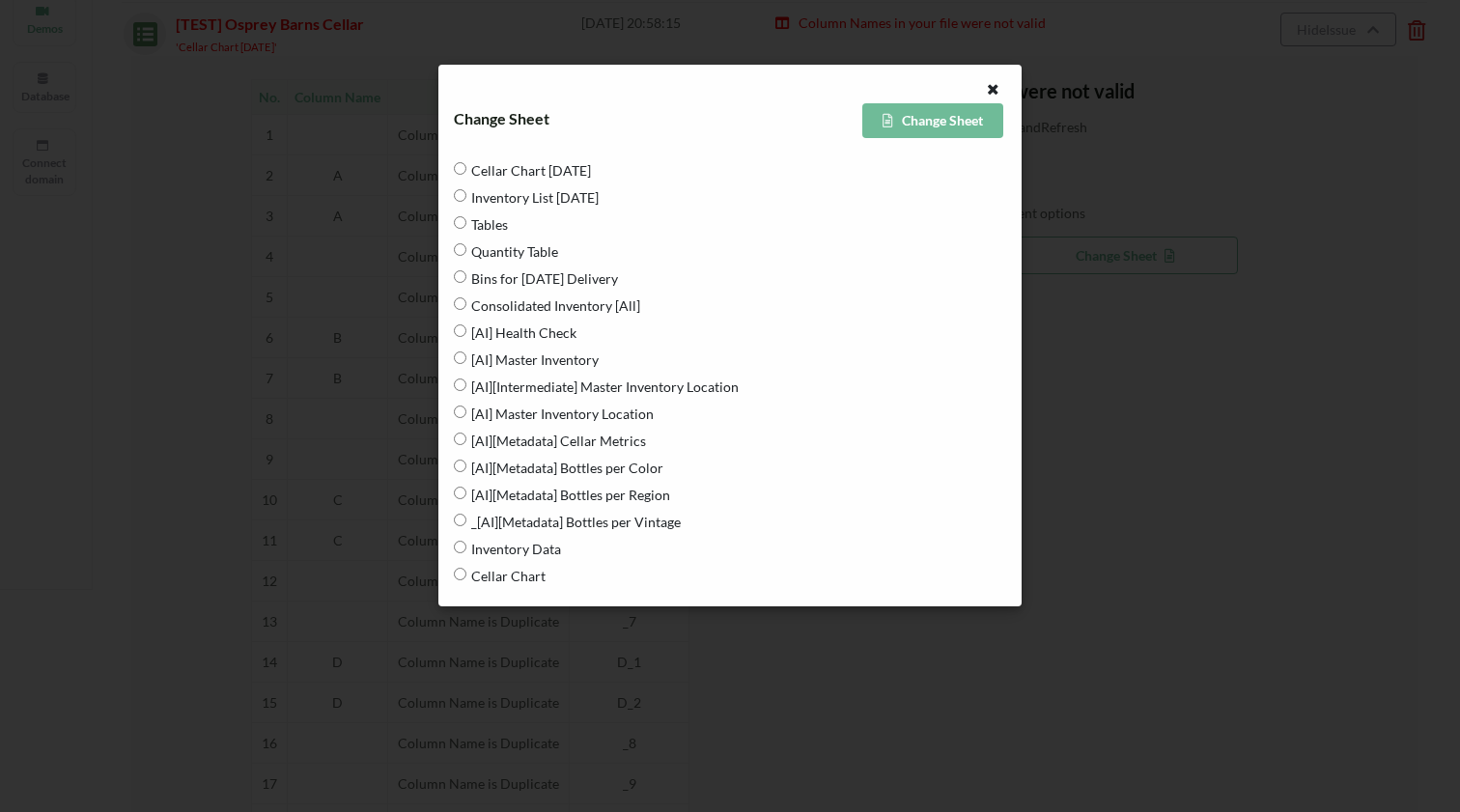
click at [567, 495] on span "[AI][Metadata] Bottles per Region" at bounding box center [568, 494] width 203 height 41
click at [466, 495] on Region "[AI][Metadata] Bottles per Region" at bounding box center [459, 492] width 13 height 13
radio Region "true"
click at [916, 117] on button "Change Sheet" at bounding box center [932, 121] width 141 height 35
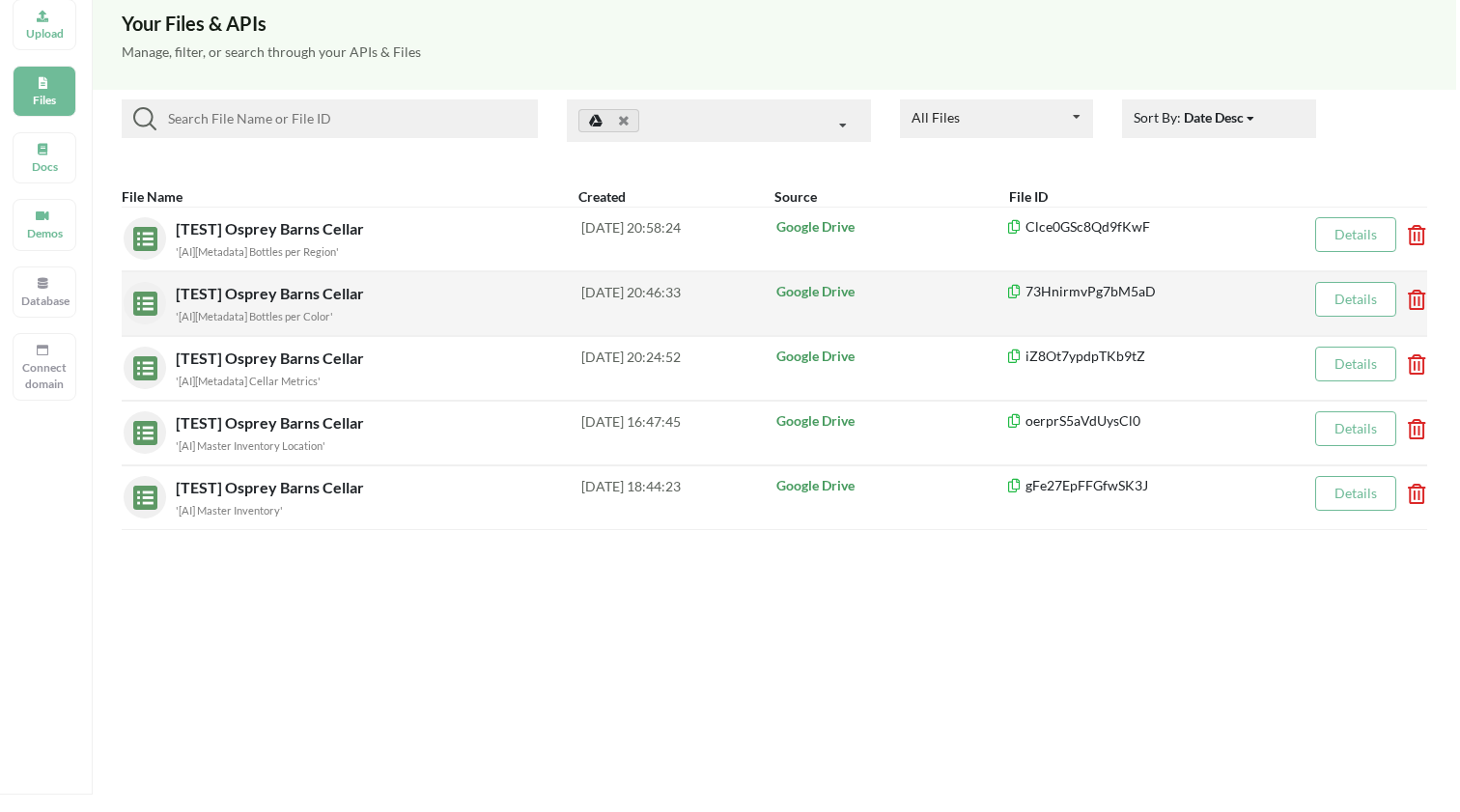
scroll to position [78, 4]
drag, startPoint x: 970, startPoint y: 306, endPoint x: 954, endPoint y: 289, distance: 23.3
click at [954, 289] on div "Google Drive" at bounding box center [890, 305] width 231 height 44
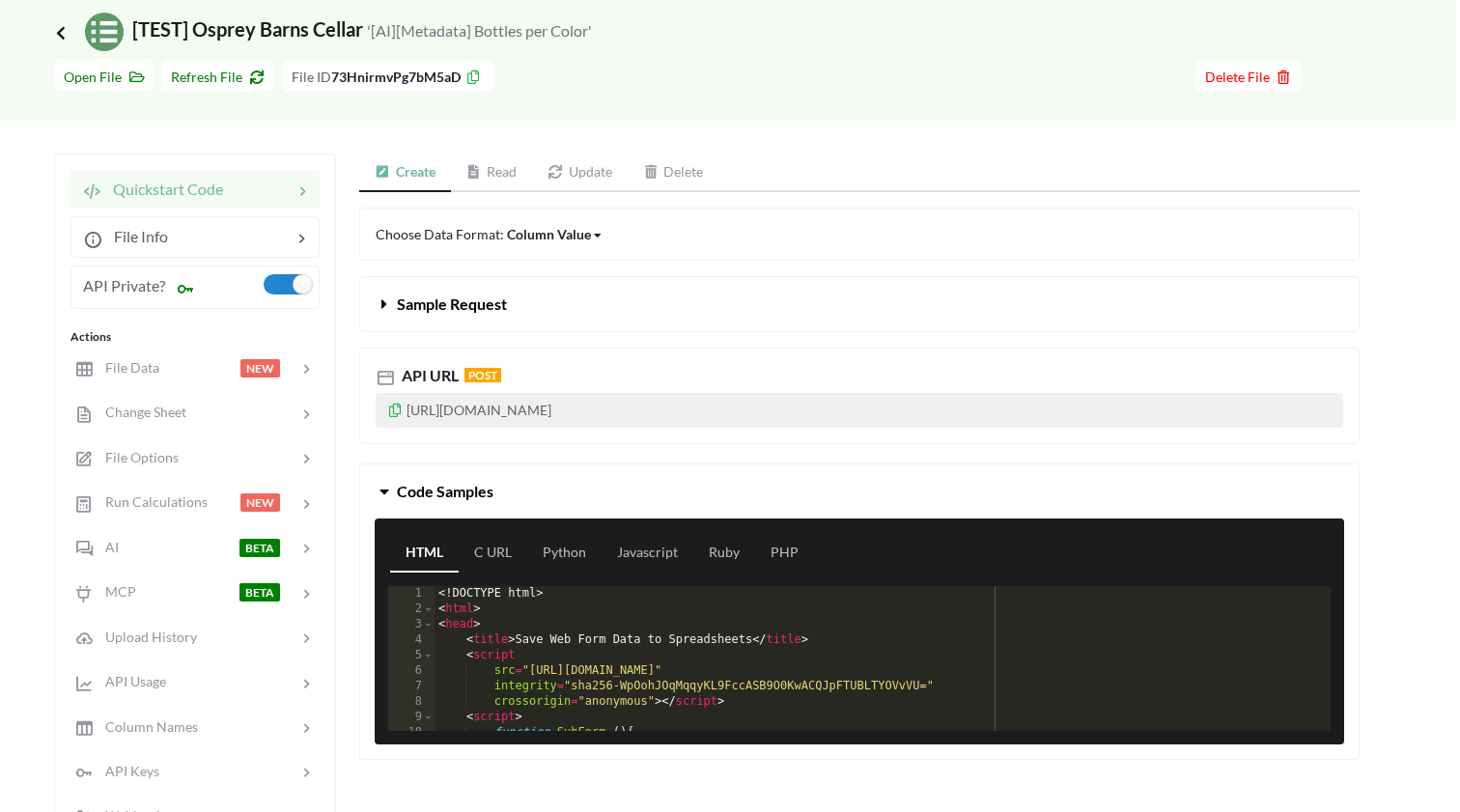
click at [66, 36] on icon at bounding box center [60, 31] width 17 height 15
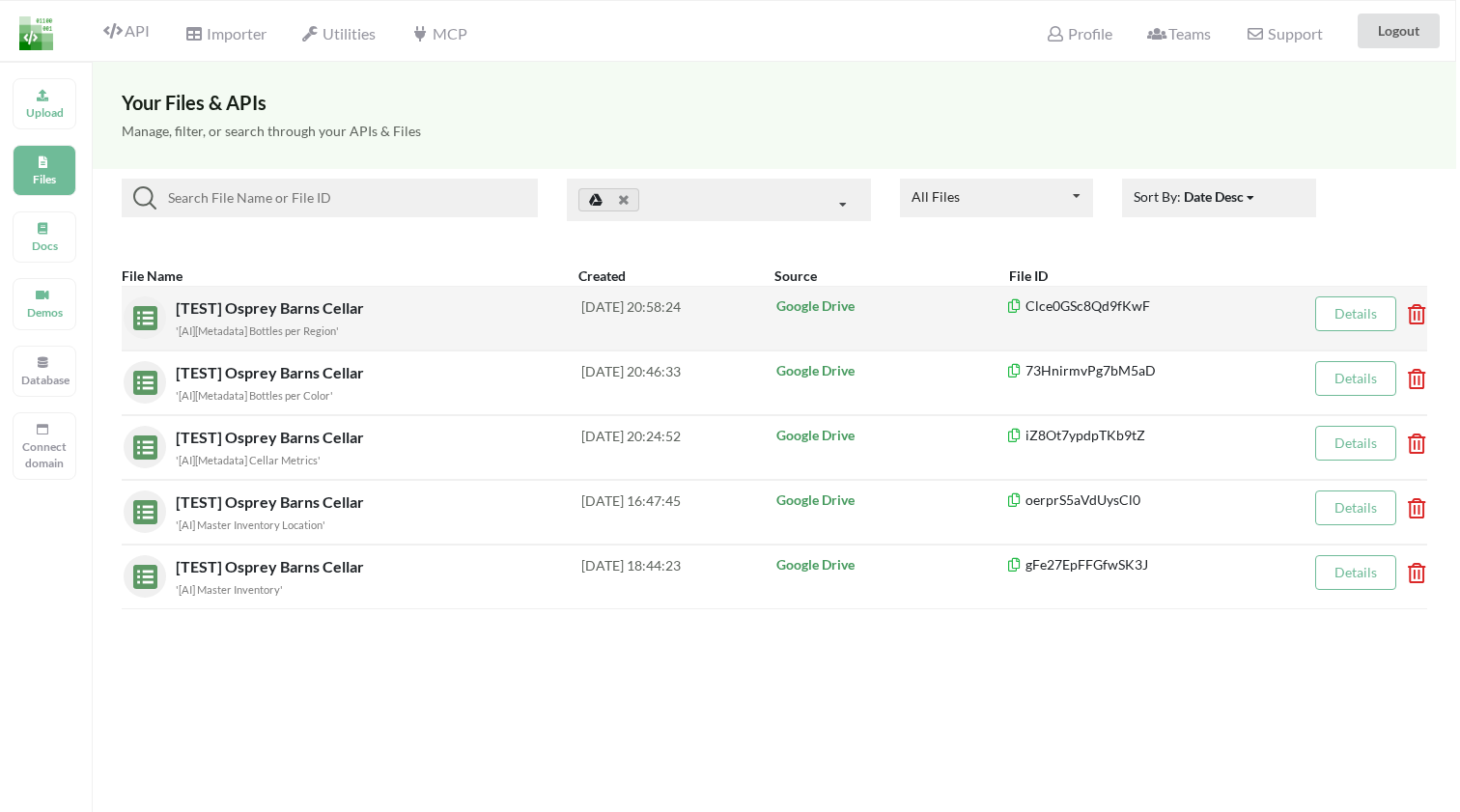
scroll to position [0, 4]
click at [1356, 309] on link "Details" at bounding box center [1355, 313] width 43 height 16
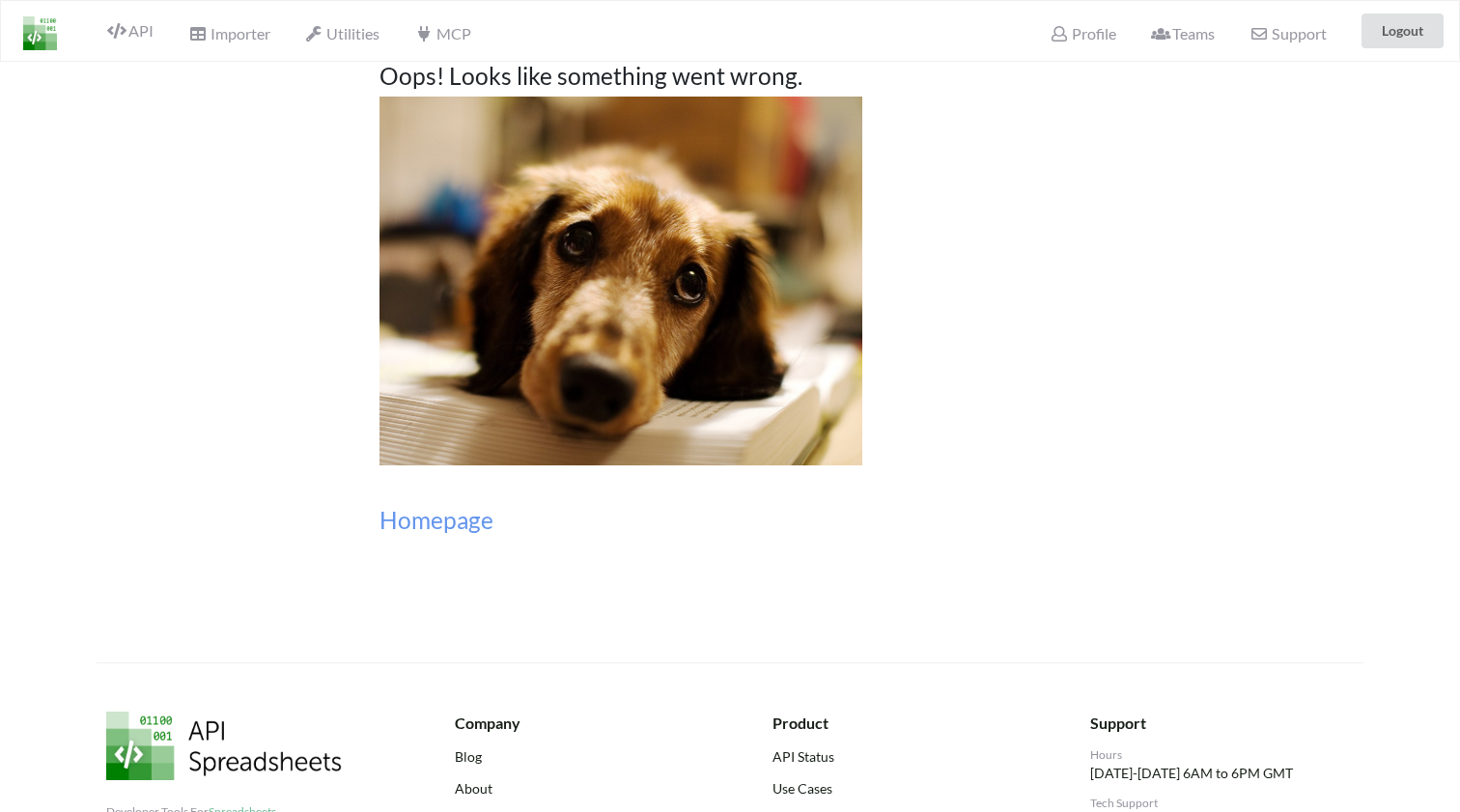
click at [49, 29] on img at bounding box center [40, 33] width 34 height 34
click at [124, 29] on icon at bounding box center [117, 30] width 18 height 15
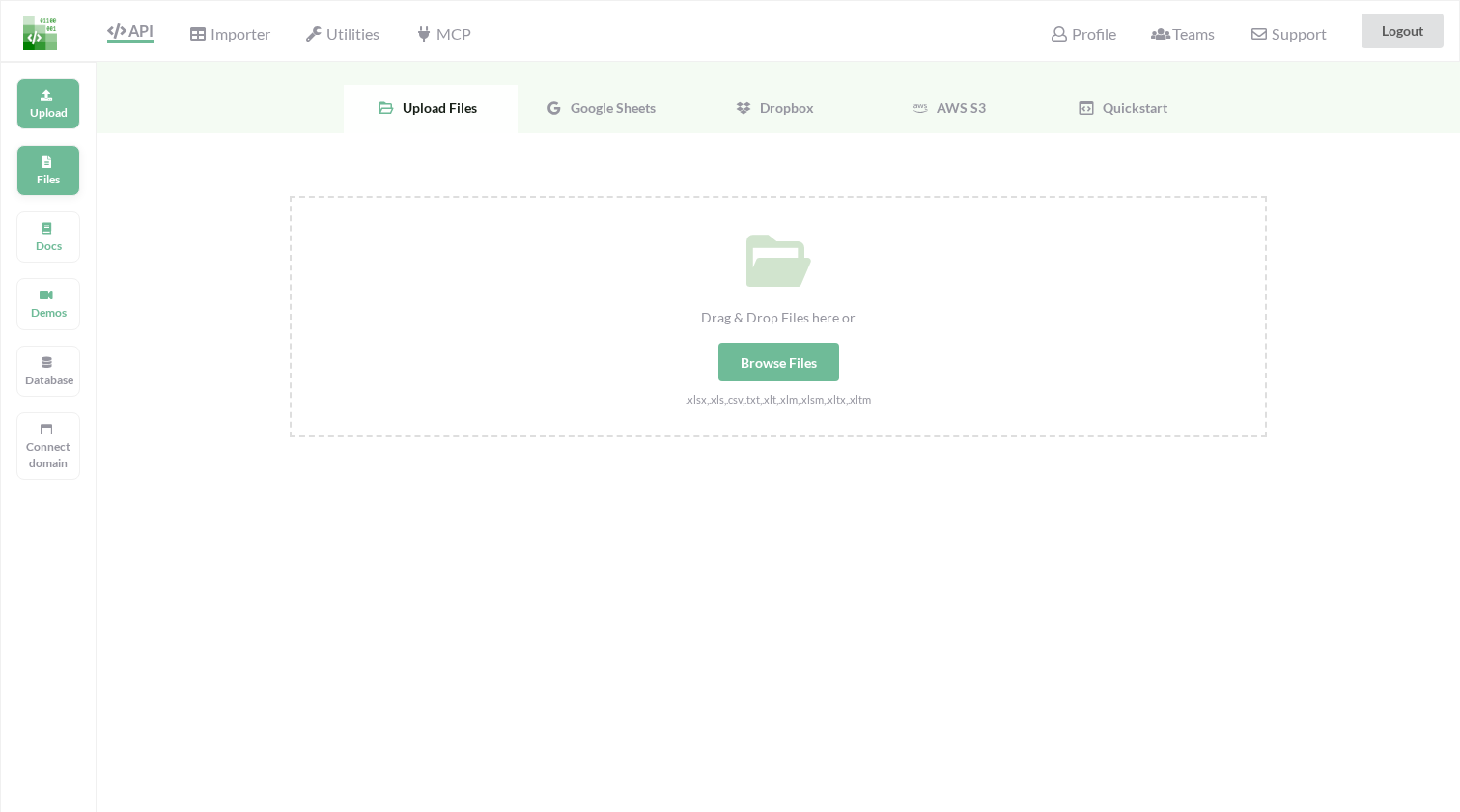
click at [39, 166] on div "Files" at bounding box center [48, 169] width 64 height 51
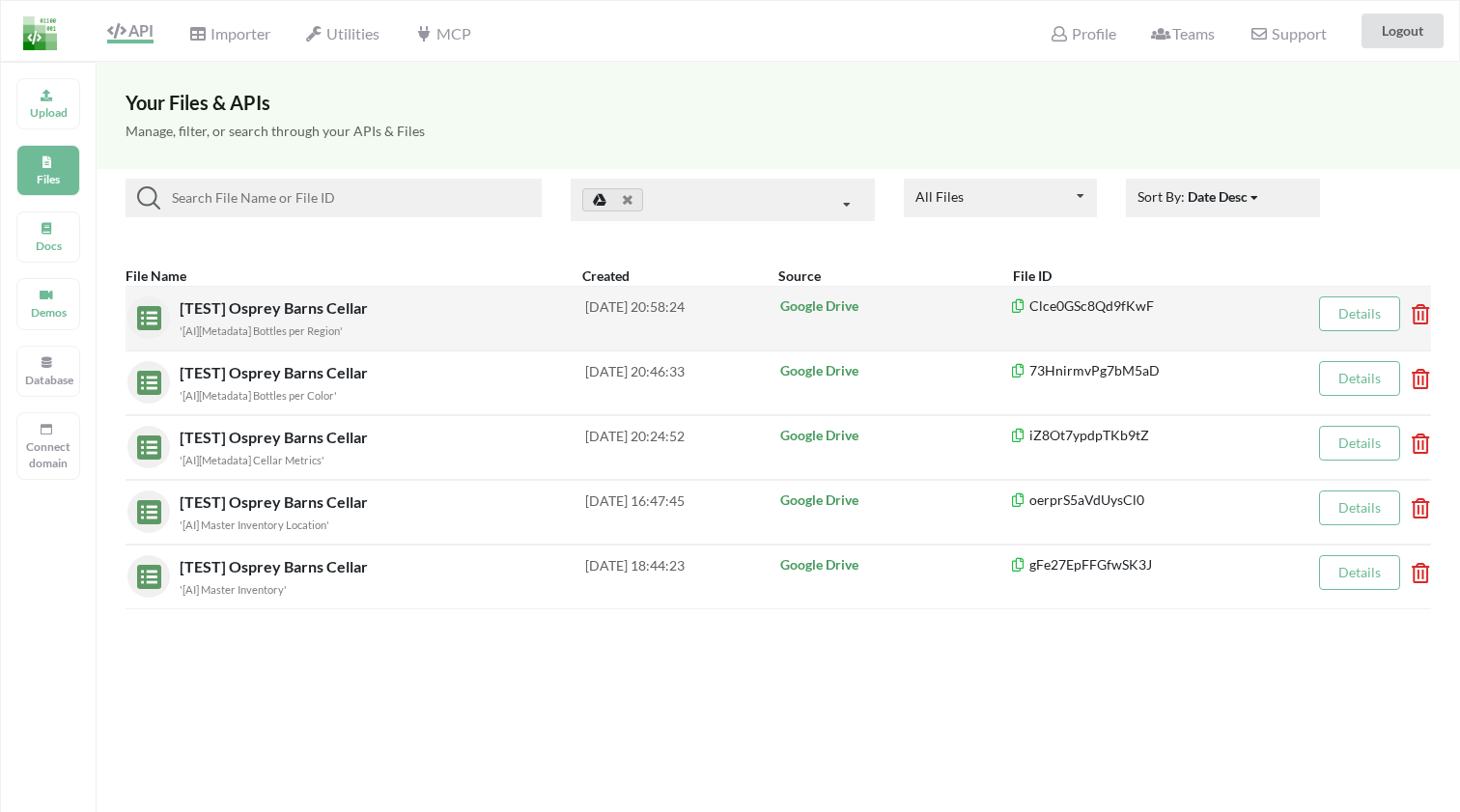
click at [236, 305] on span "[TEST] Osprey Barns Cellar" at bounding box center [275, 307] width 192 height 18
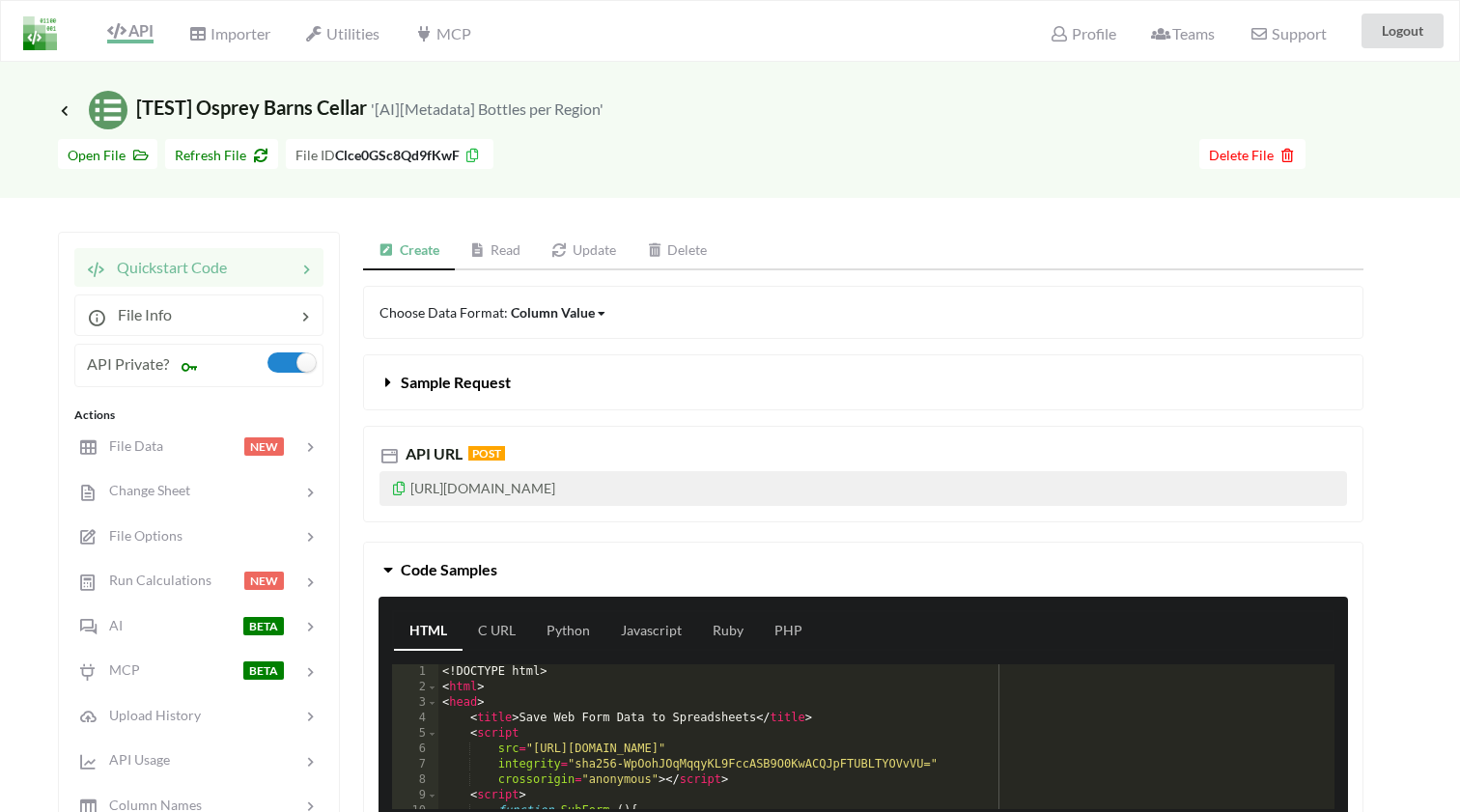
click at [499, 246] on link "Read" at bounding box center [495, 250] width 82 height 39
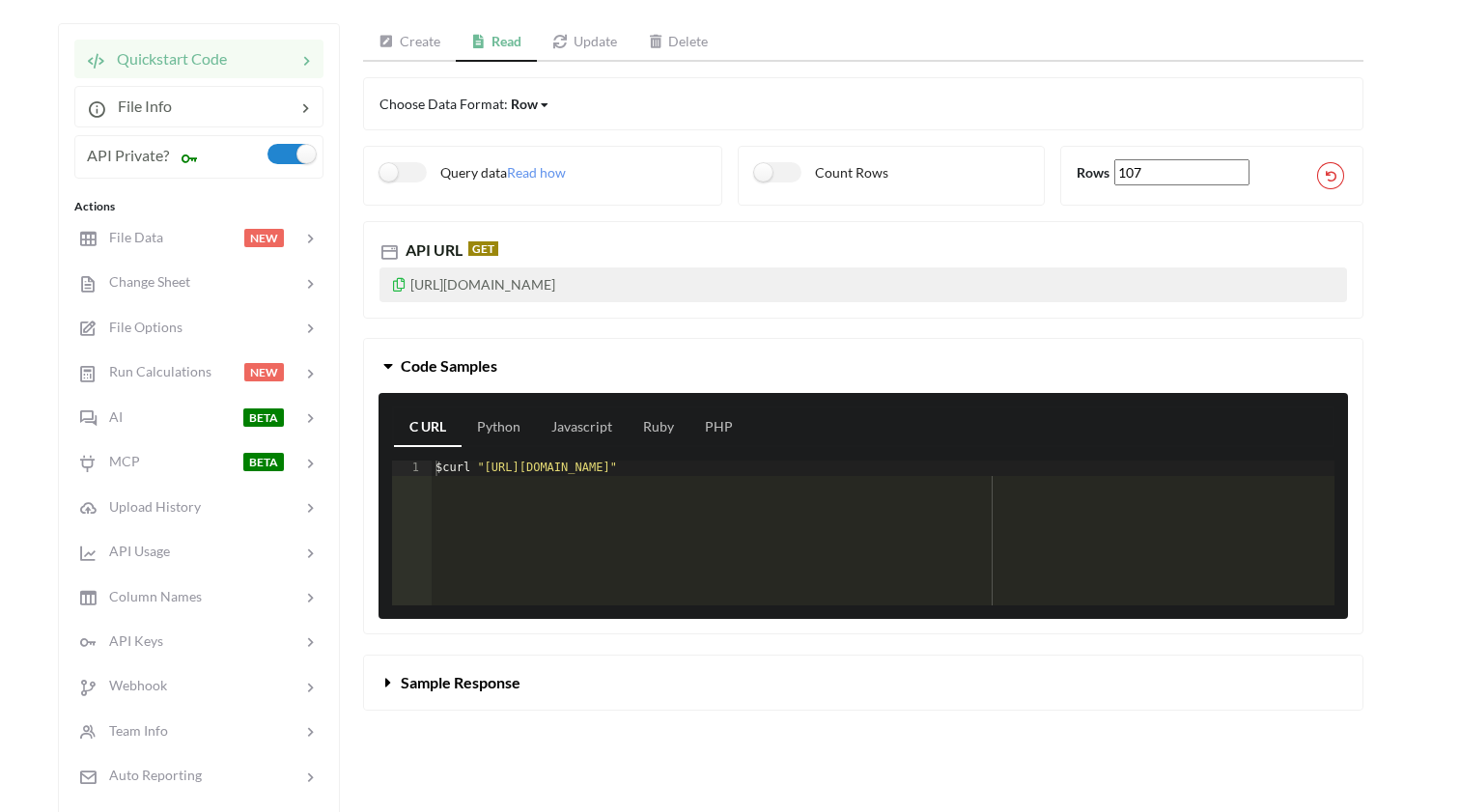
scroll to position [184, 0]
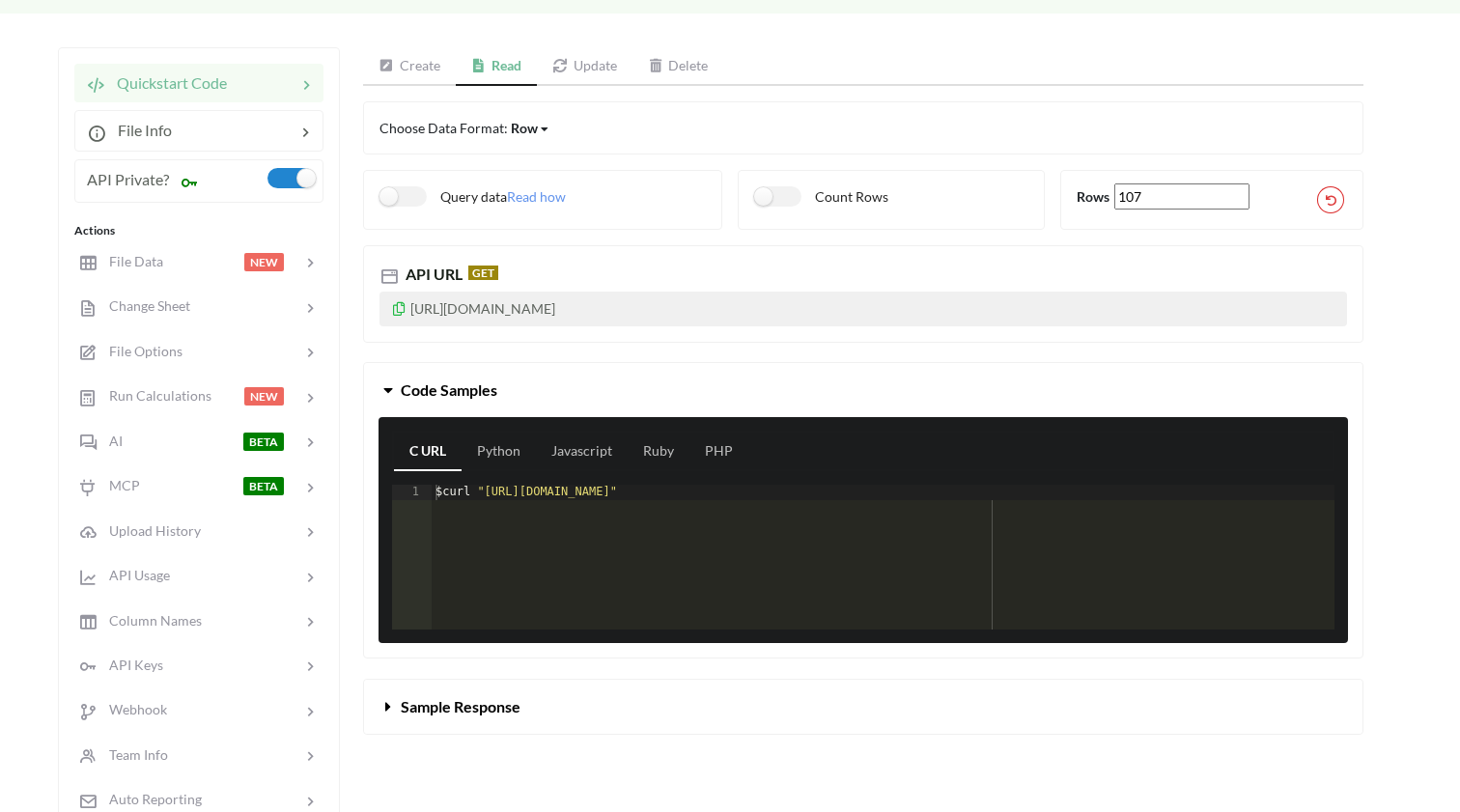
drag, startPoint x: 467, startPoint y: 338, endPoint x: 403, endPoint y: 309, distance: 70.3
click at [403, 309] on p "[URL][DOMAIN_NAME]" at bounding box center [863, 309] width 968 height 35
copy p "[URL][DOMAIN_NAME]"
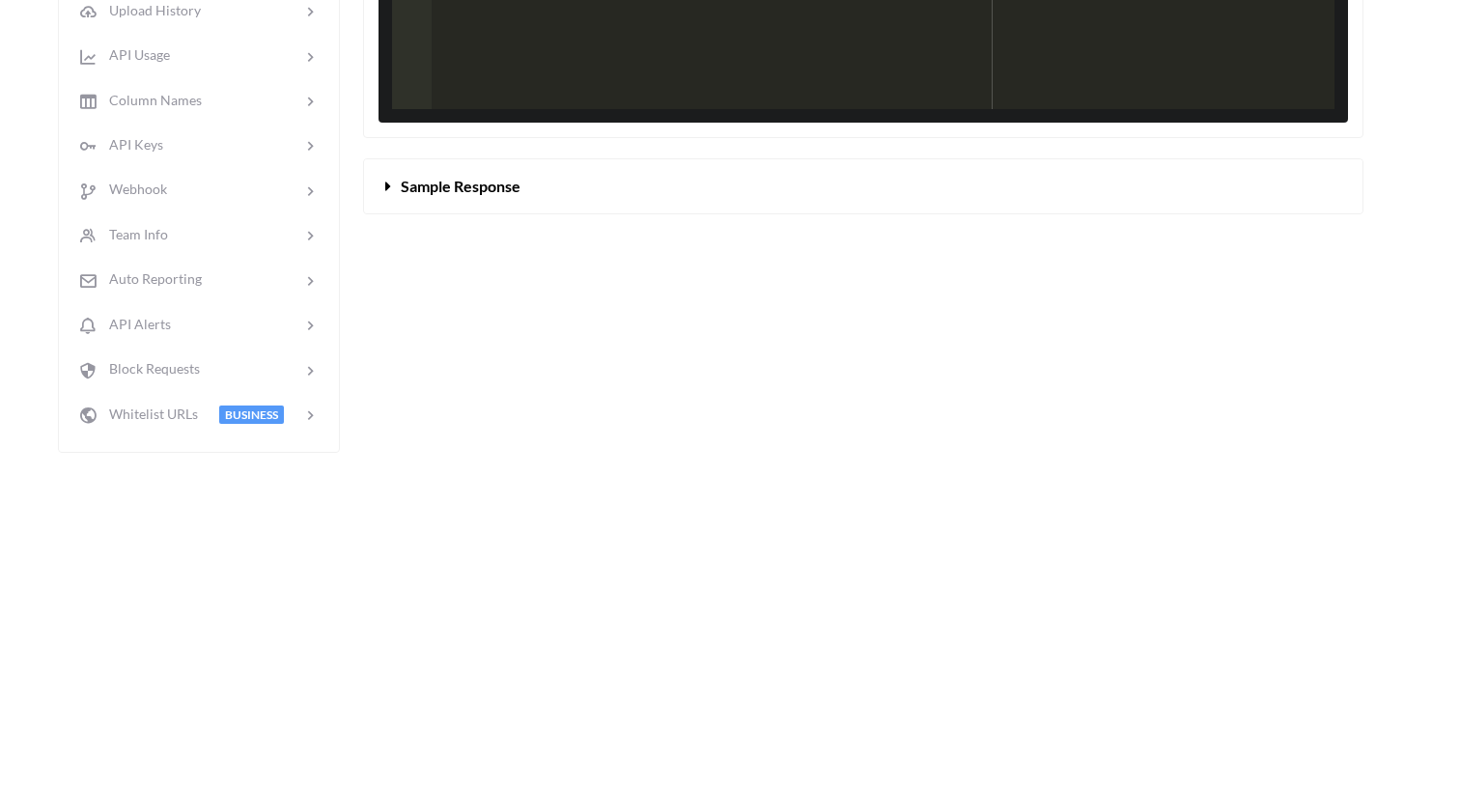
scroll to position [469, 0]
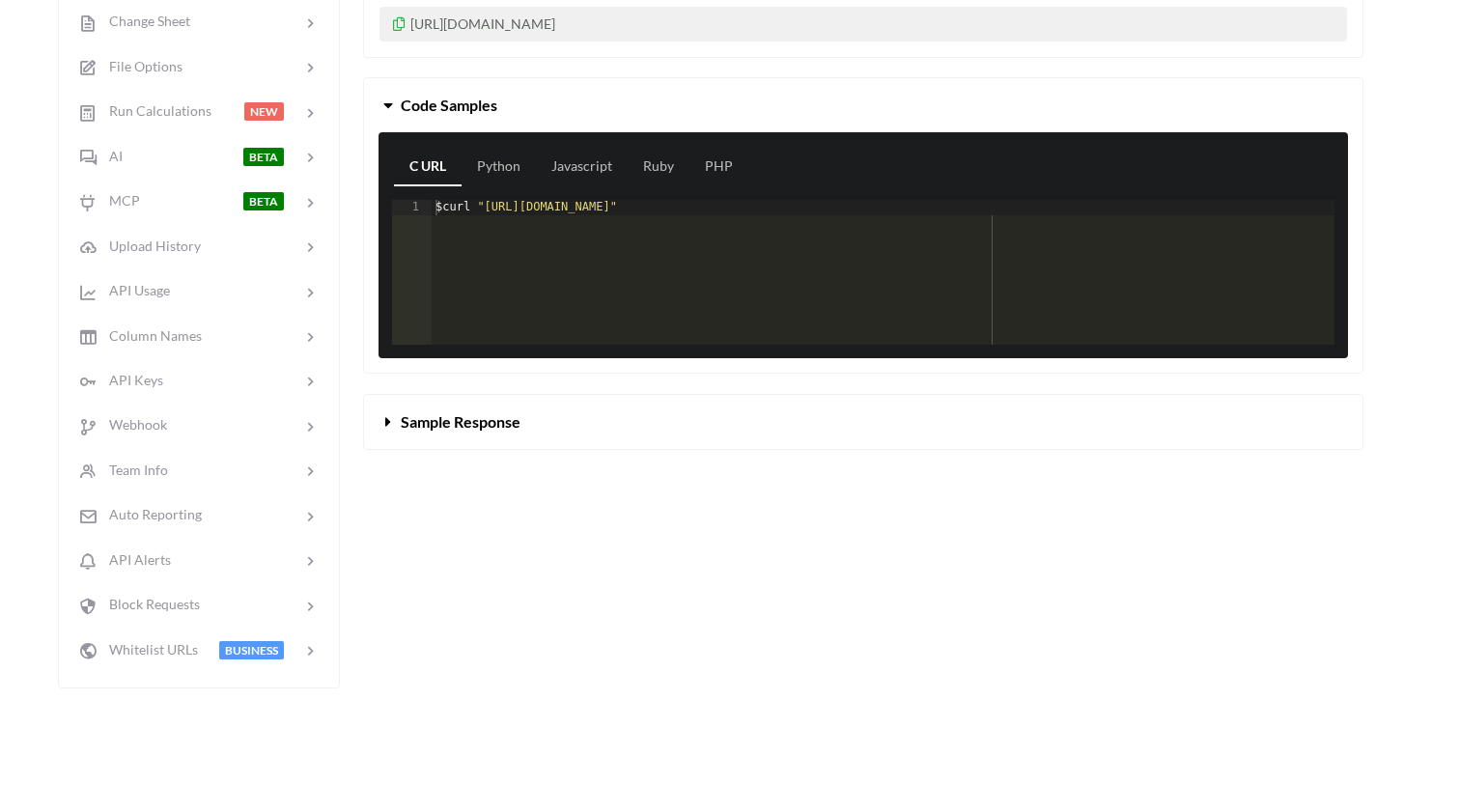
click at [434, 430] on span "Sample Response" at bounding box center [460, 421] width 120 height 18
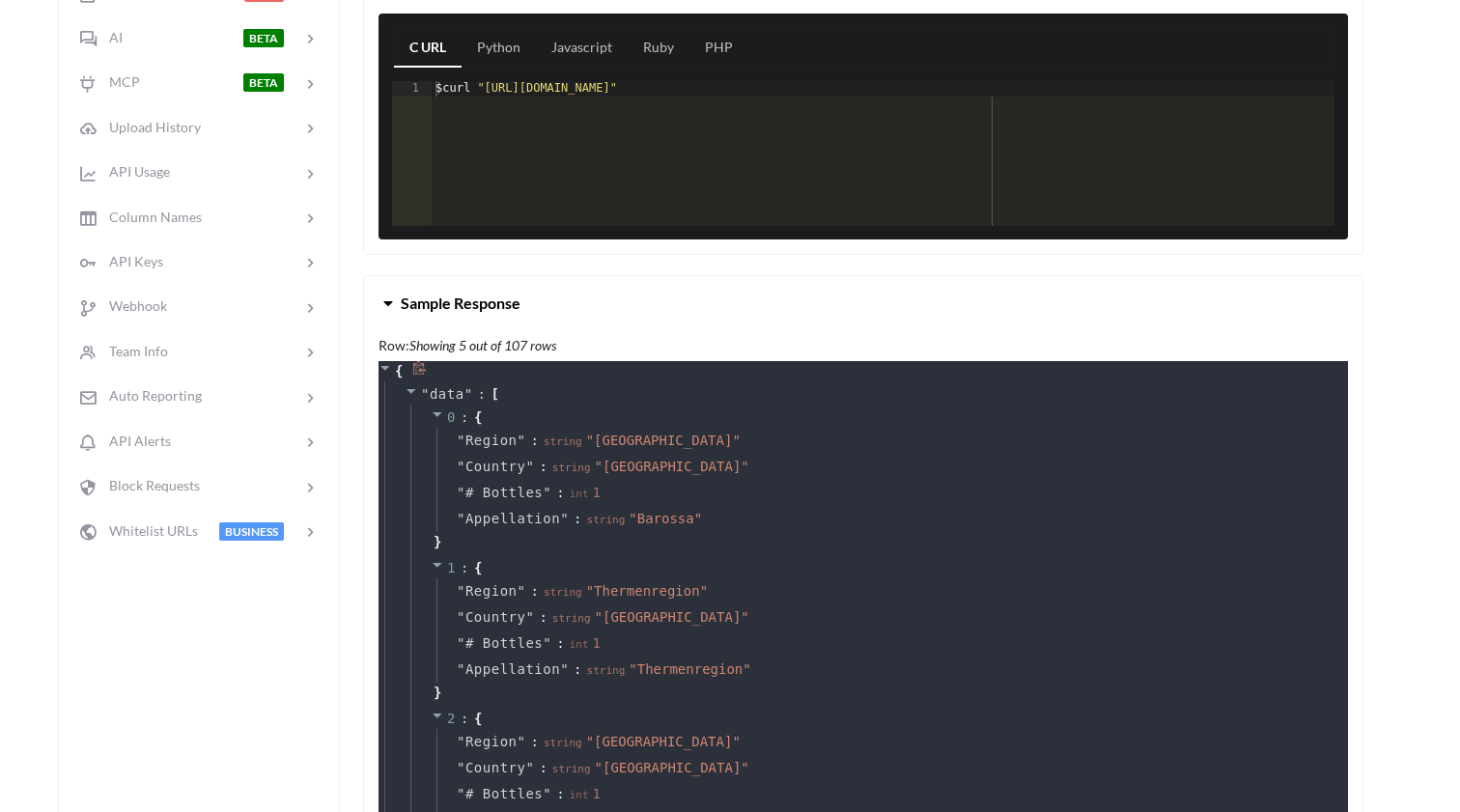
scroll to position [566, 0]
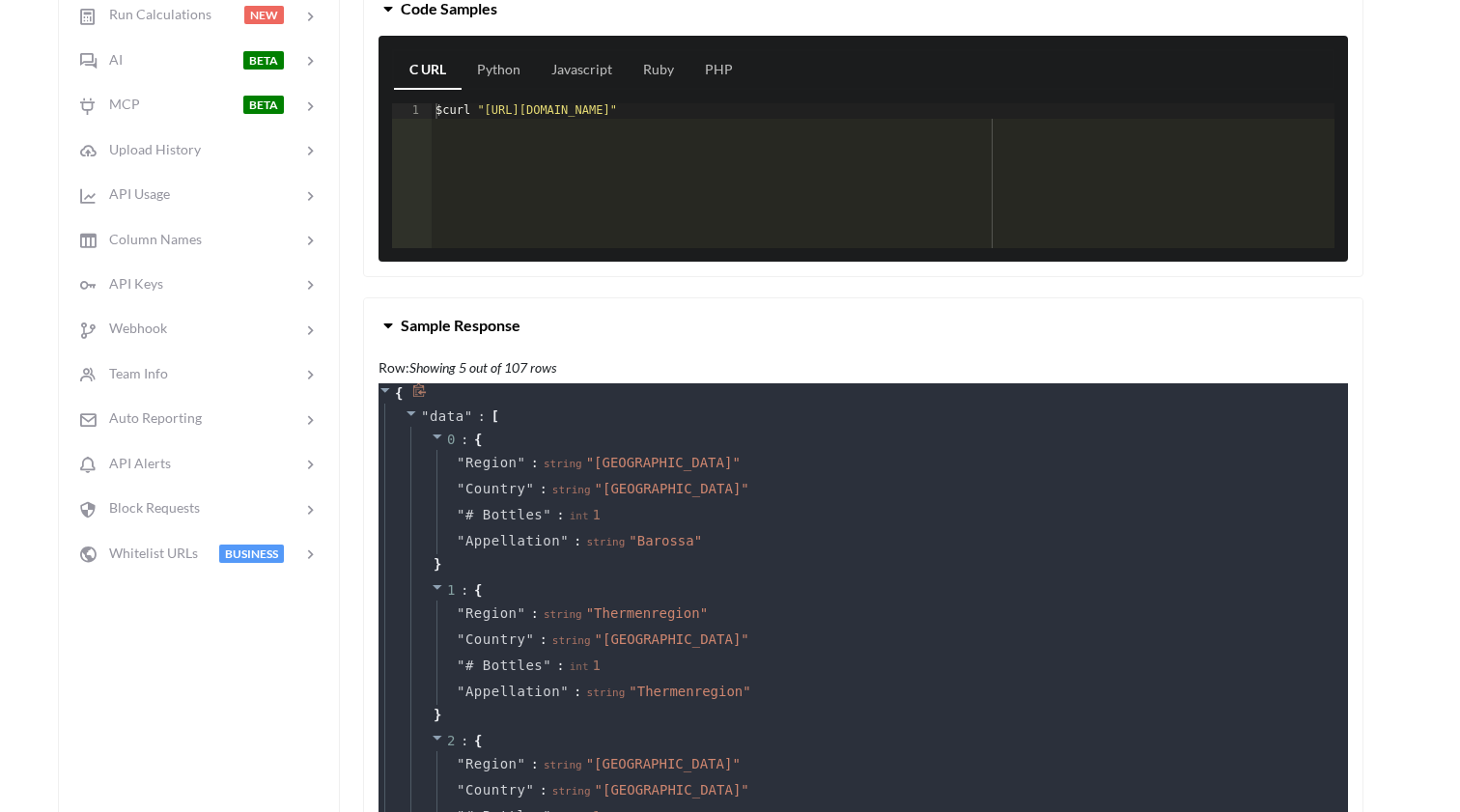
click at [419, 398] on icon at bounding box center [420, 391] width 15 height 15
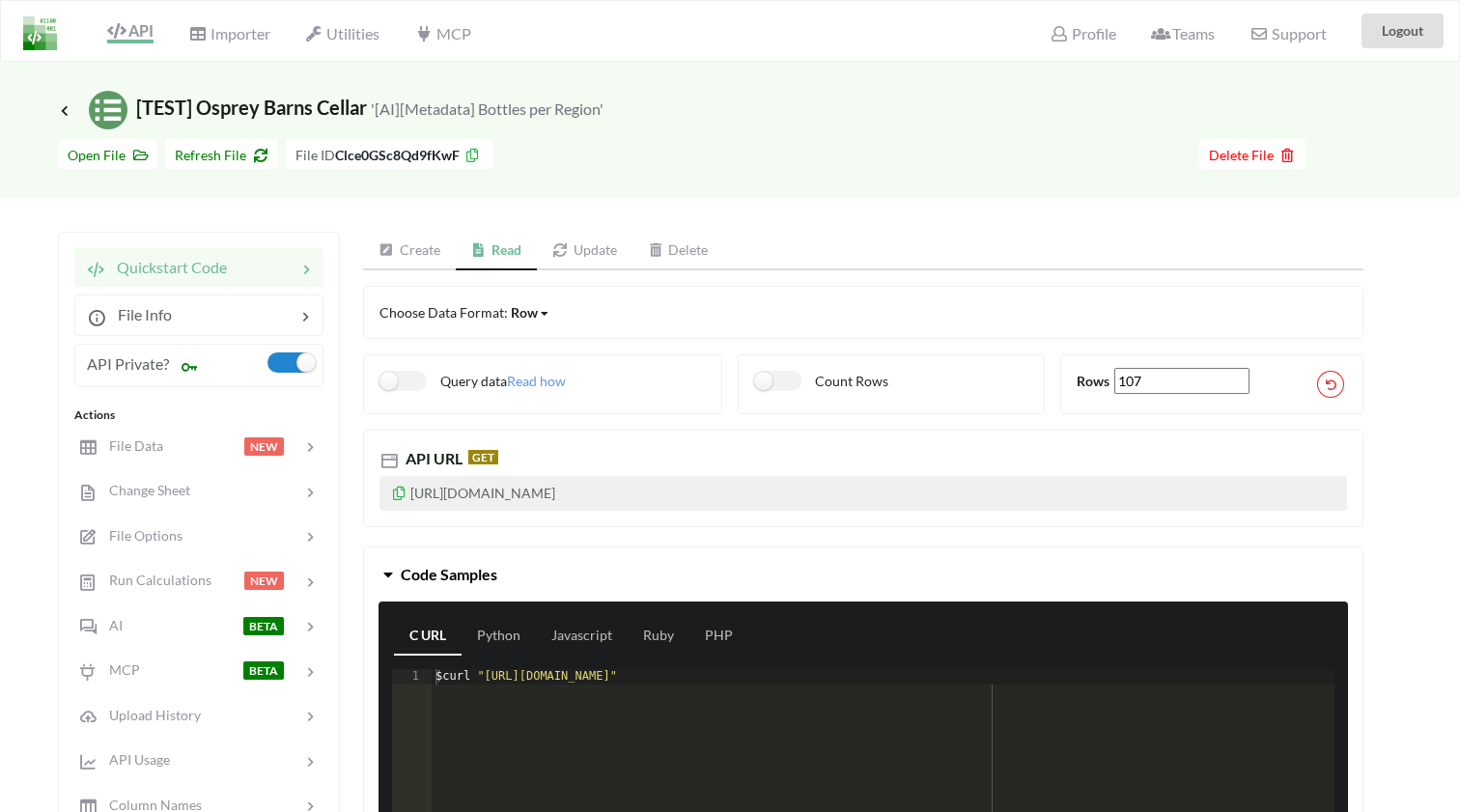
scroll to position [0, 0]
drag, startPoint x: 455, startPoint y: 510, endPoint x: 412, endPoint y: 498, distance: 44.6
click at [412, 498] on p "[URL][DOMAIN_NAME]" at bounding box center [863, 493] width 968 height 35
copy p "[URL][DOMAIN_NAME]"
click at [859, 482] on p "[URL][DOMAIN_NAME]" at bounding box center [863, 493] width 968 height 35
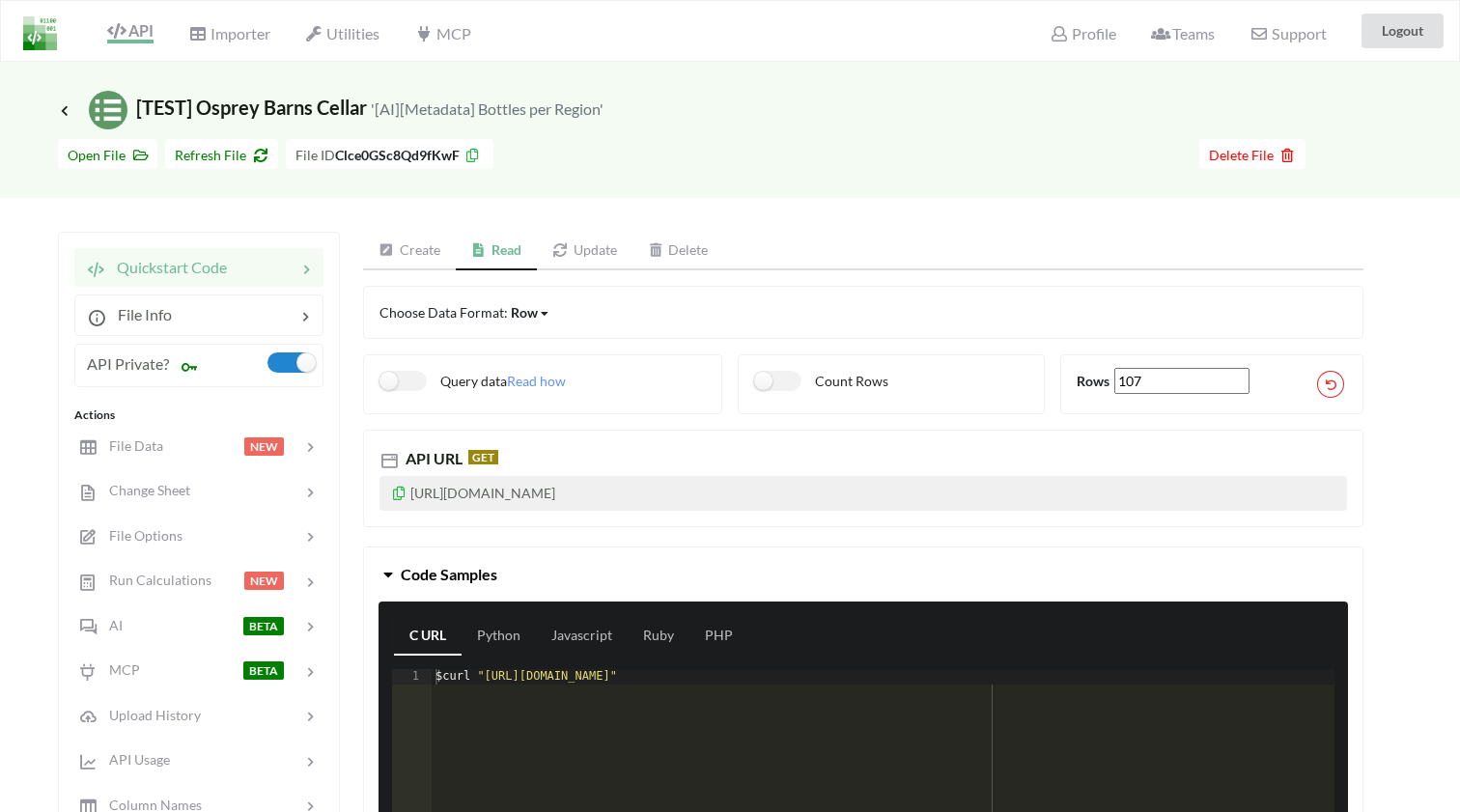
drag, startPoint x: 765, startPoint y: 494, endPoint x: 478, endPoint y: 526, distance: 288.8
click at [478, 510] on p "[URL][DOMAIN_NAME]" at bounding box center [863, 493] width 968 height 35
copy p "accessKey=4d501c022915bde655d33c89a7683edf&secretKey=5991451438ebfaaf701e0f1526…"
click at [70, 110] on icon at bounding box center [64, 110] width 17 height 15
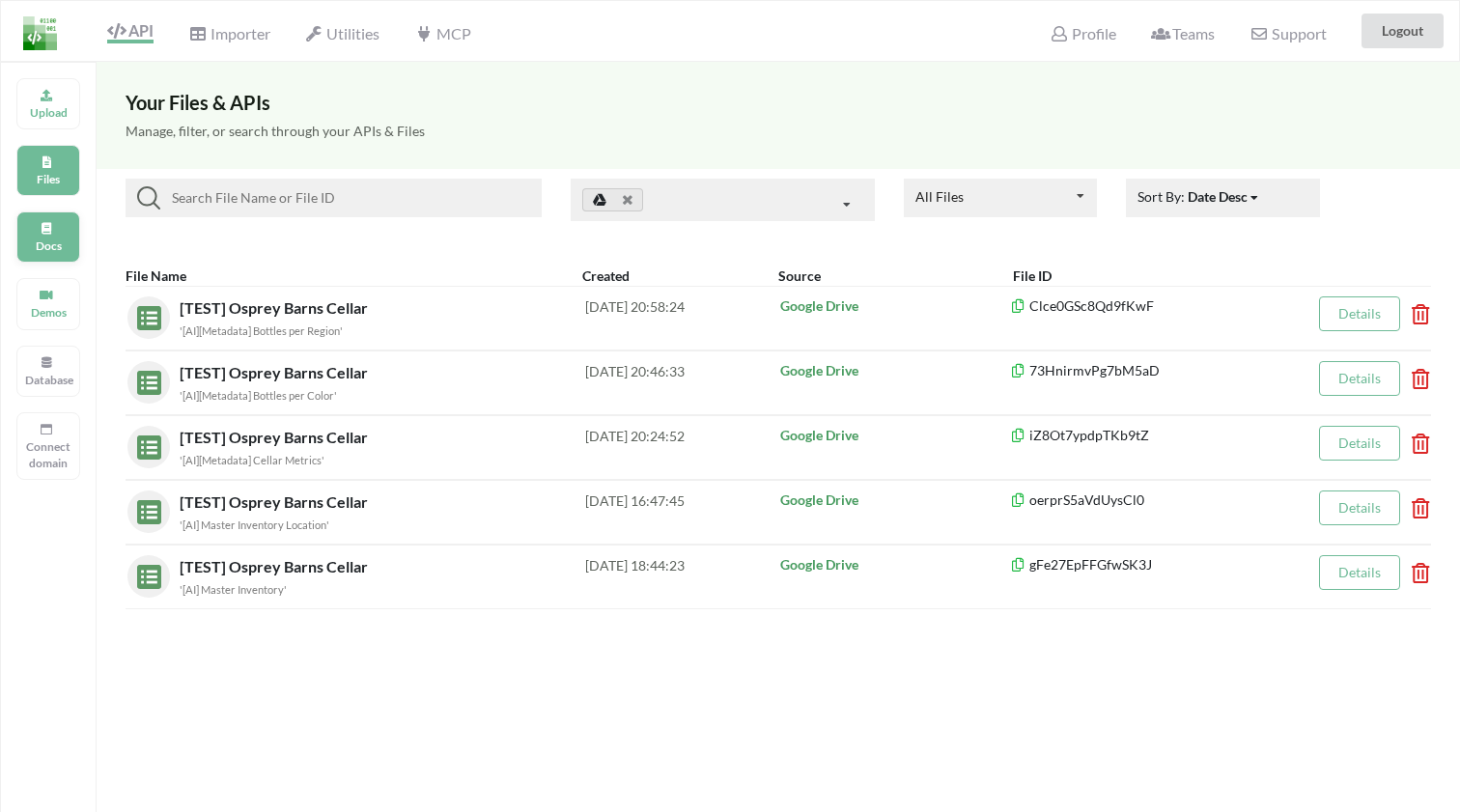
click at [34, 241] on p "Docs" at bounding box center [48, 245] width 46 height 16
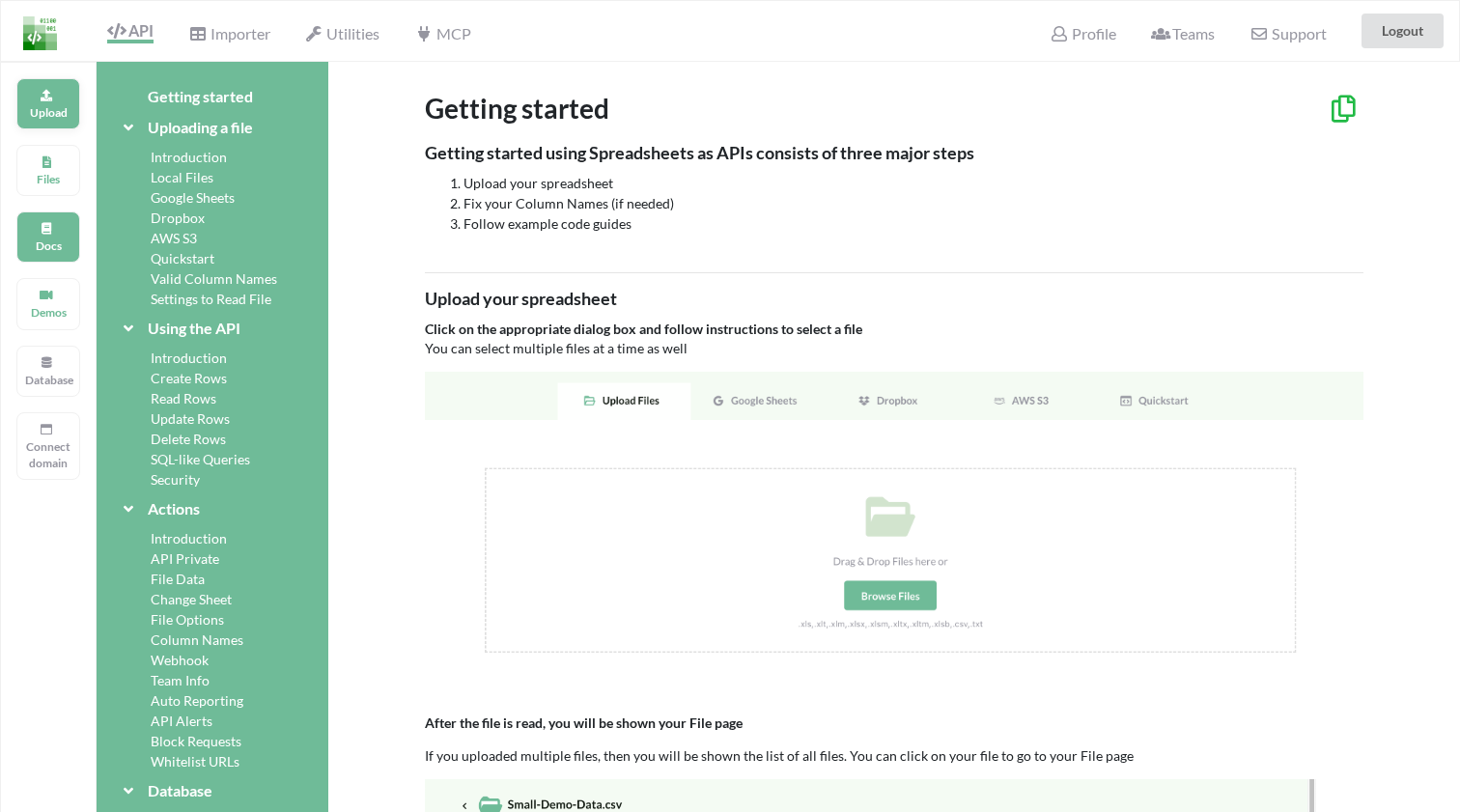
click at [48, 111] on p "Upload" at bounding box center [48, 113] width 46 height 16
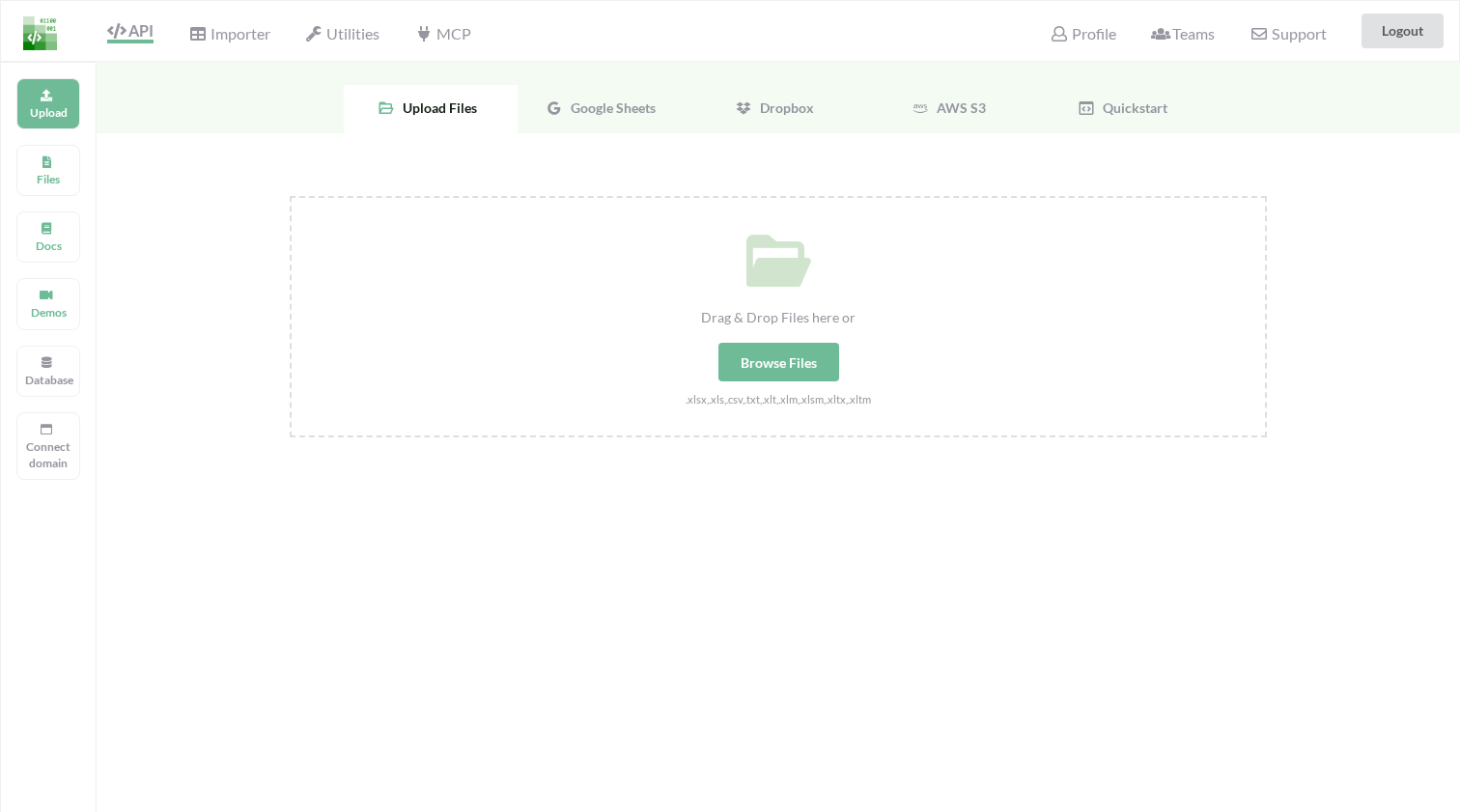
click at [632, 108] on span "Google Sheets" at bounding box center [609, 108] width 93 height 16
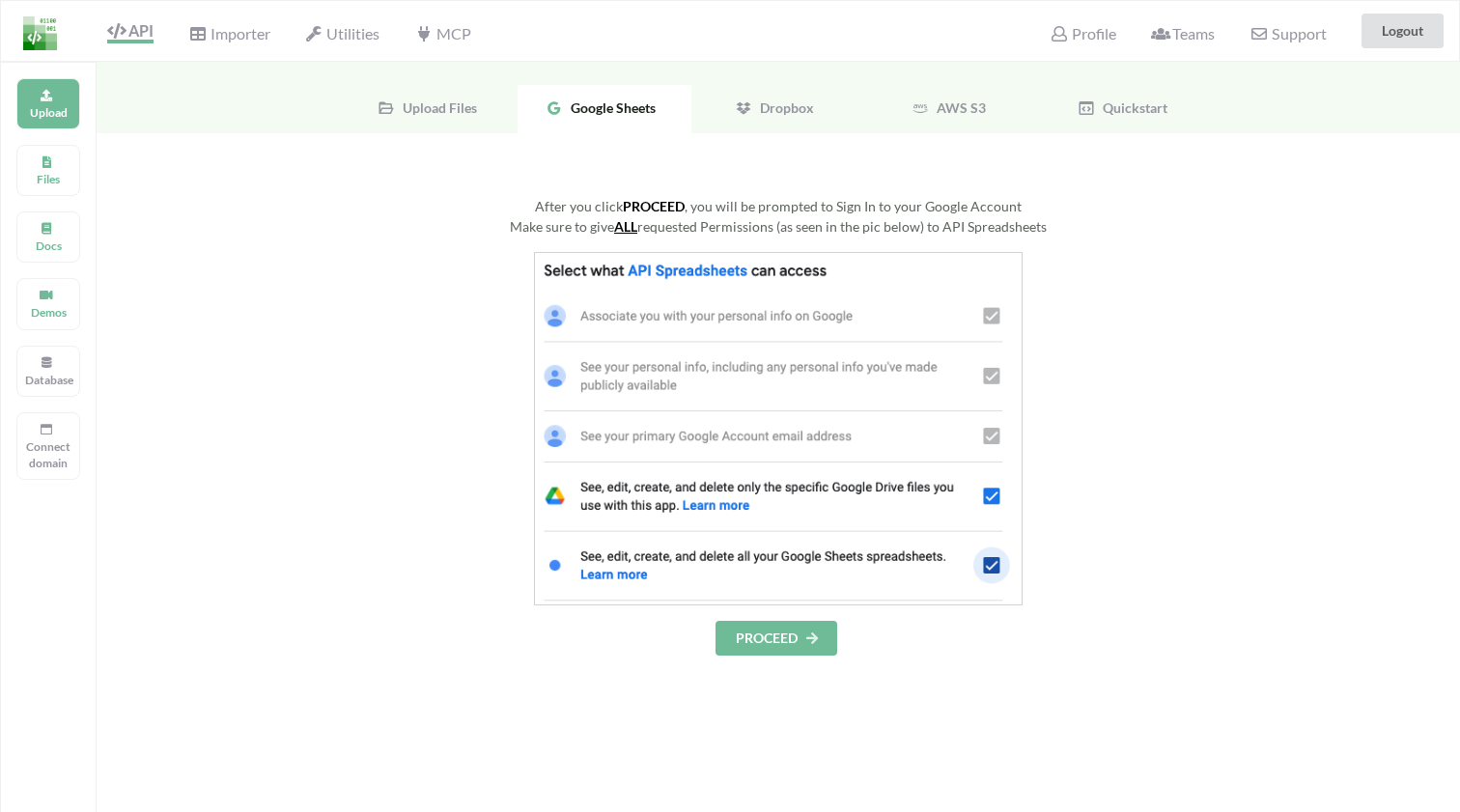
click at [745, 630] on button "PROCEED" at bounding box center [776, 638] width 122 height 35
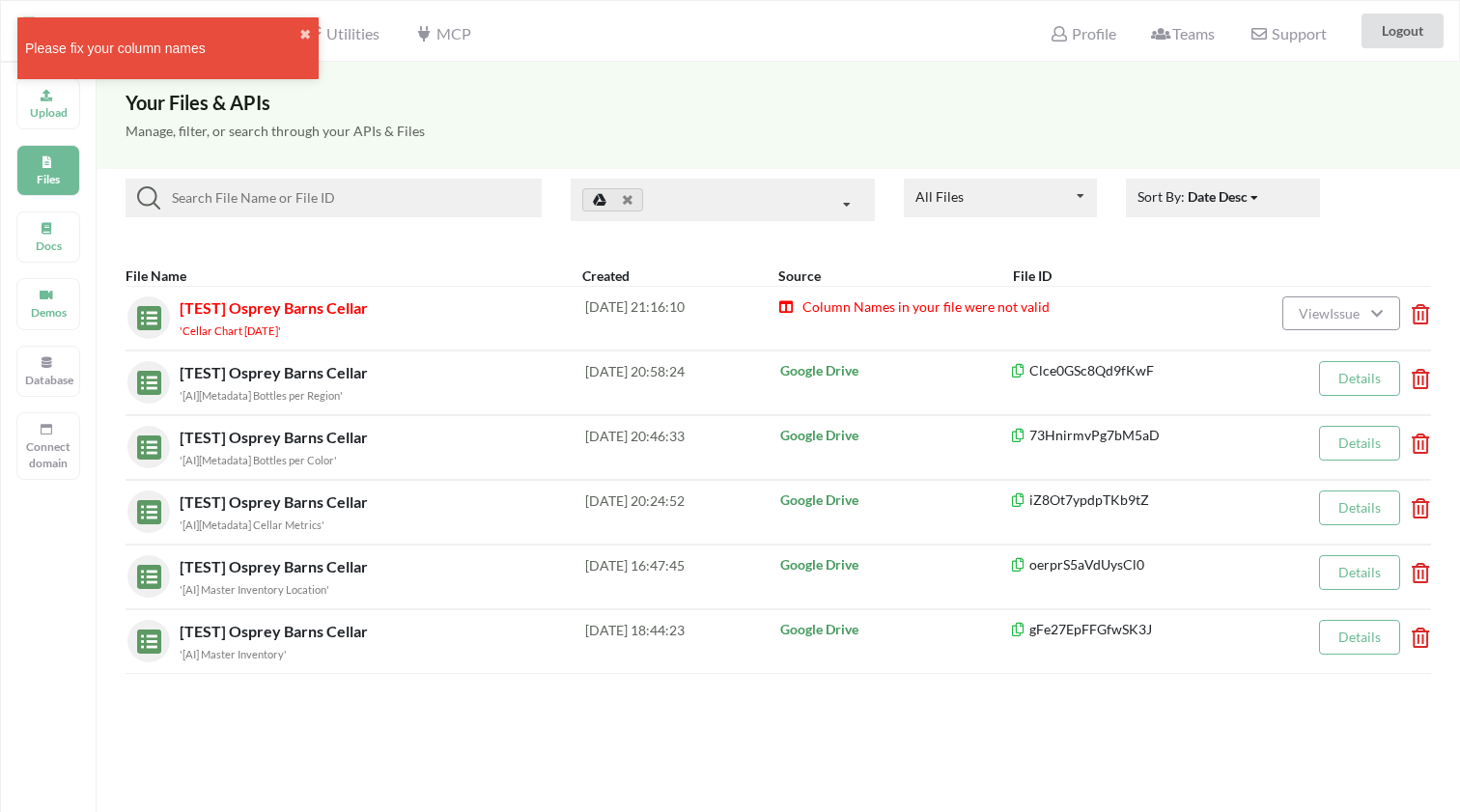
click at [1311, 321] on button "View Issue" at bounding box center [1340, 313] width 118 height 34
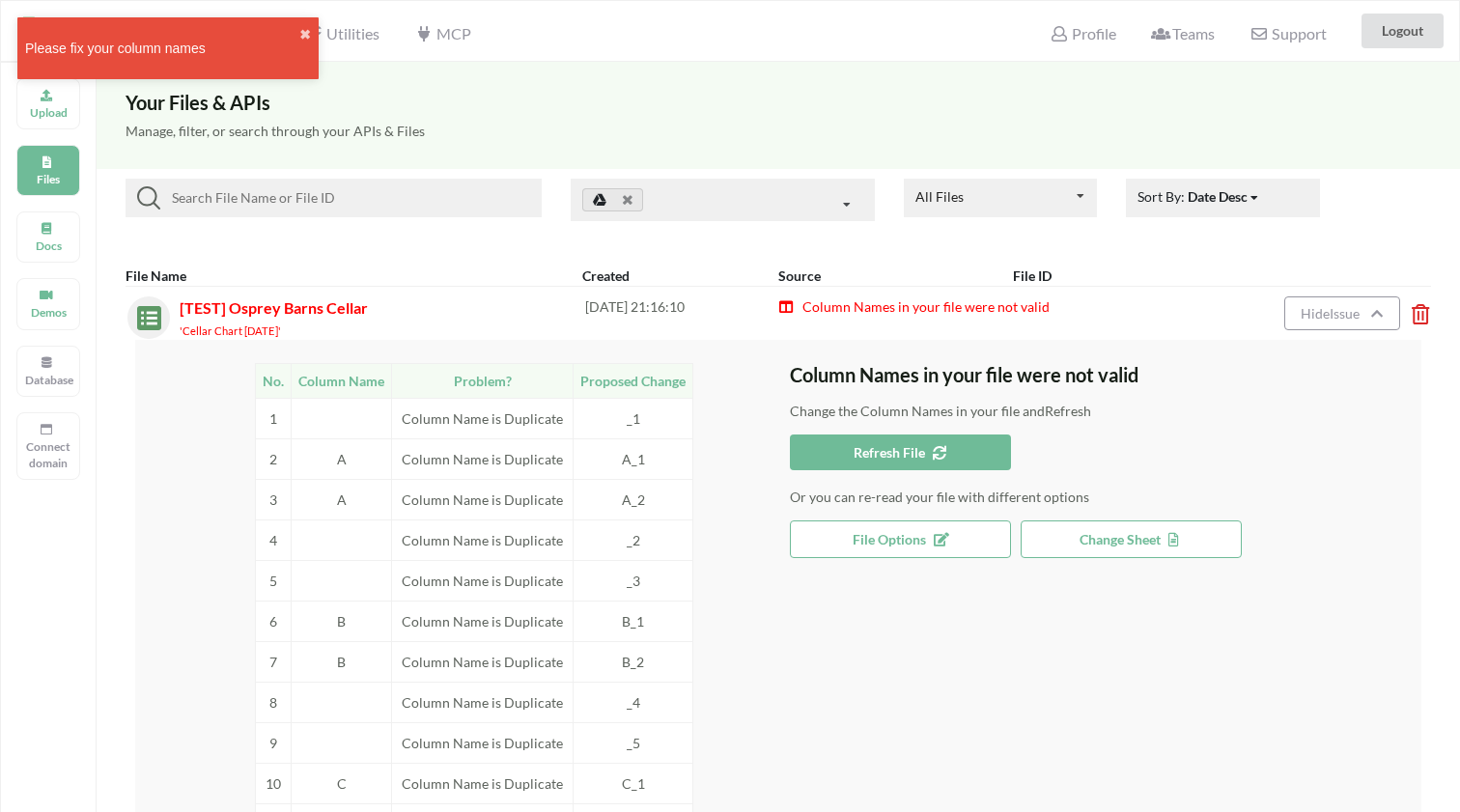
click at [1101, 536] on span "Change Sheet" at bounding box center [1131, 539] width 104 height 16
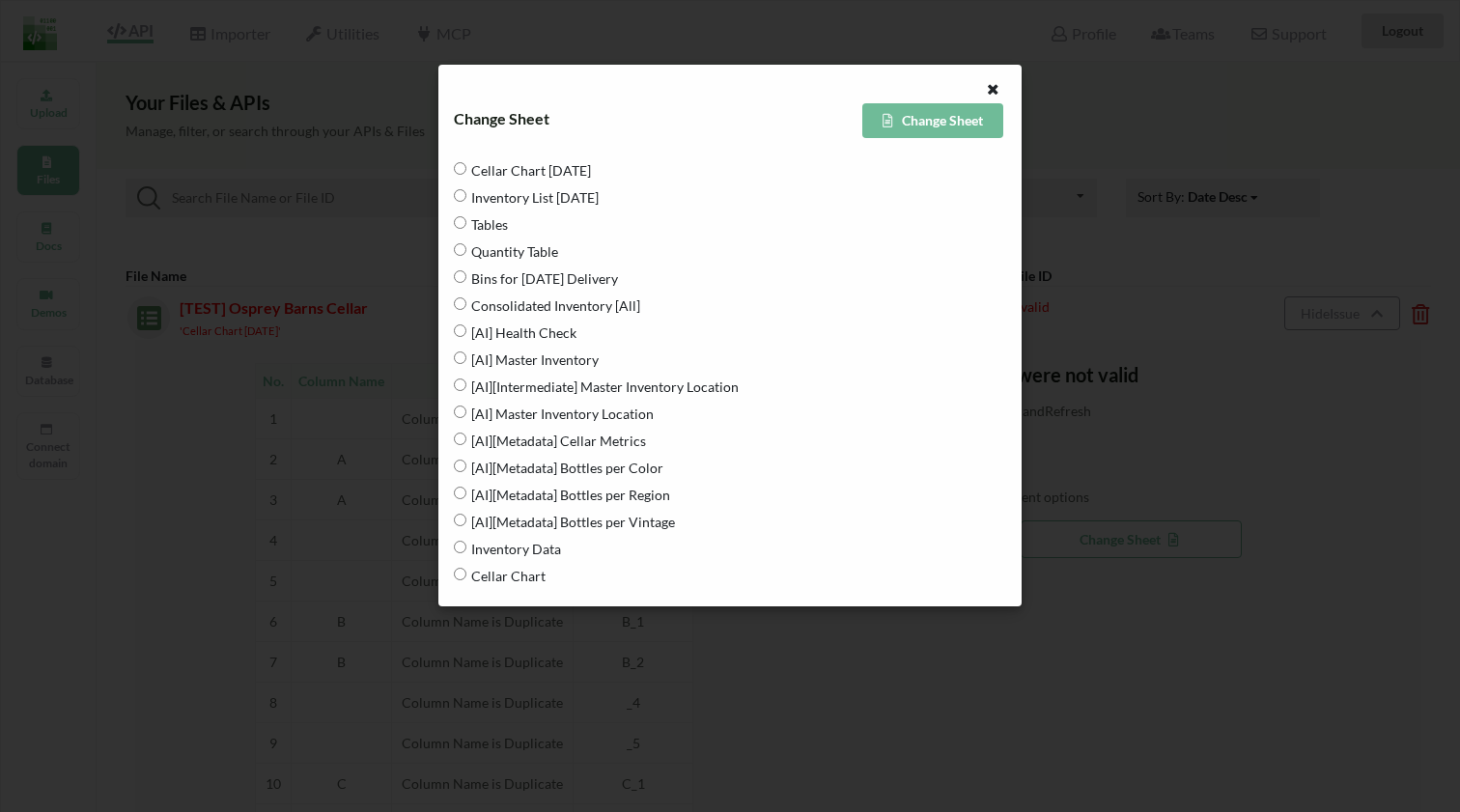
click at [618, 523] on span "[AI][Metadata] Bottles per Vintage" at bounding box center [570, 521] width 208 height 41
click at [466, 523] on Vintage "[AI][Metadata] Bottles per Vintage" at bounding box center [459, 519] width 13 height 13
radio Vintage "true"
click at [970, 125] on button "Change Sheet" at bounding box center [932, 121] width 141 height 35
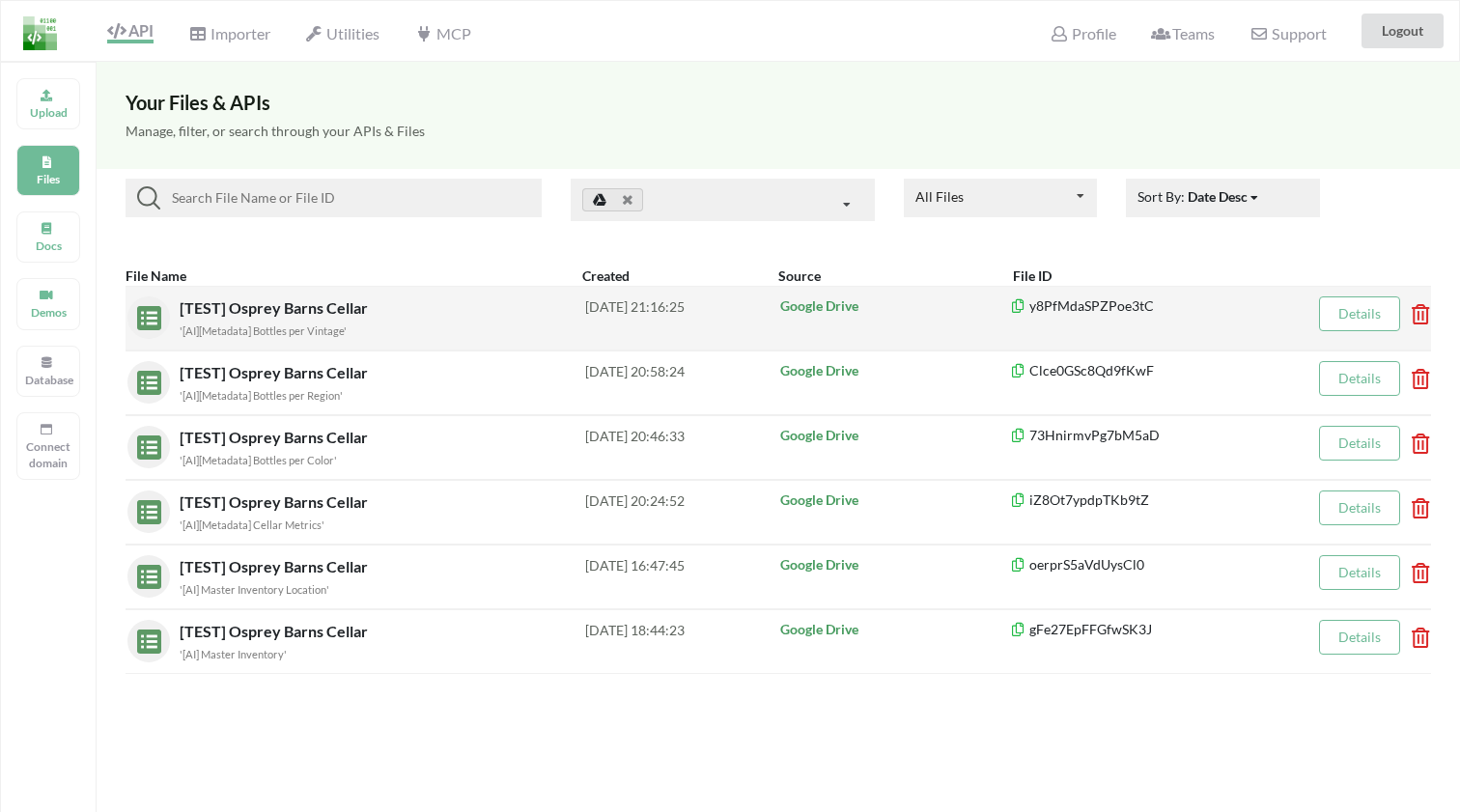
click at [238, 307] on span "[TEST] Osprey Barns Cellar" at bounding box center [275, 307] width 192 height 18
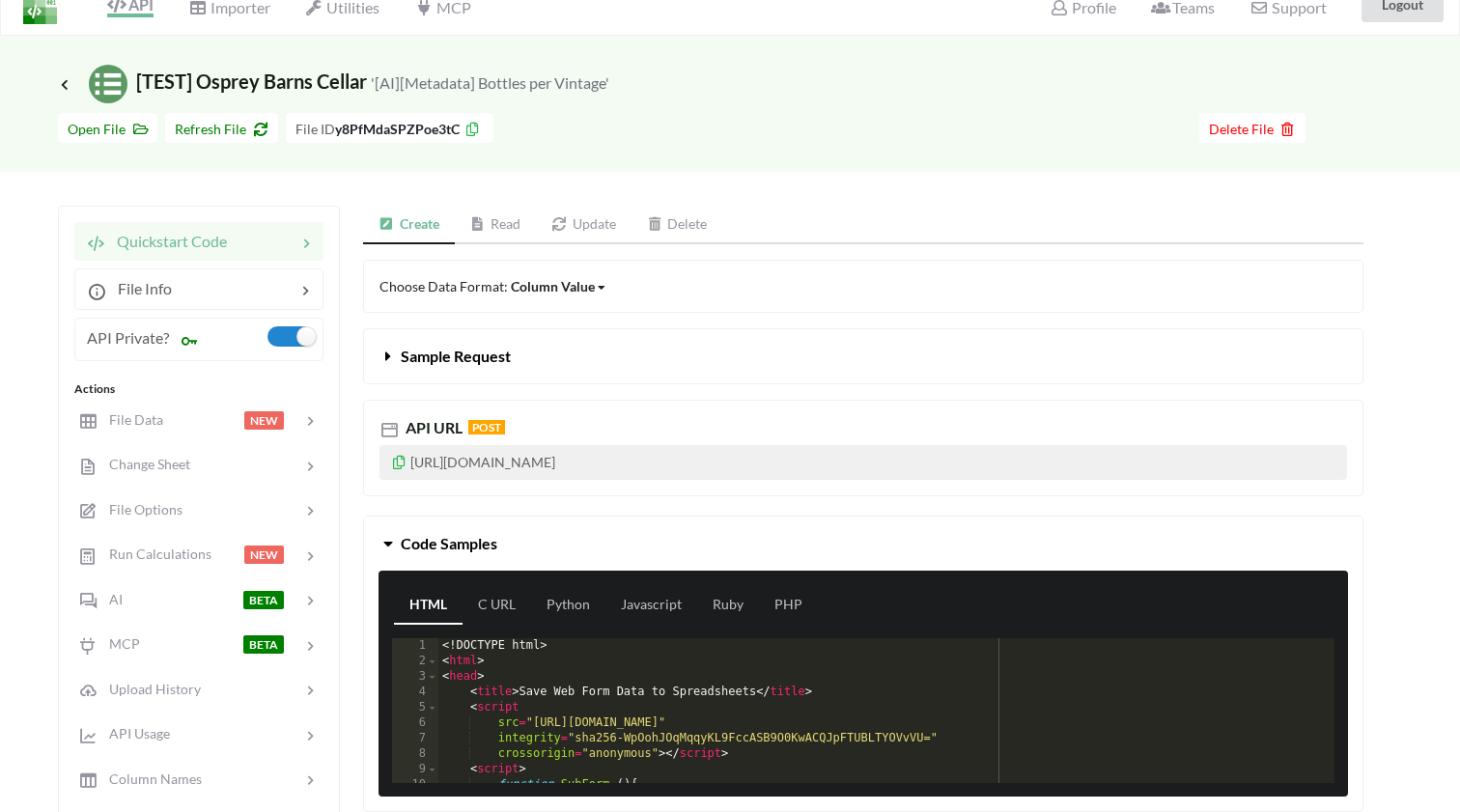
click at [506, 210] on link "Read" at bounding box center [495, 224] width 82 height 39
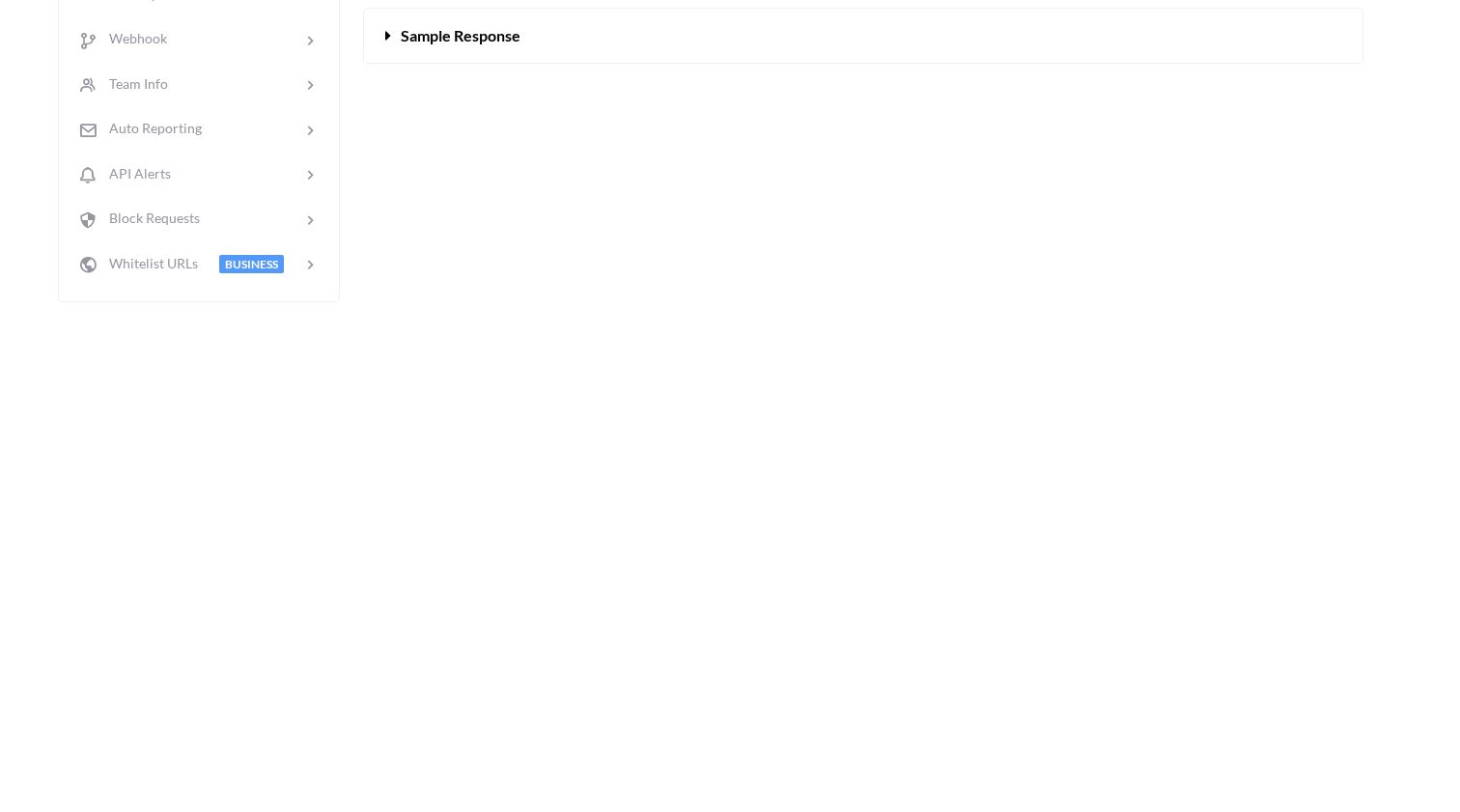
scroll to position [782, 0]
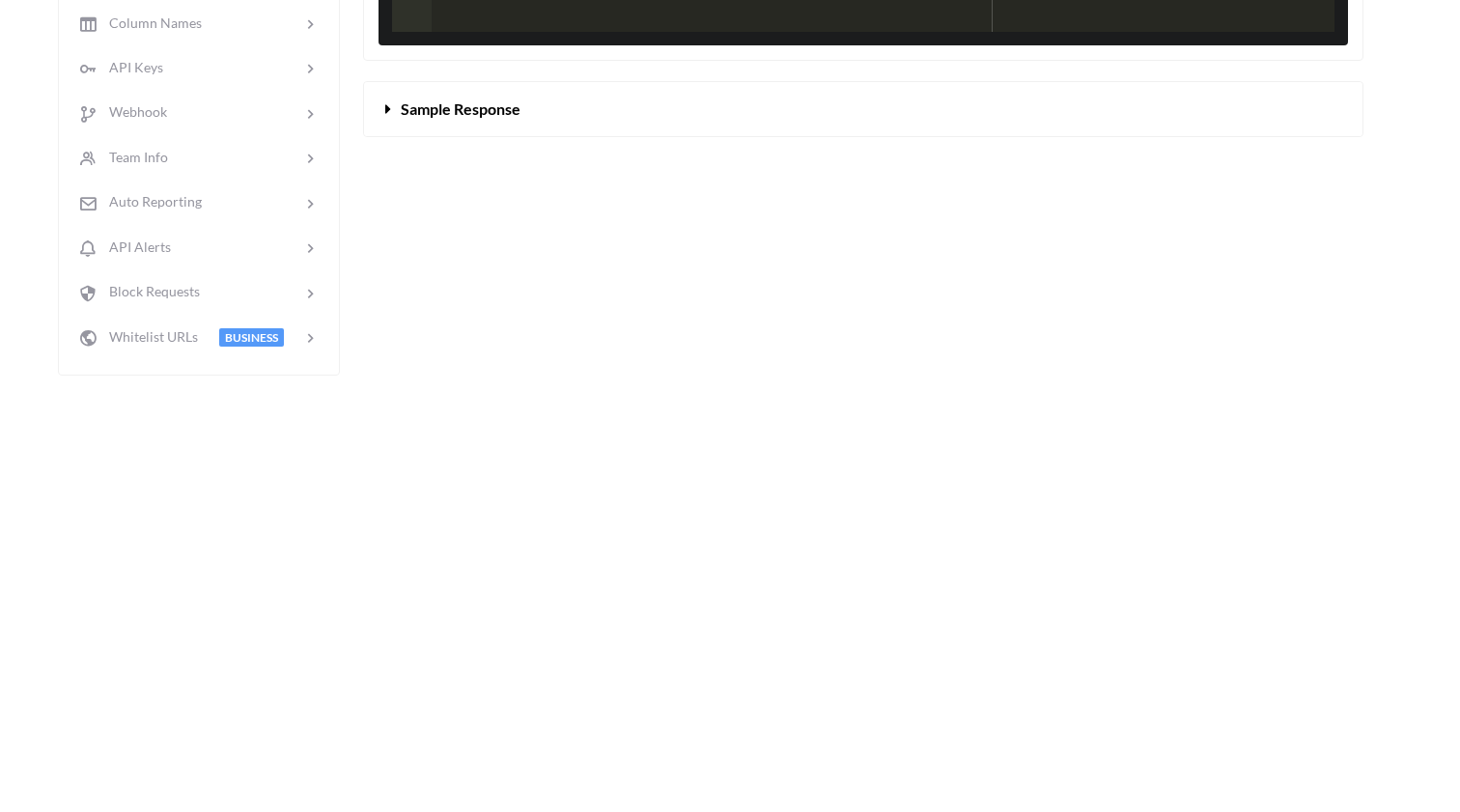
click at [397, 113] on icon at bounding box center [389, 105] width 18 height 15
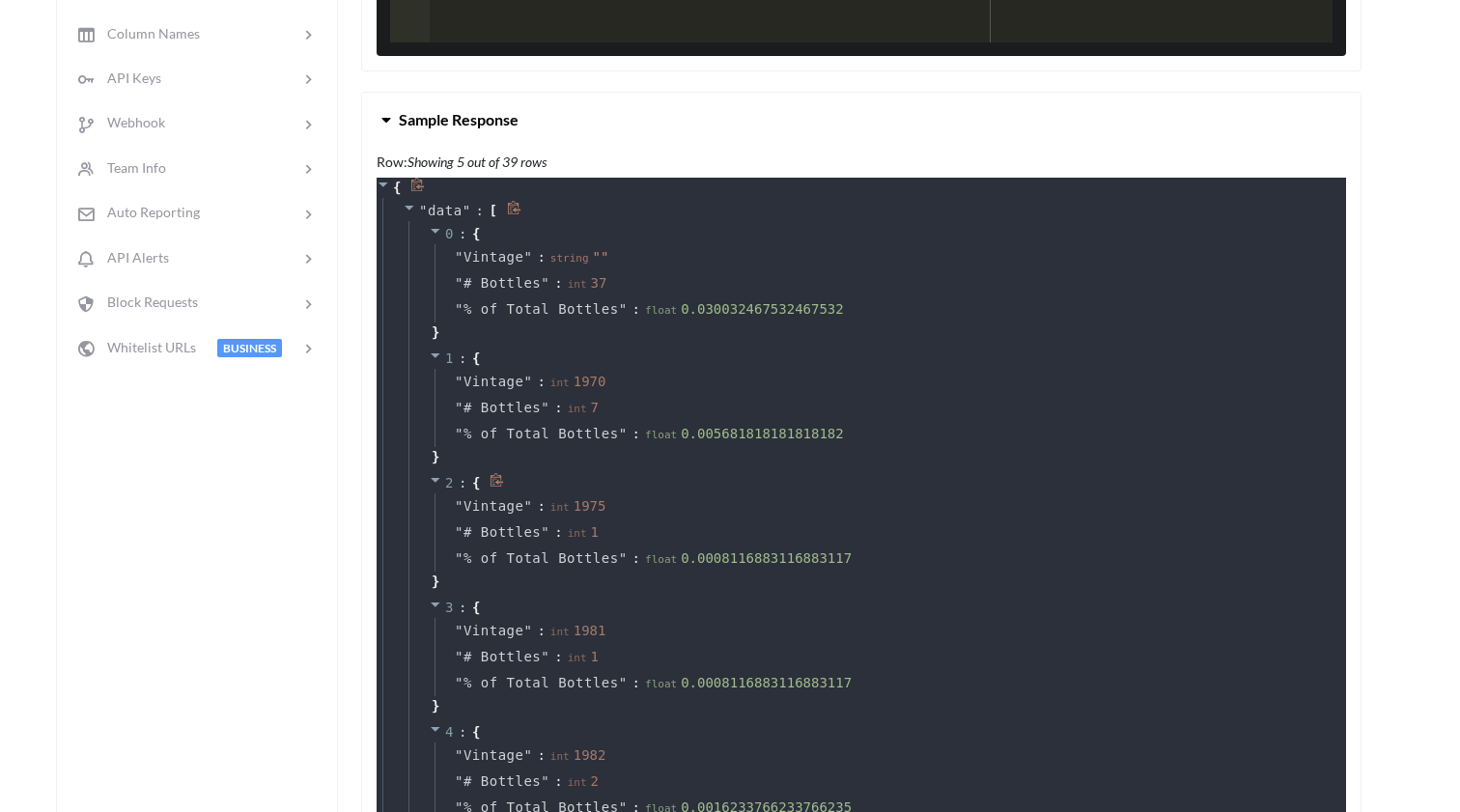
scroll to position [770, 2]
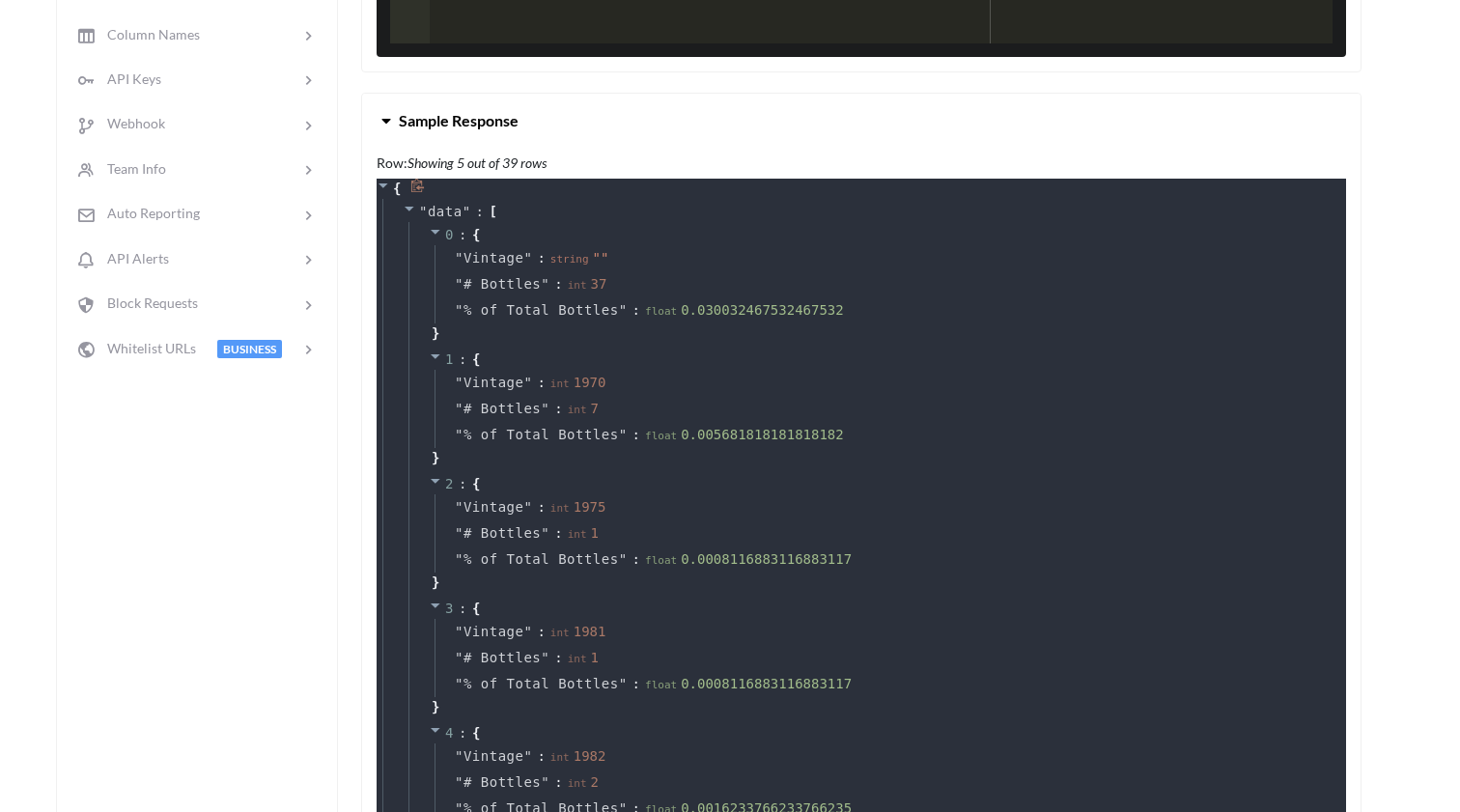
click at [421, 193] on icon at bounding box center [418, 185] width 15 height 15
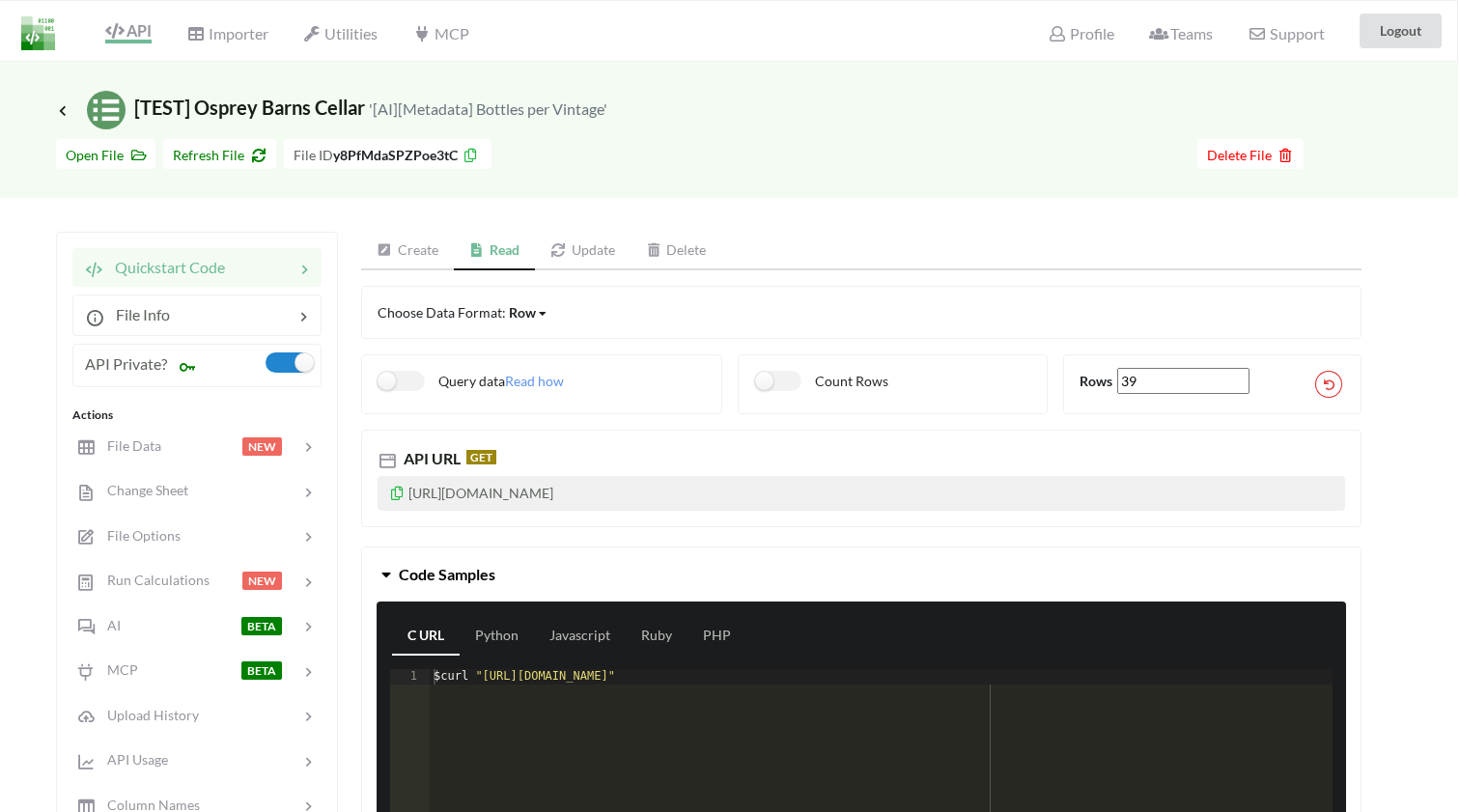
scroll to position [0, 2]
drag, startPoint x: 466, startPoint y: 508, endPoint x: 408, endPoint y: 498, distance: 58.9
click at [408, 498] on p "https://api.apispreadsheets.com/data/y8PfMdaSPZPoe3tC/?accessKey=a778e345ed7e28…" at bounding box center [861, 493] width 968 height 35
copy p "https://api.apispreadsheets.com/data/y8PfMdaSPZPoe3tC/?accessKey=a778e345ed7e28…"
click at [67, 108] on icon at bounding box center [62, 110] width 17 height 15
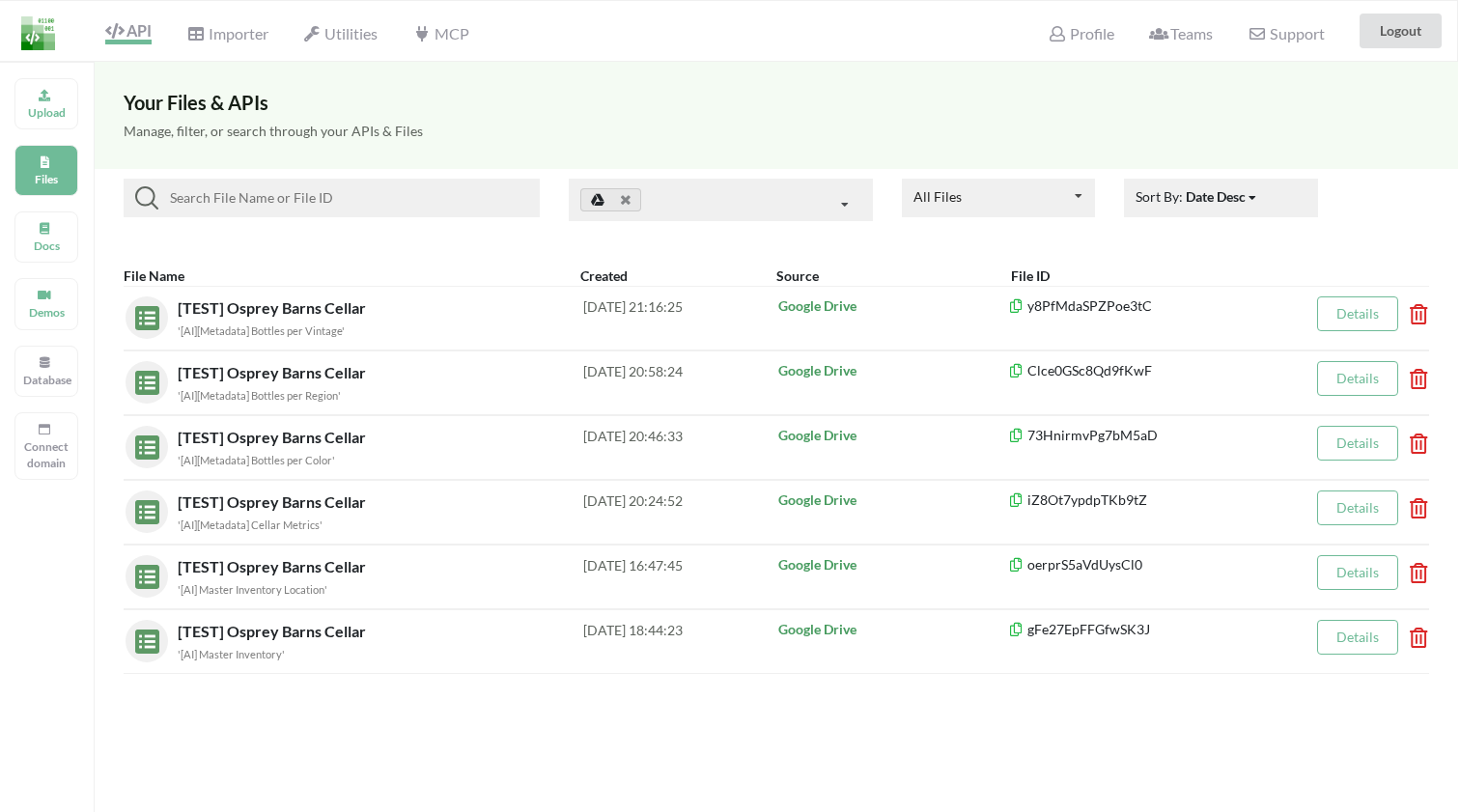
click at [137, 34] on span "API" at bounding box center [129, 32] width 46 height 23
click at [1065, 38] on span "Profile" at bounding box center [1080, 35] width 66 height 23
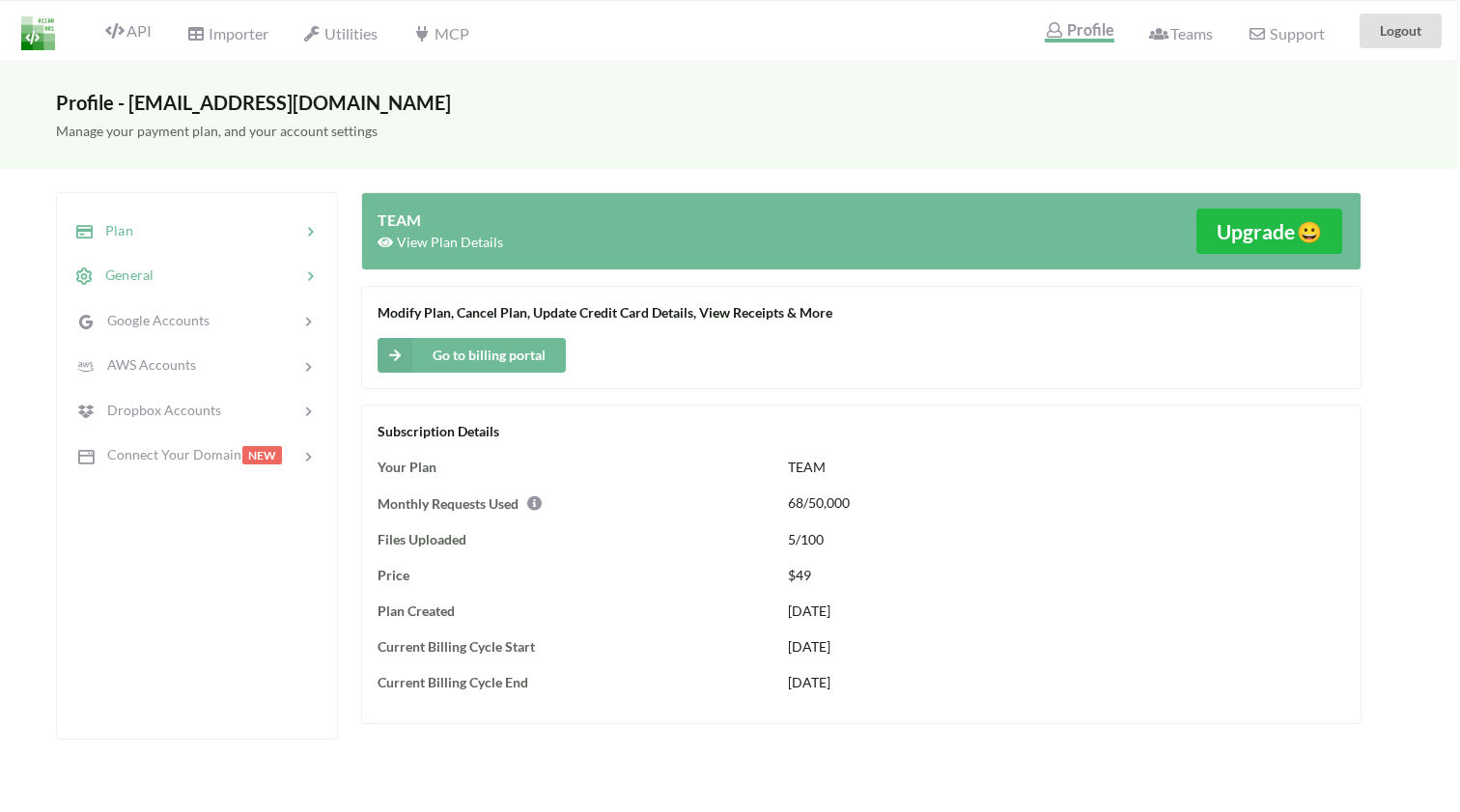
click at [108, 272] on span "General" at bounding box center [124, 274] width 60 height 16
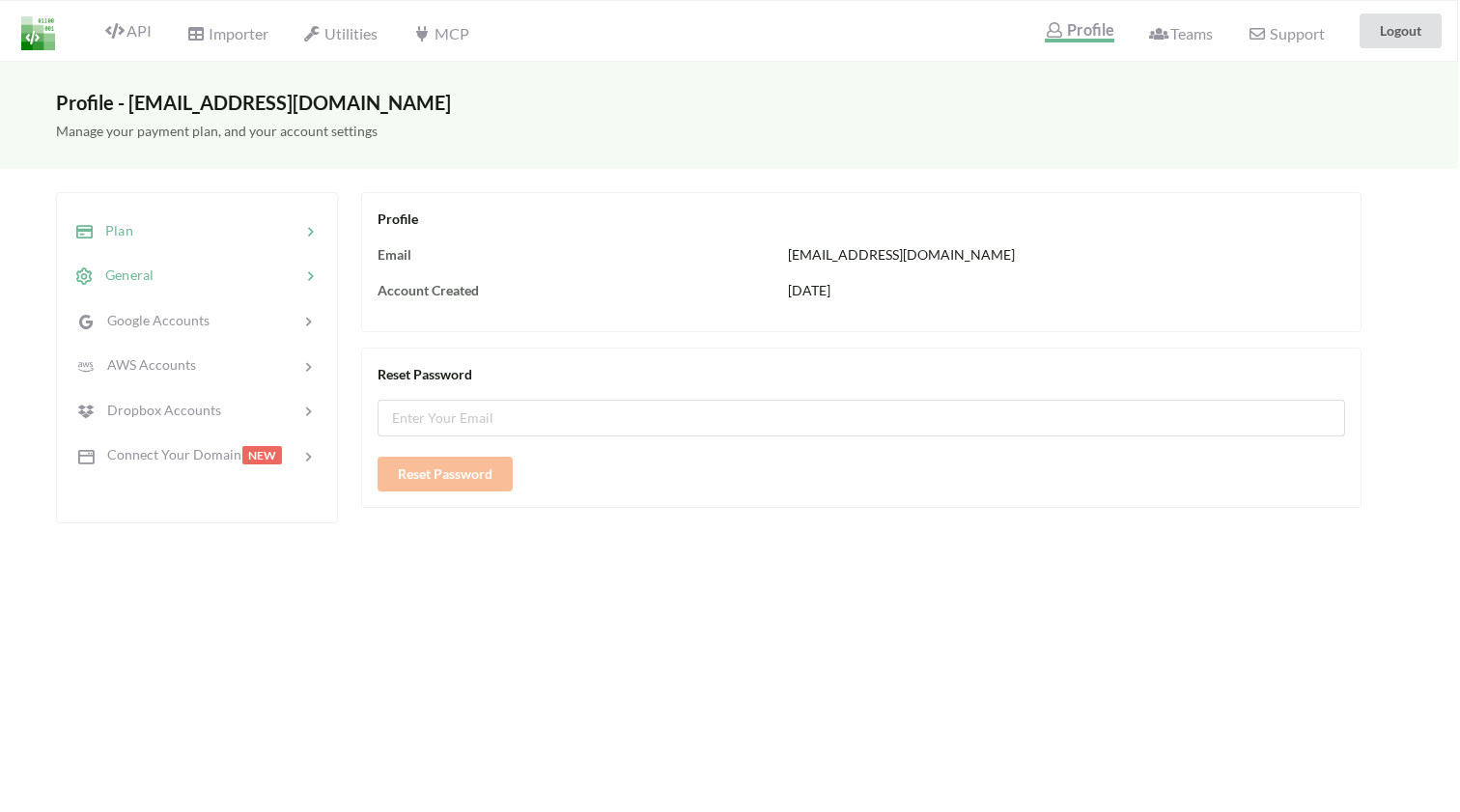
click at [115, 227] on span "Plan" at bounding box center [114, 230] width 40 height 16
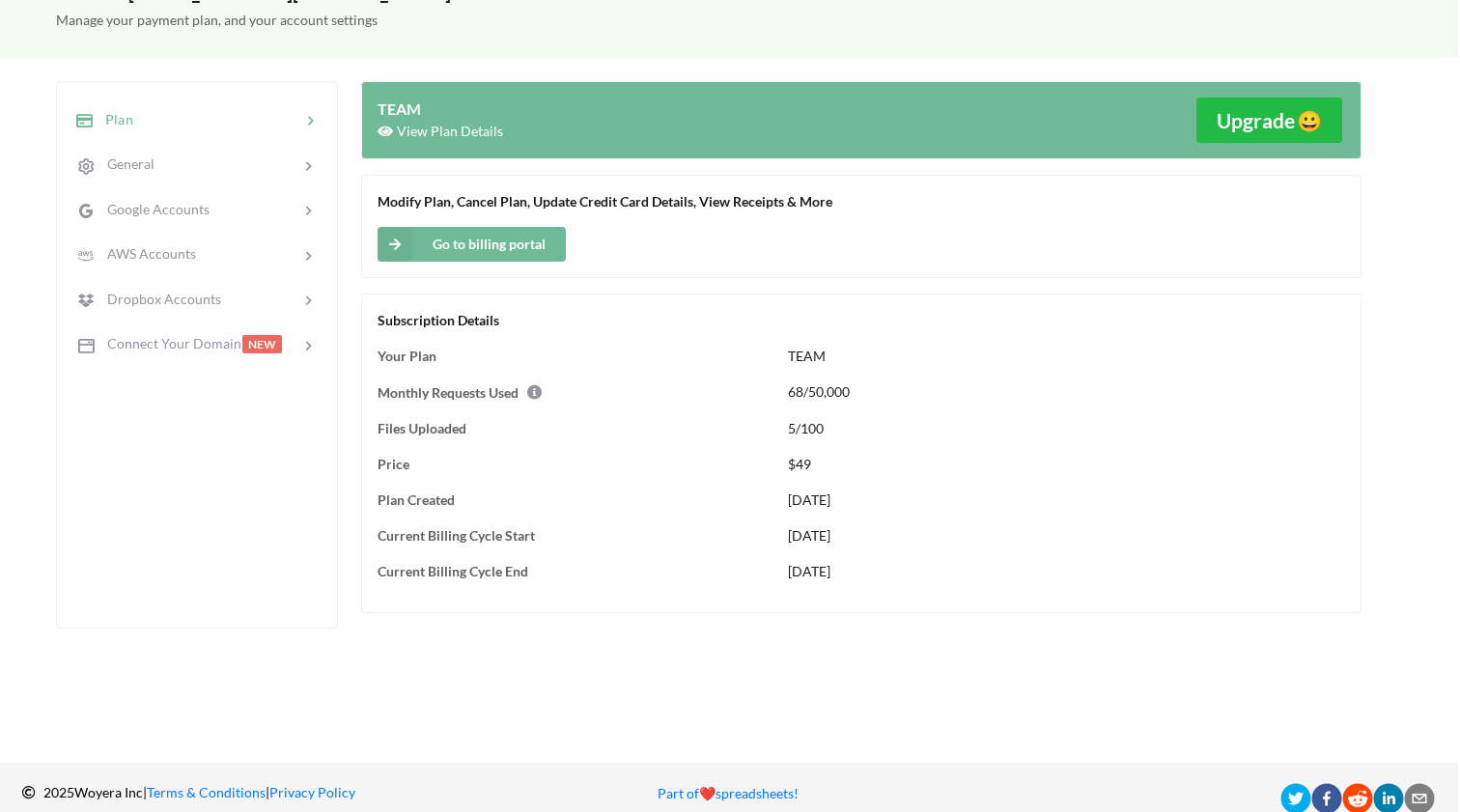
scroll to position [135, 2]
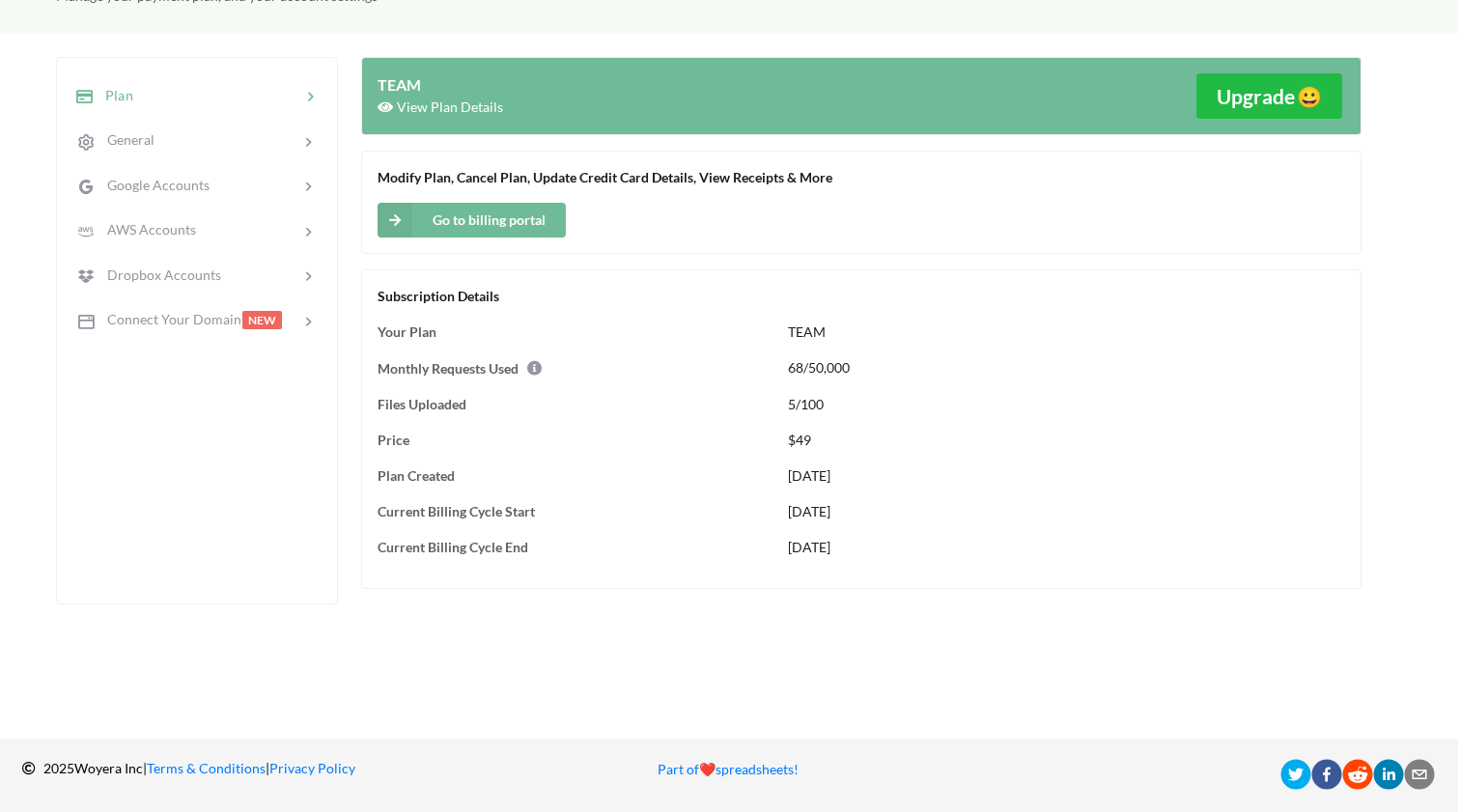
click at [536, 366] on icon at bounding box center [529, 364] width 17 height 15
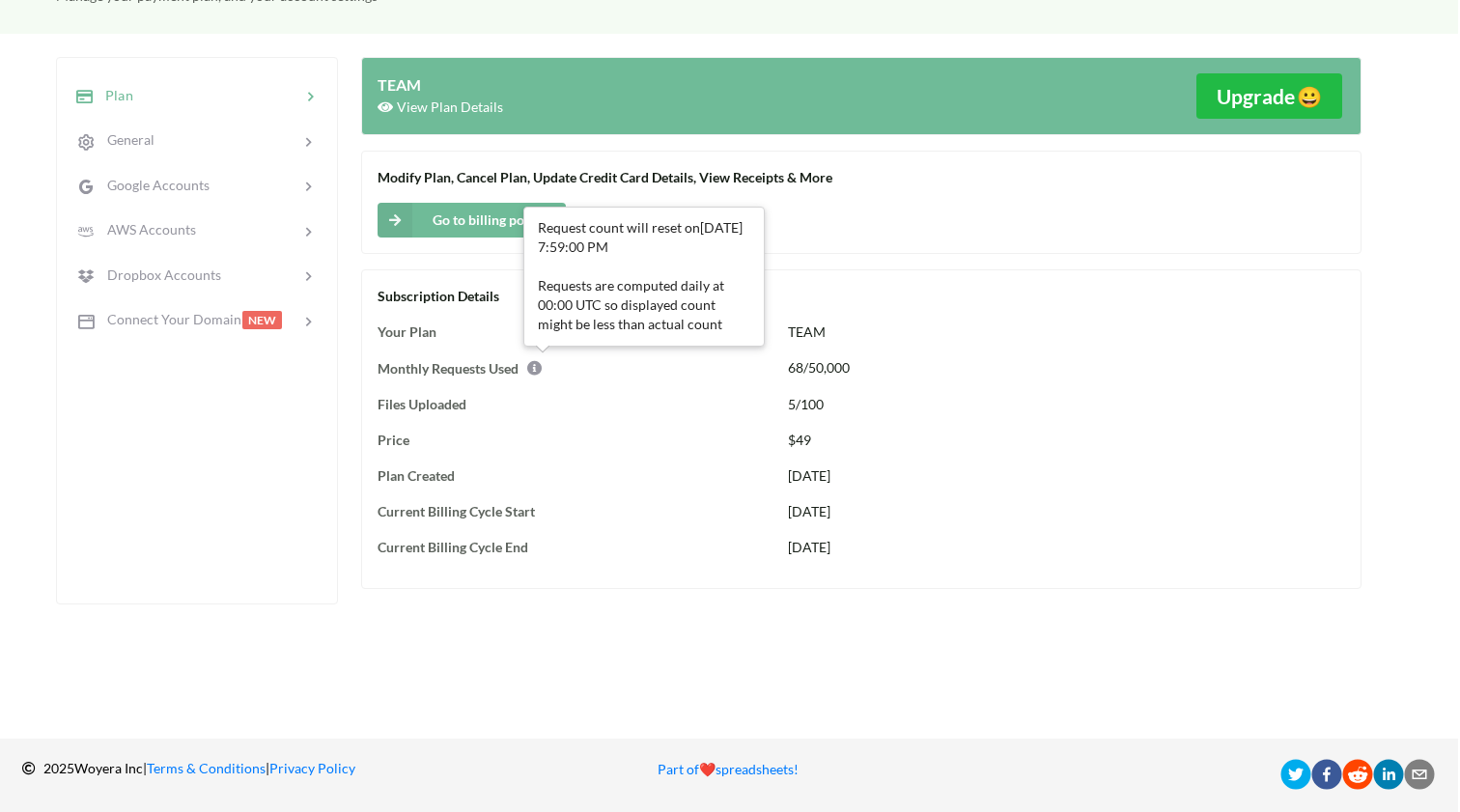
click at [536, 365] on icon at bounding box center [529, 364] width 17 height 15
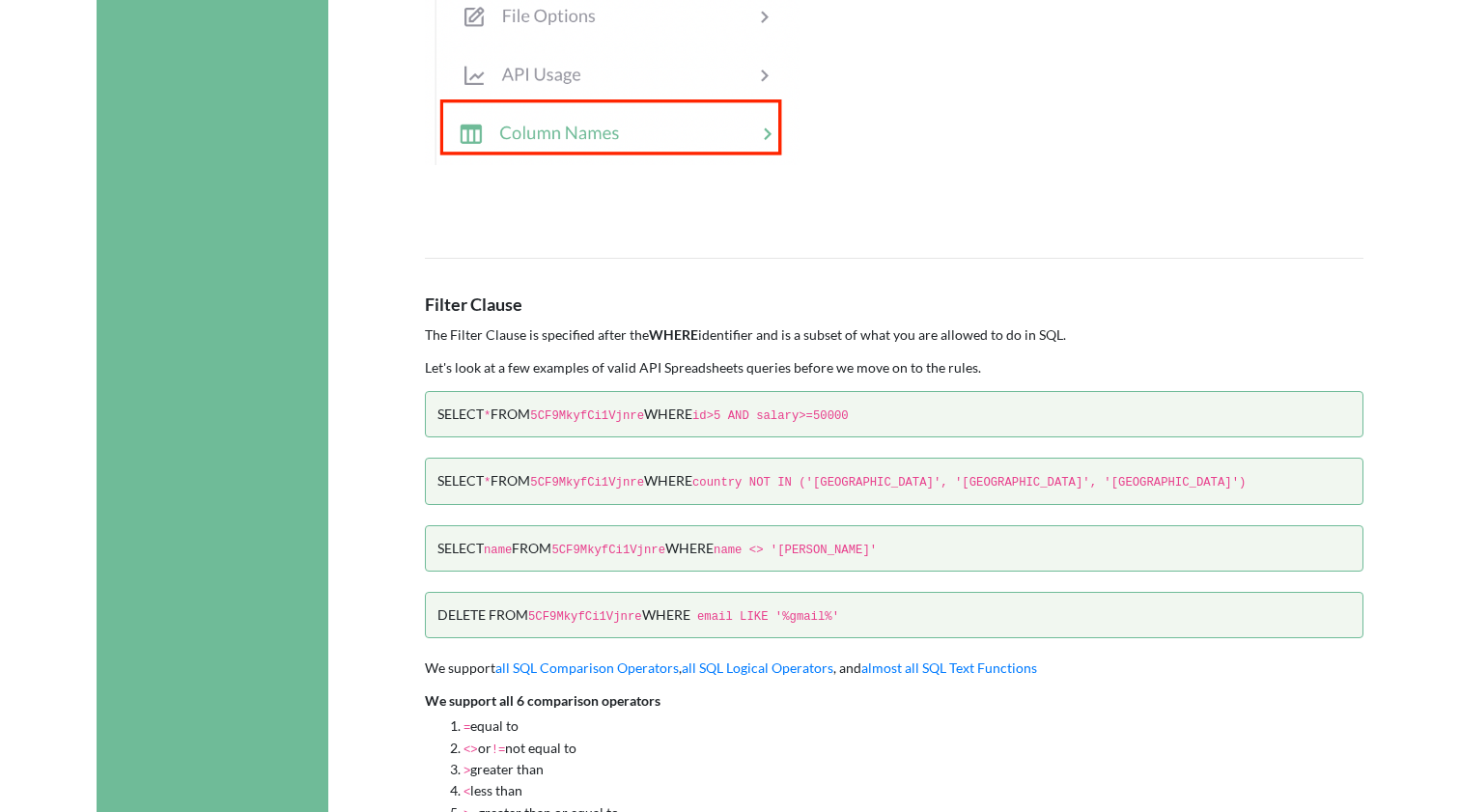
scroll to position [1839, 0]
drag, startPoint x: 437, startPoint y: 381, endPoint x: 911, endPoint y: 377, distance: 474.0
click at [911, 392] on div "SELECT * FROM 5CF9MkyfCi1Vjnre WHERE id>5 AND salary>=50000" at bounding box center [894, 414] width 939 height 46
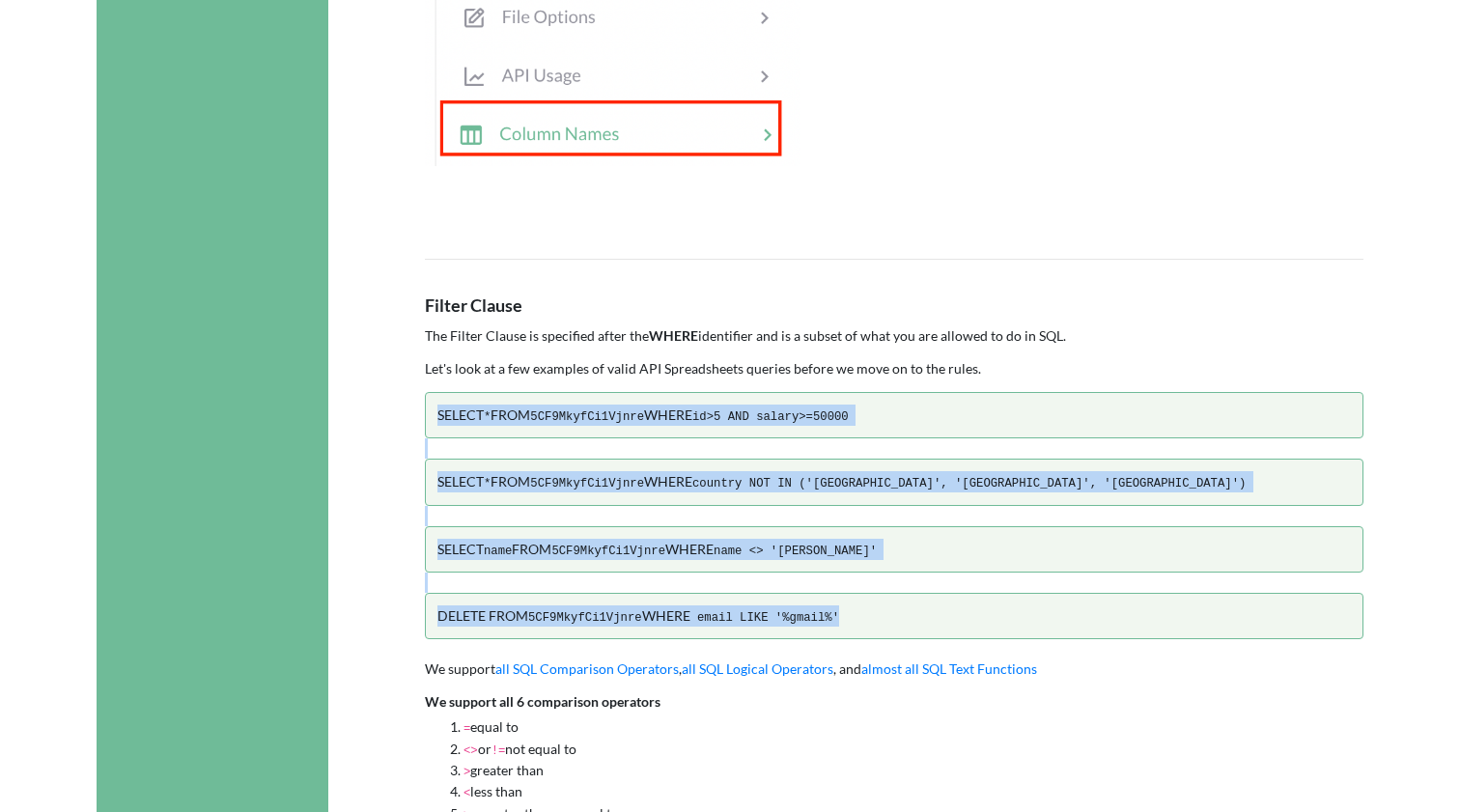
drag, startPoint x: 866, startPoint y: 583, endPoint x: 419, endPoint y: 377, distance: 492.2
copy div "SELECT * FROM 5CF9MkyfCi1Vjnre WHERE id>5 AND salary>=50000 SELECT * FROM 5CF9M…"
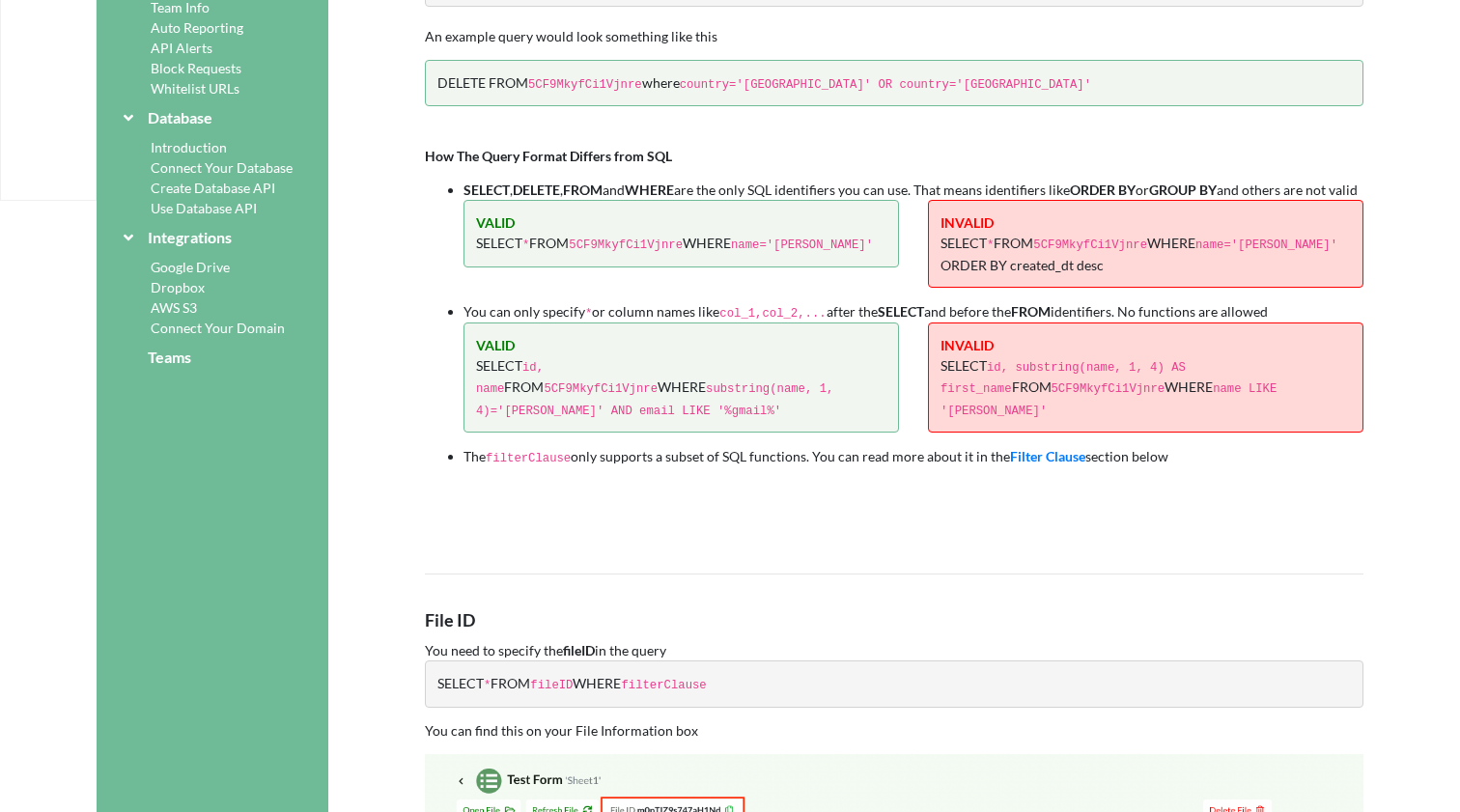
scroll to position [539, 0]
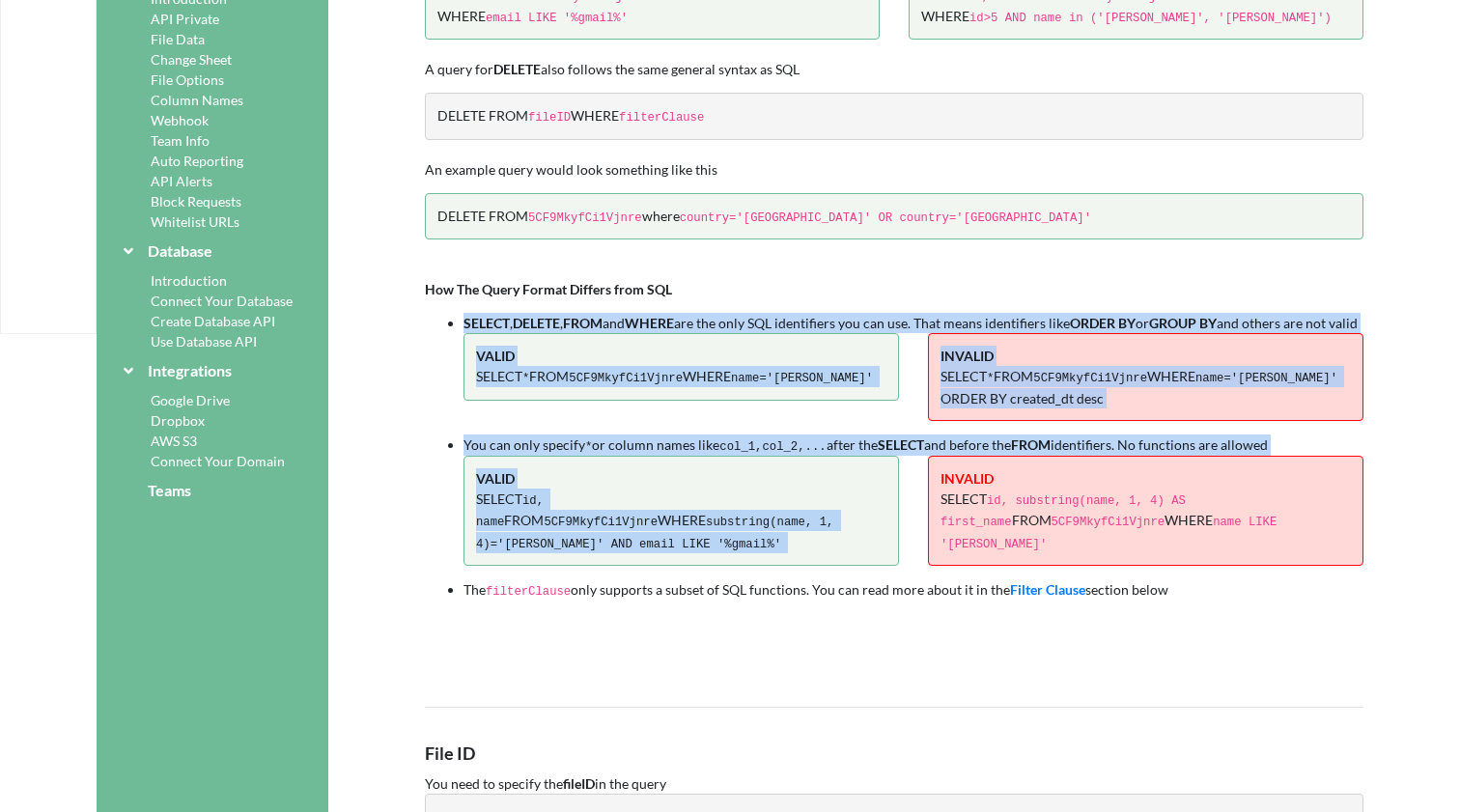
drag, startPoint x: 464, startPoint y: 305, endPoint x: 928, endPoint y: 485, distance: 497.7
click at [928, 485] on ul "SELECT , DELETE , FROM and WHERE are the only SQL identifiers you can use. That…" at bounding box center [894, 456] width 939 height 288
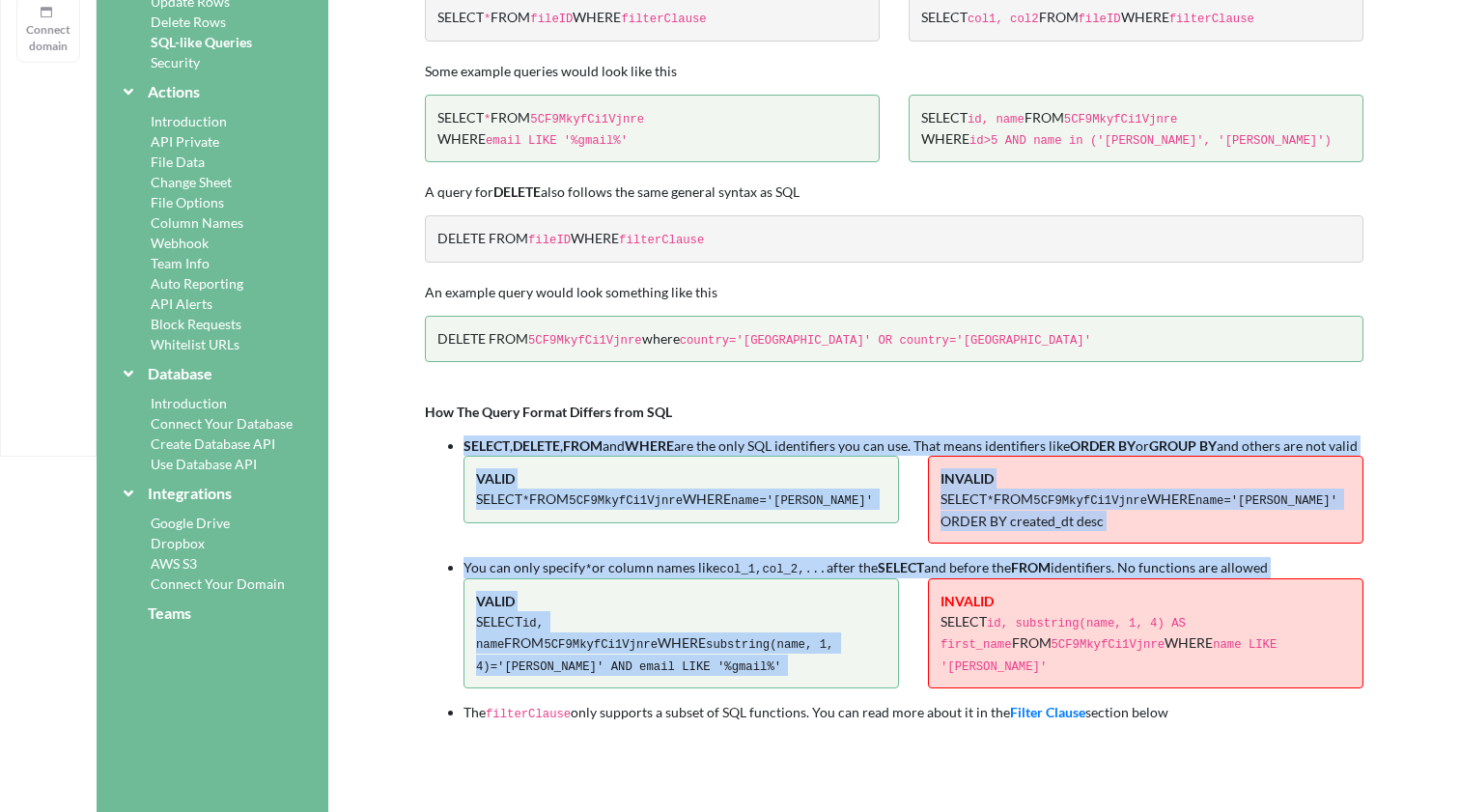
scroll to position [365, 0]
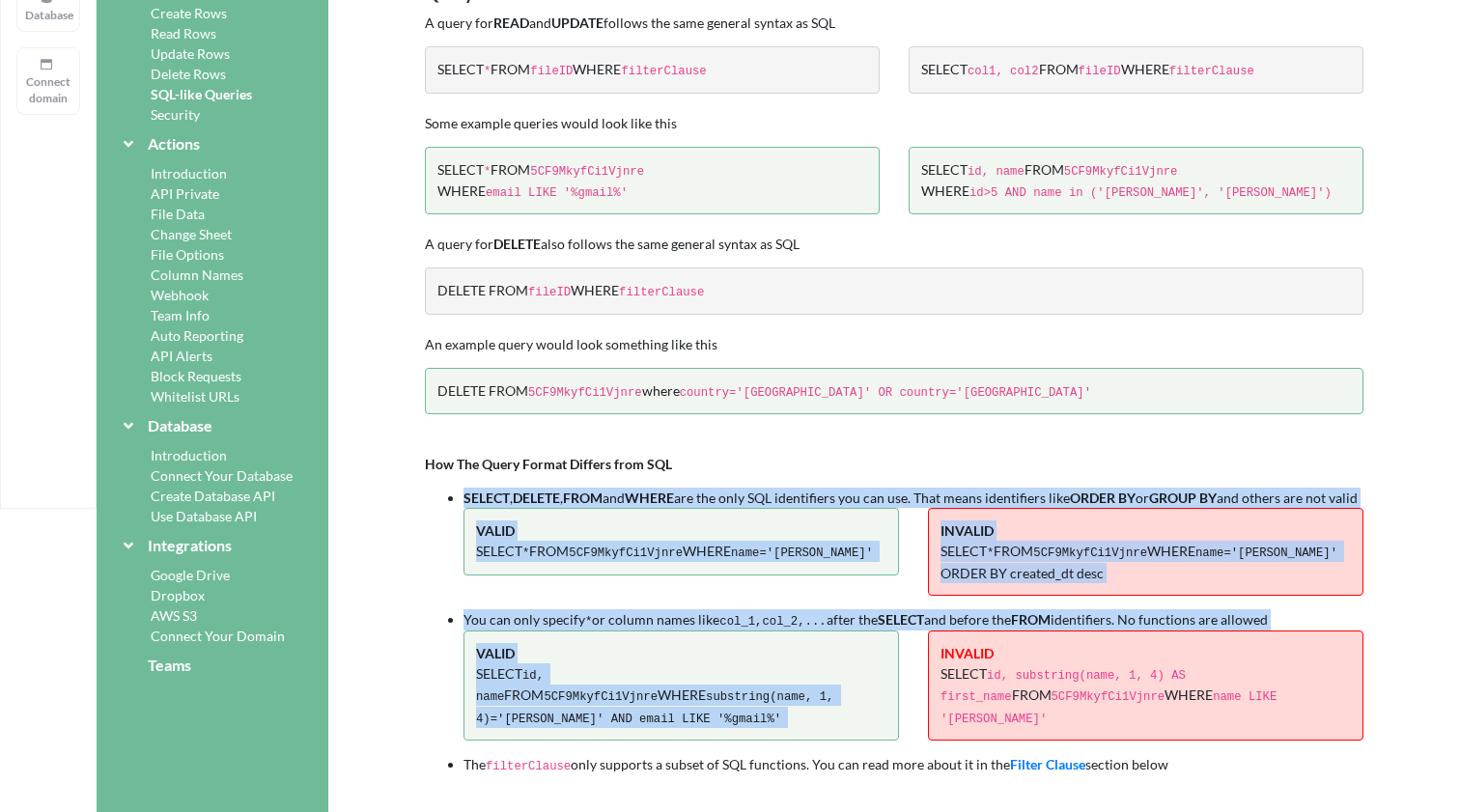
click at [464, 507] on li "SELECT , DELETE , FROM and WHERE are the only SQL identifiers you can use. That…" at bounding box center [913, 497] width 900 height 20
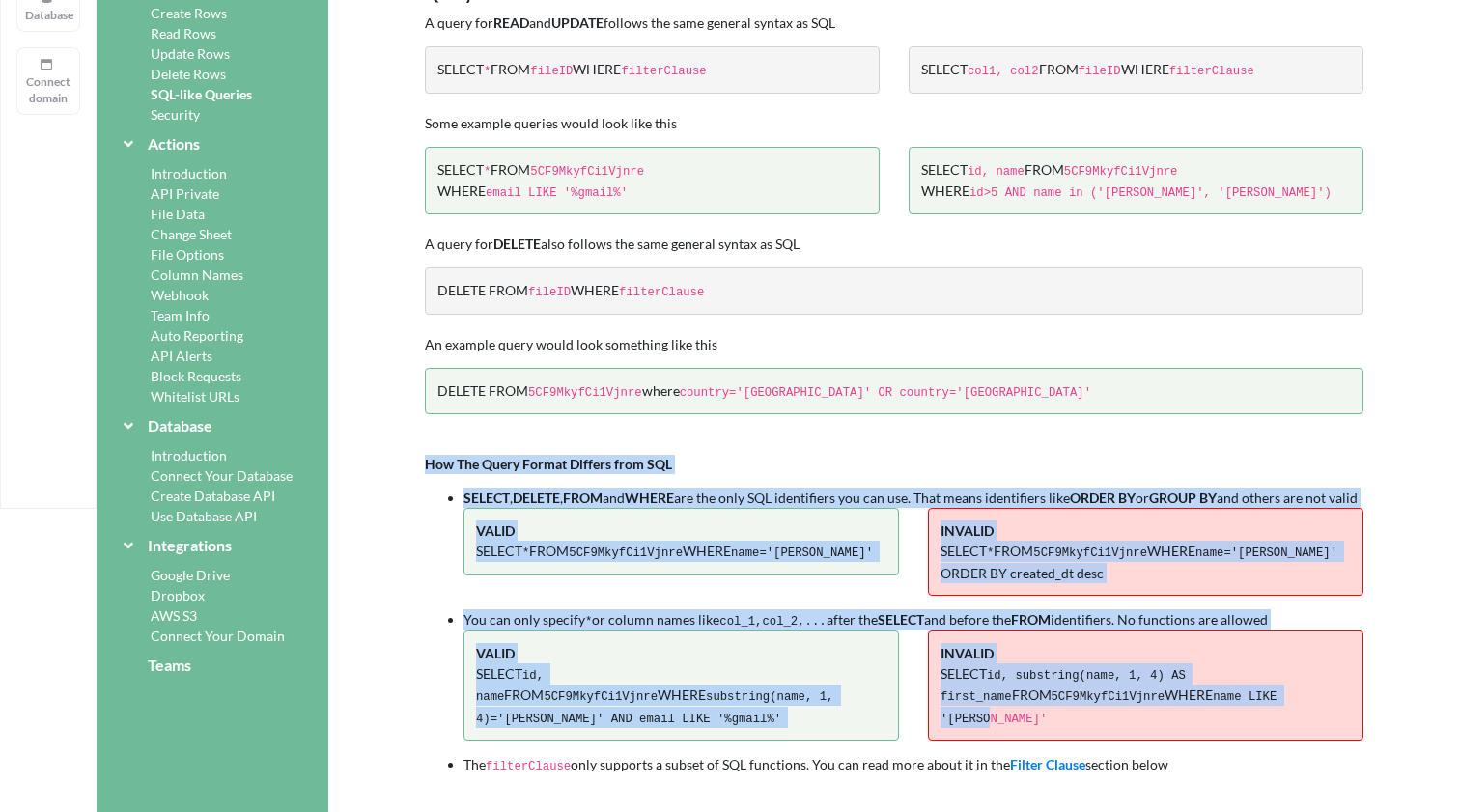
drag, startPoint x: 422, startPoint y: 446, endPoint x: 1314, endPoint y: 695, distance: 926.1
copy div "How The Query Format Differs from SQL SELECT , DELETE , FROM and WHERE are the …"
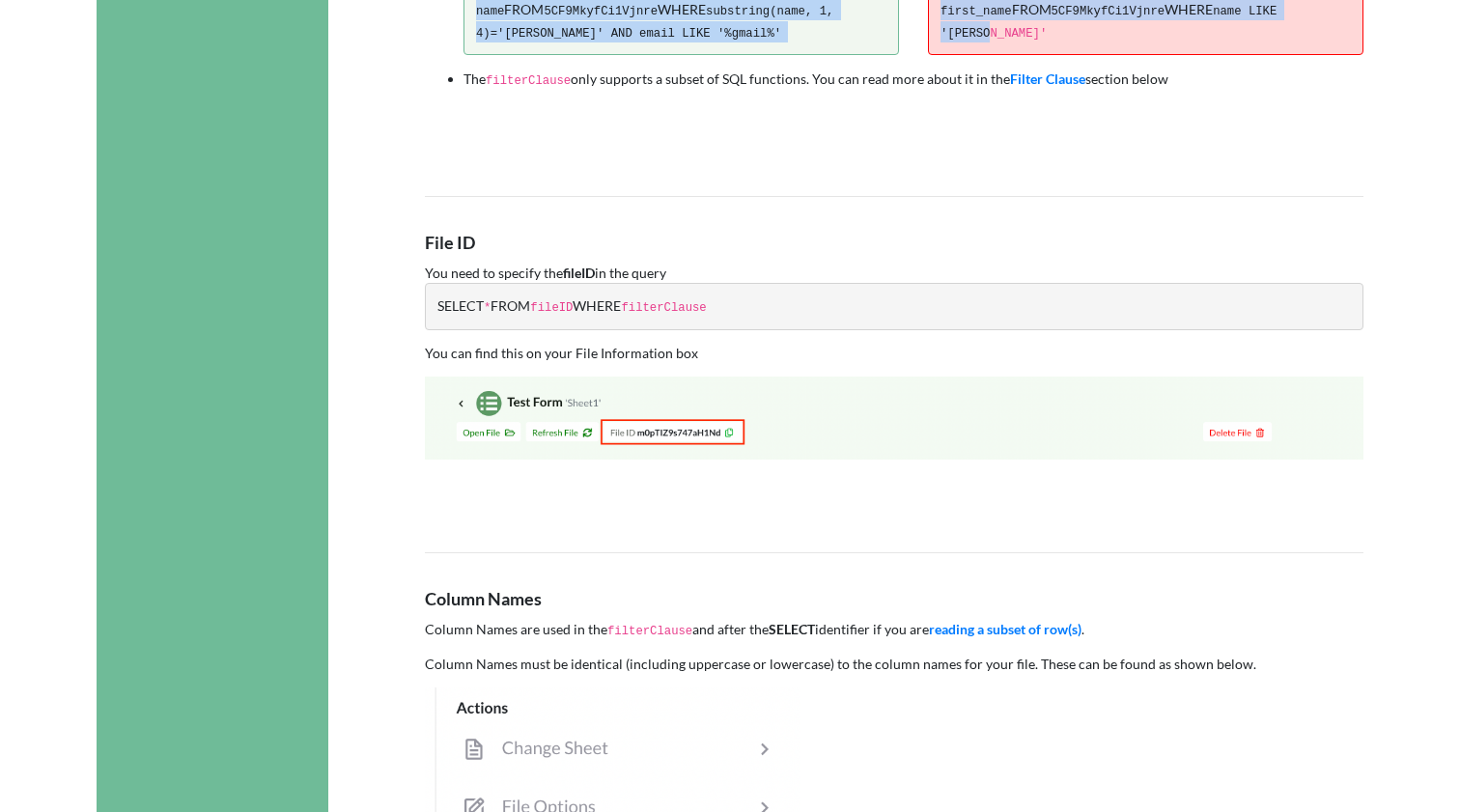
scroll to position [1086, 0]
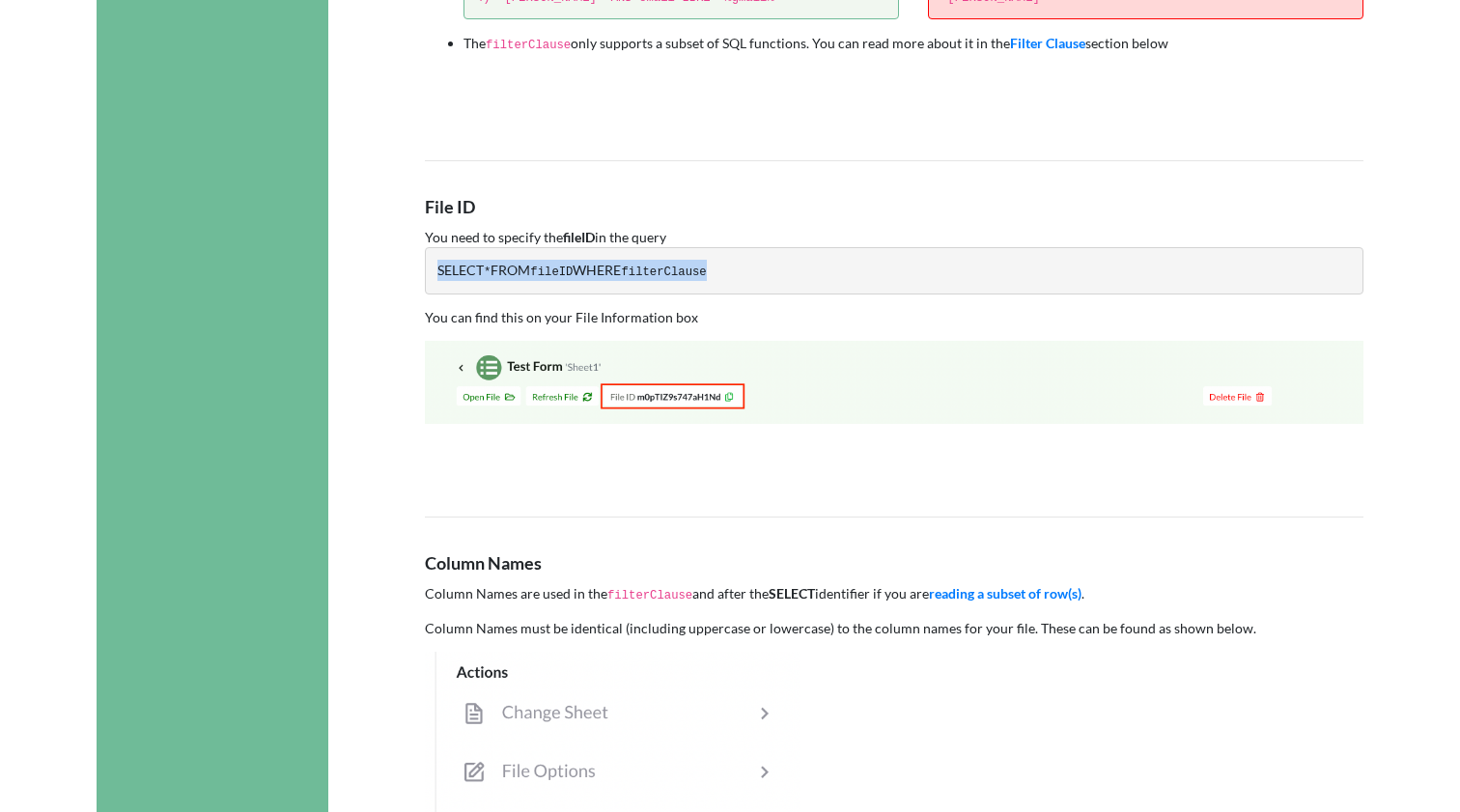
drag, startPoint x: 737, startPoint y: 241, endPoint x: 402, endPoint y: 235, distance: 335.1
click at [402, 235] on div "SQL-like Queries Using the API A query is only needed when you want to specify …" at bounding box center [893, 614] width 1131 height 3276
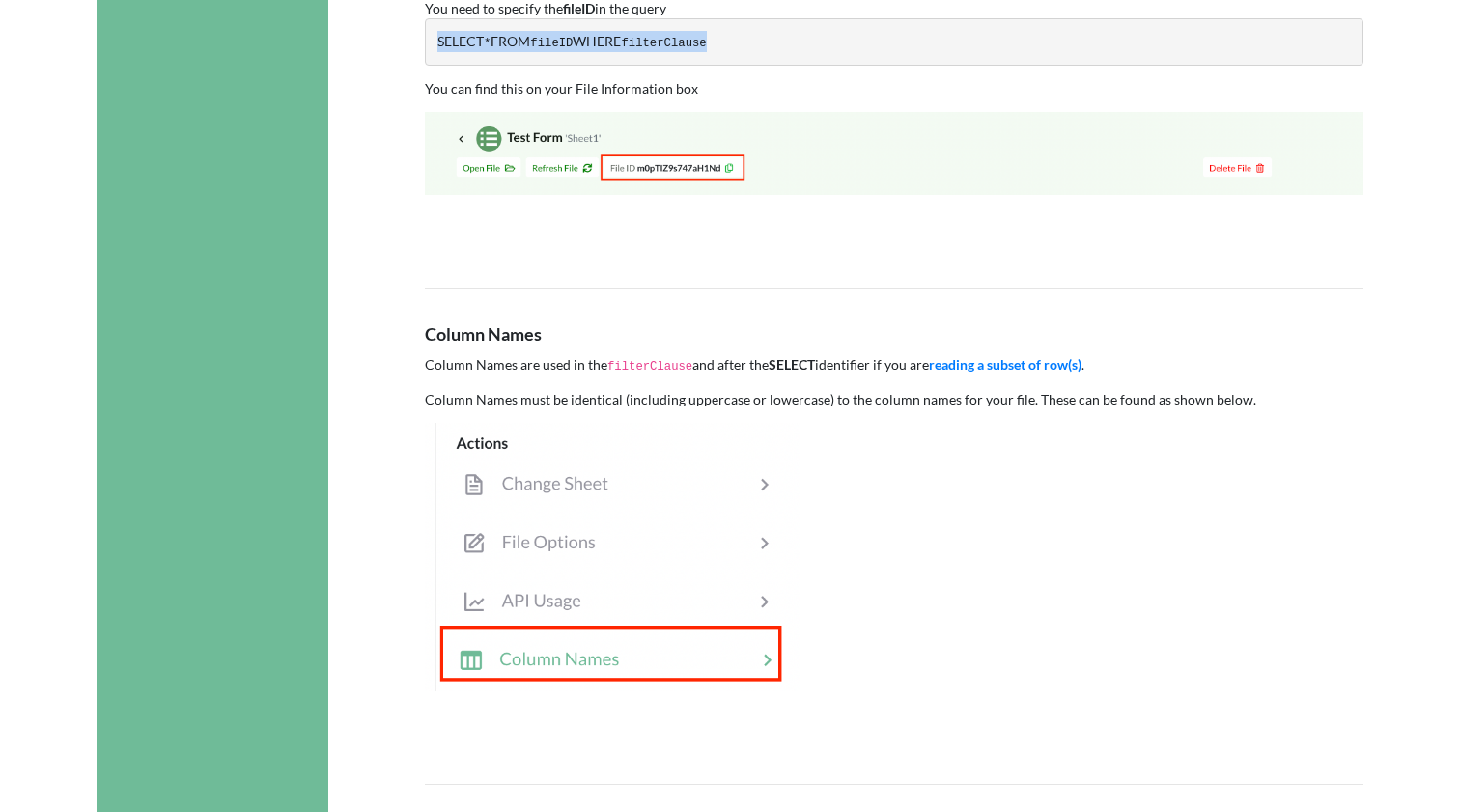
scroll to position [1317, 0]
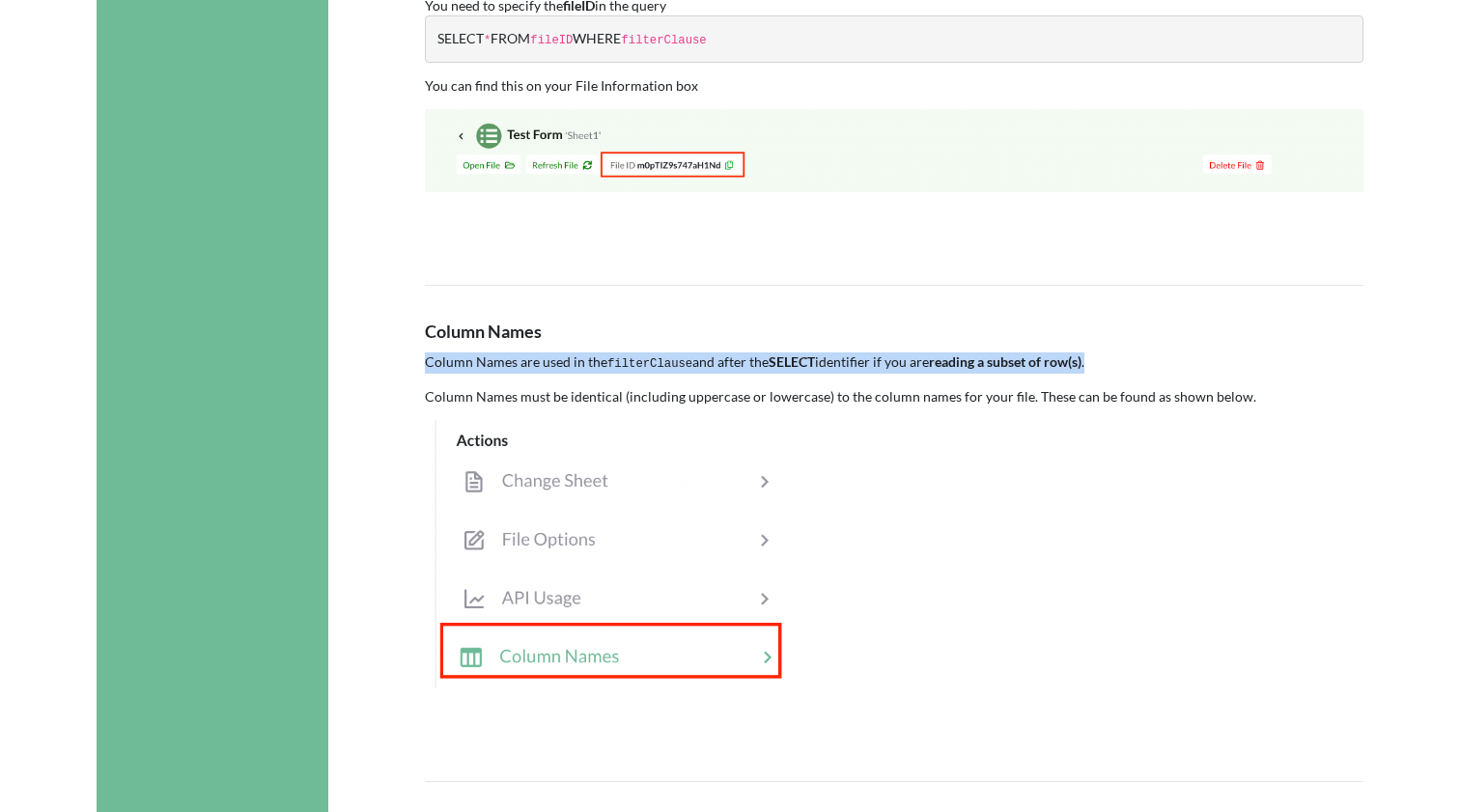
drag, startPoint x: 427, startPoint y: 335, endPoint x: 1092, endPoint y: 331, distance: 665.0
click at [1092, 353] on p "Column Names are used in the filterClause and after the SELECT identifier if yo…" at bounding box center [894, 363] width 939 height 21
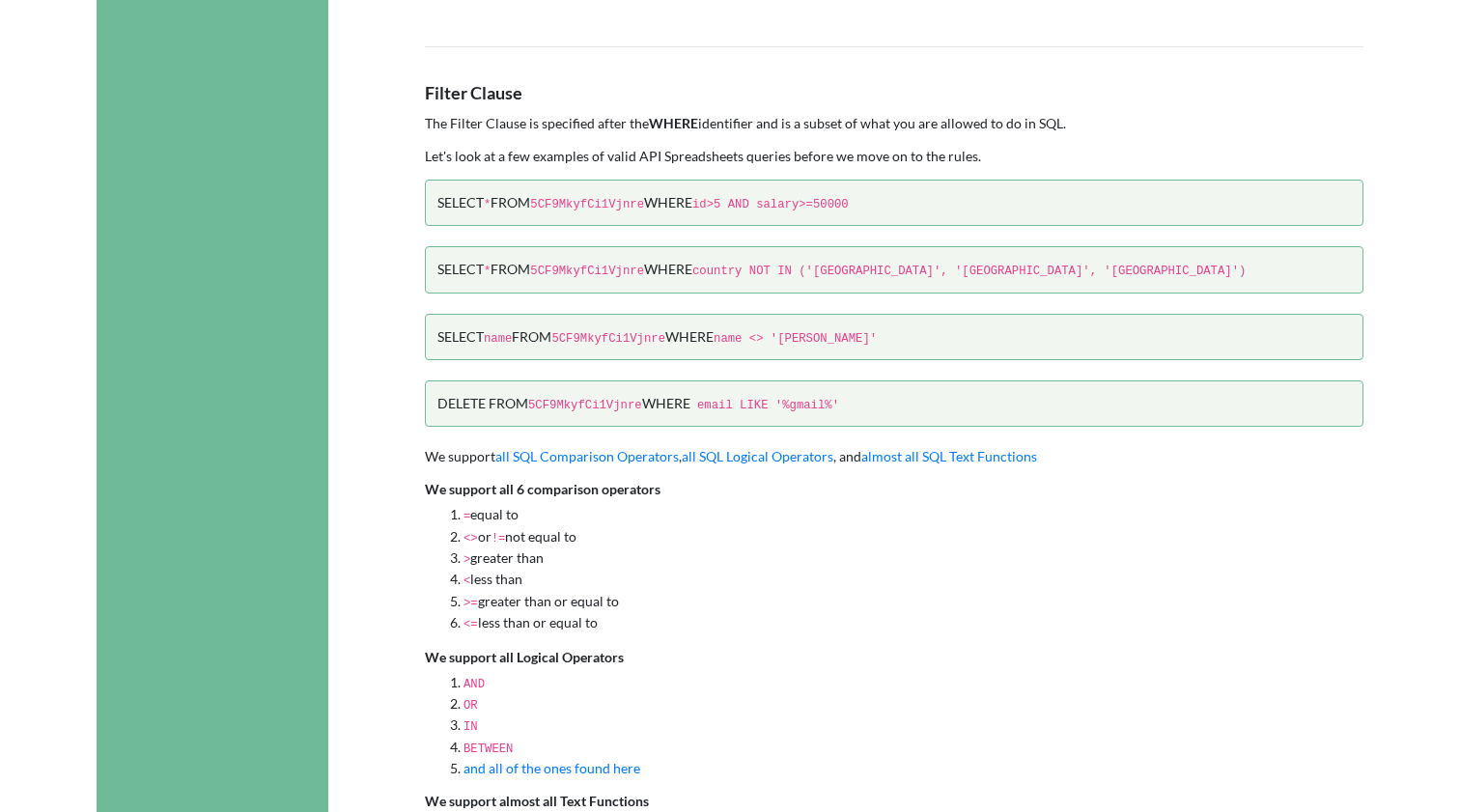
scroll to position [2070, 0]
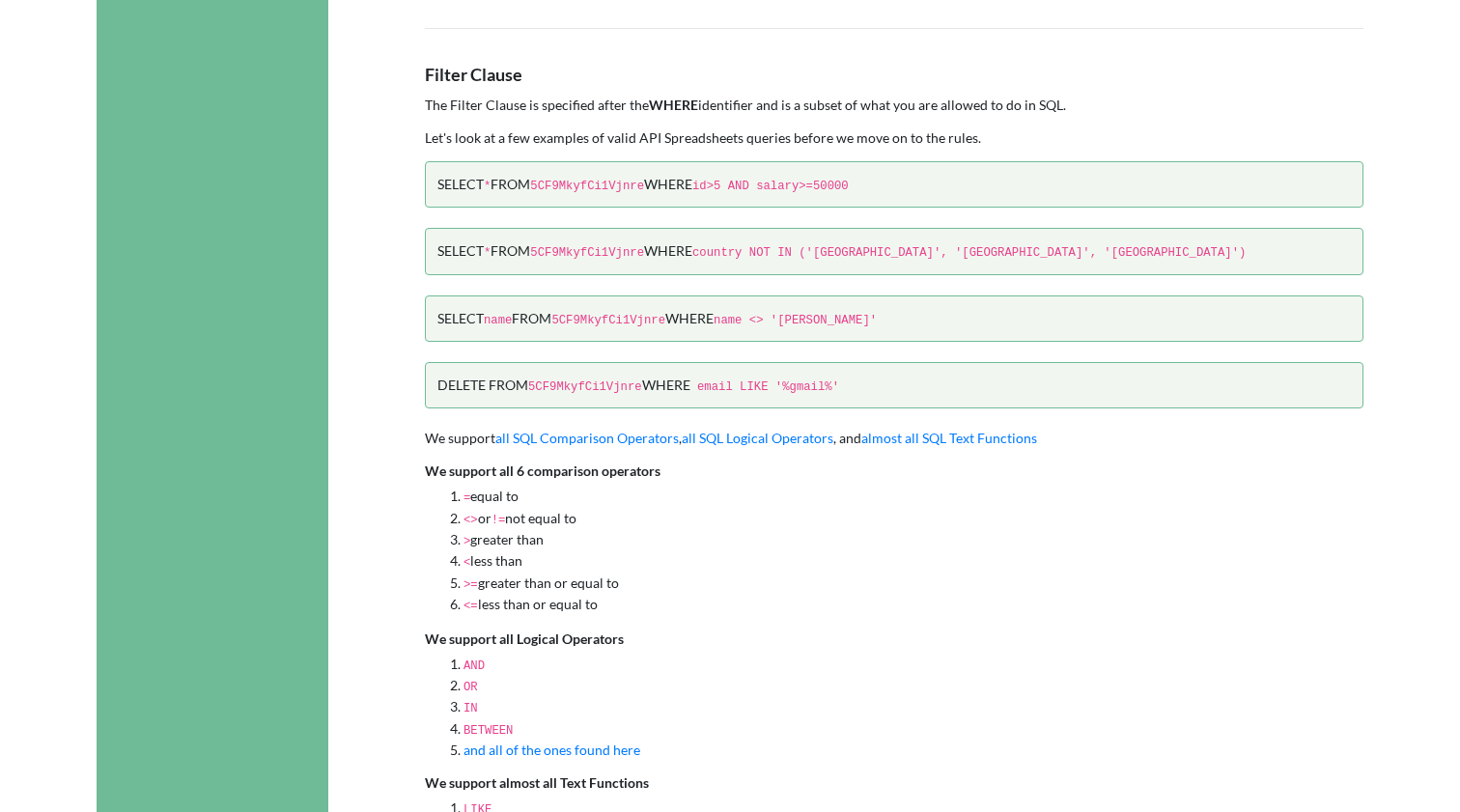
drag, startPoint x: 608, startPoint y: 563, endPoint x: 411, endPoint y: 426, distance: 240.0
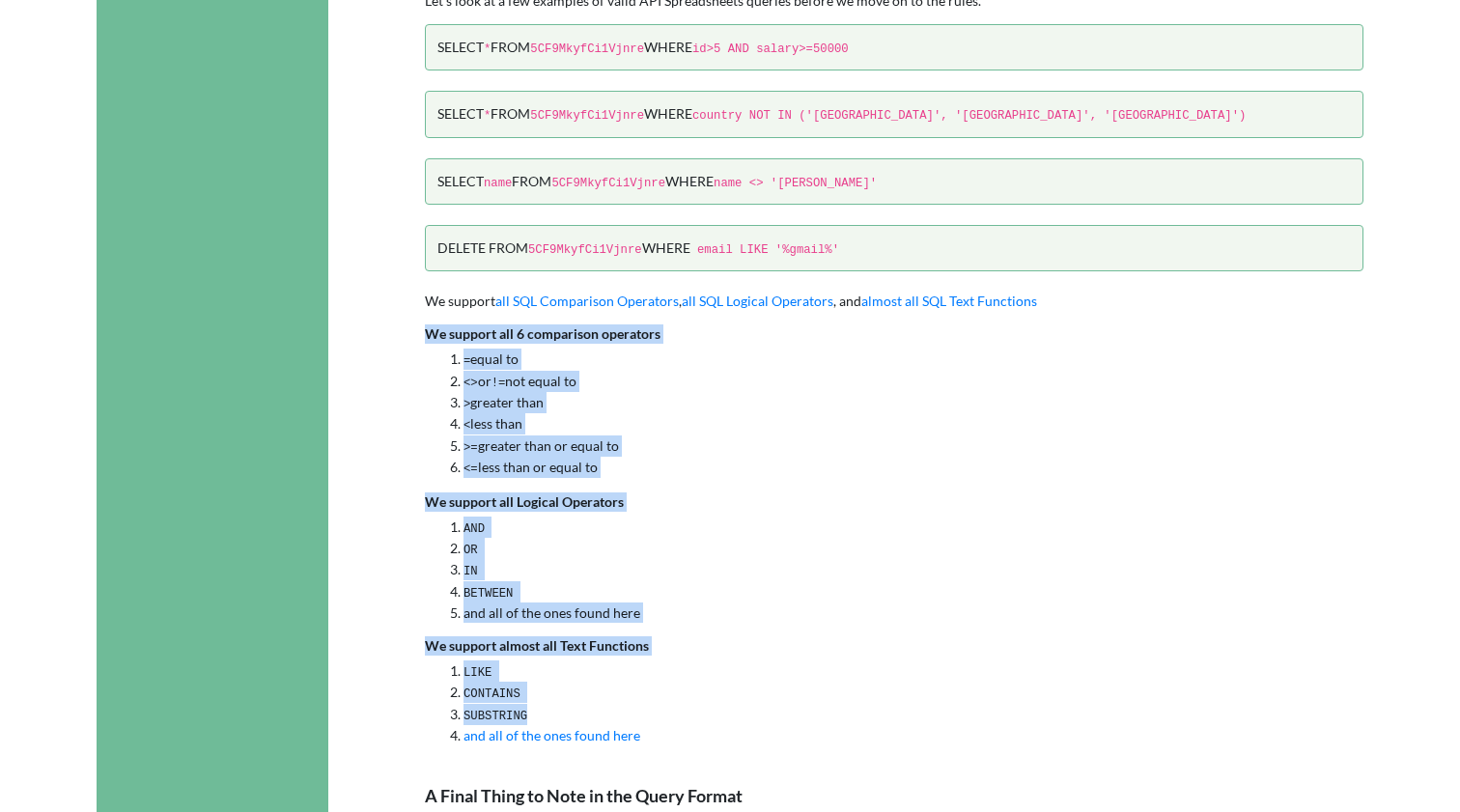
drag, startPoint x: 534, startPoint y: 661, endPoint x: 403, endPoint y: 281, distance: 401.9
copy div "We support all 6 comparison operators = equal to <> or != not equal to > greate…"
click at [561, 637] on b "We support almost all Text Functions" at bounding box center [536, 645] width 224 height 16
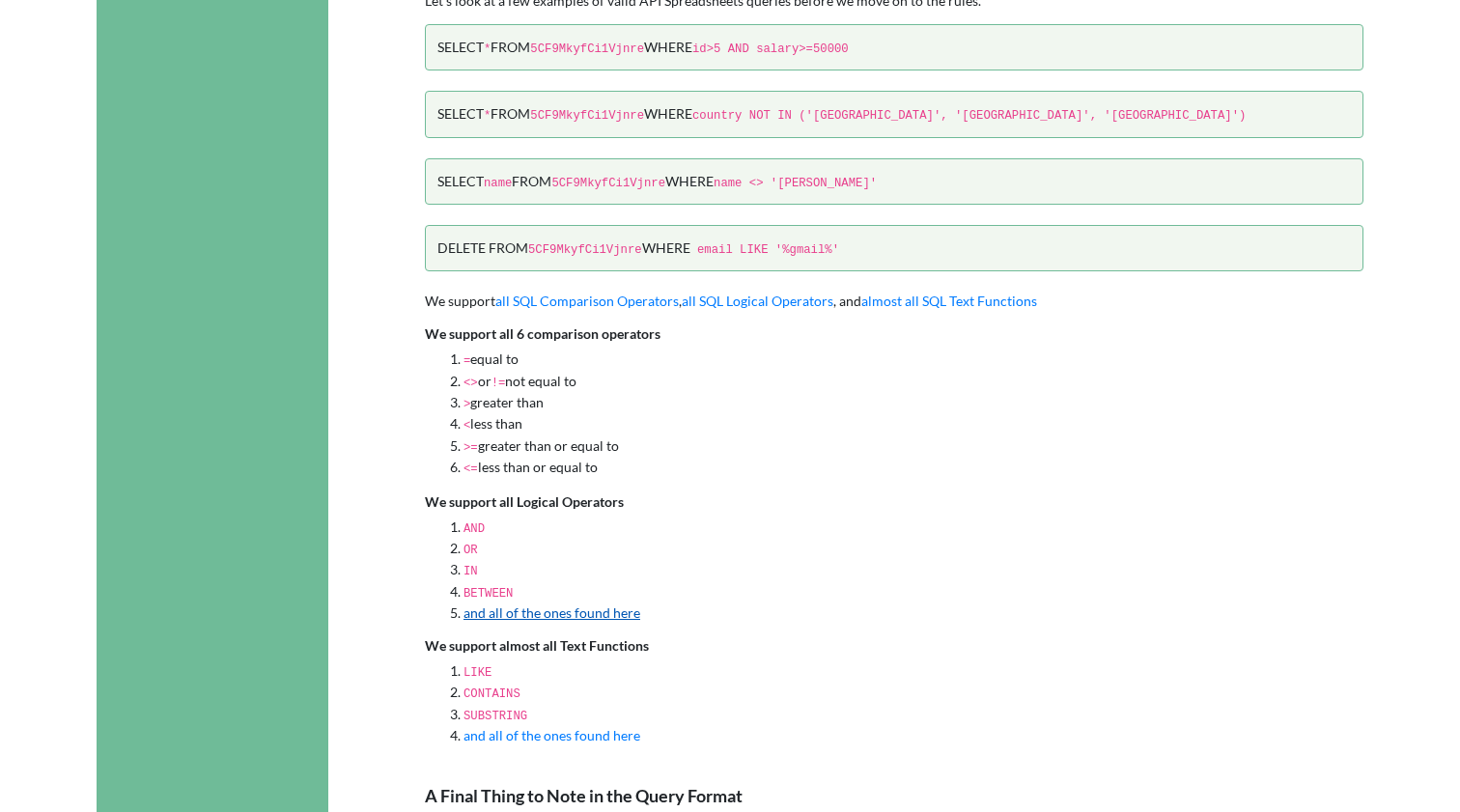
click at [585, 604] on link "and all of the ones found here" at bounding box center [551, 612] width 176 height 16
click at [570, 726] on link "and all of the ones found here" at bounding box center [551, 734] width 176 height 16
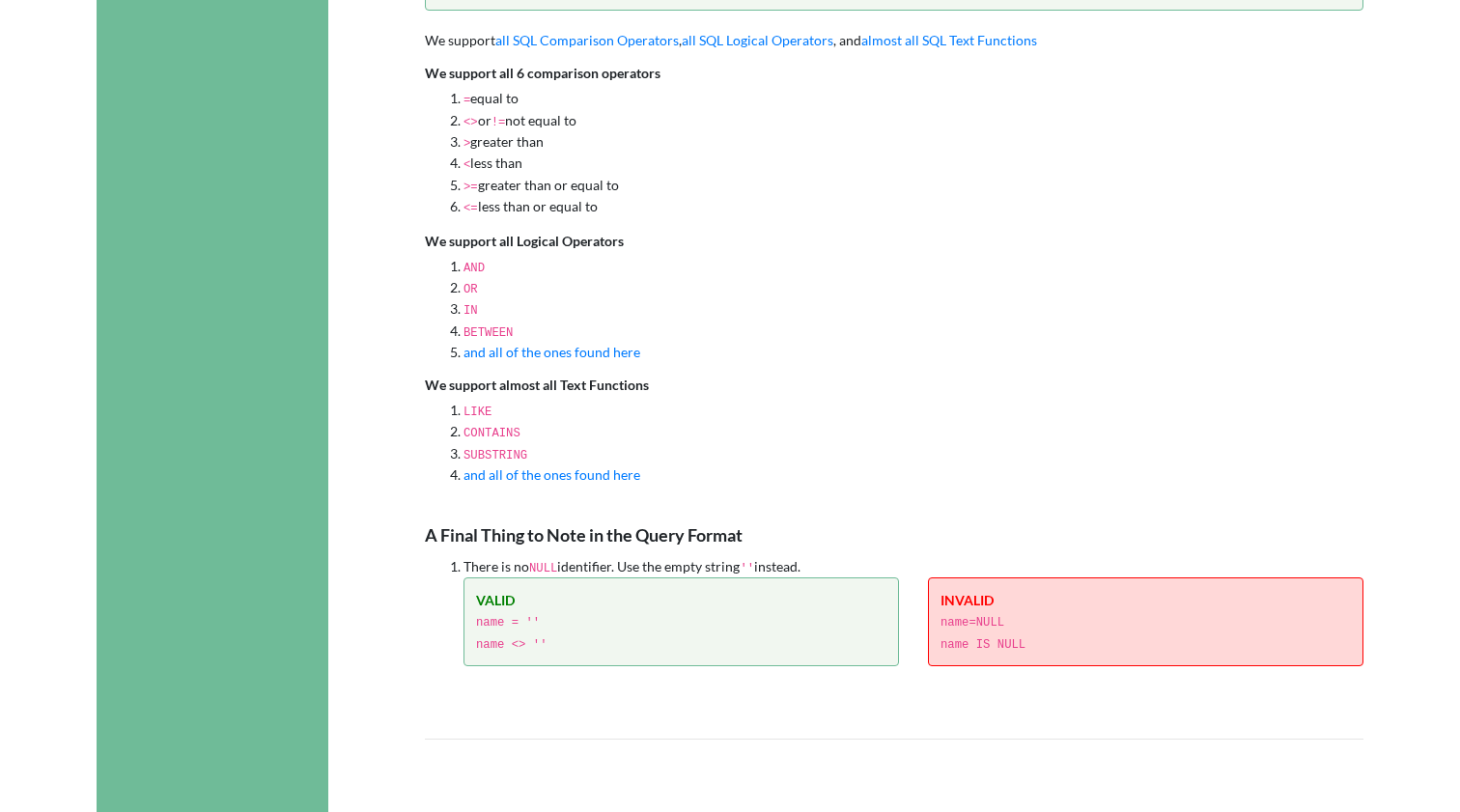
scroll to position [2475, 0]
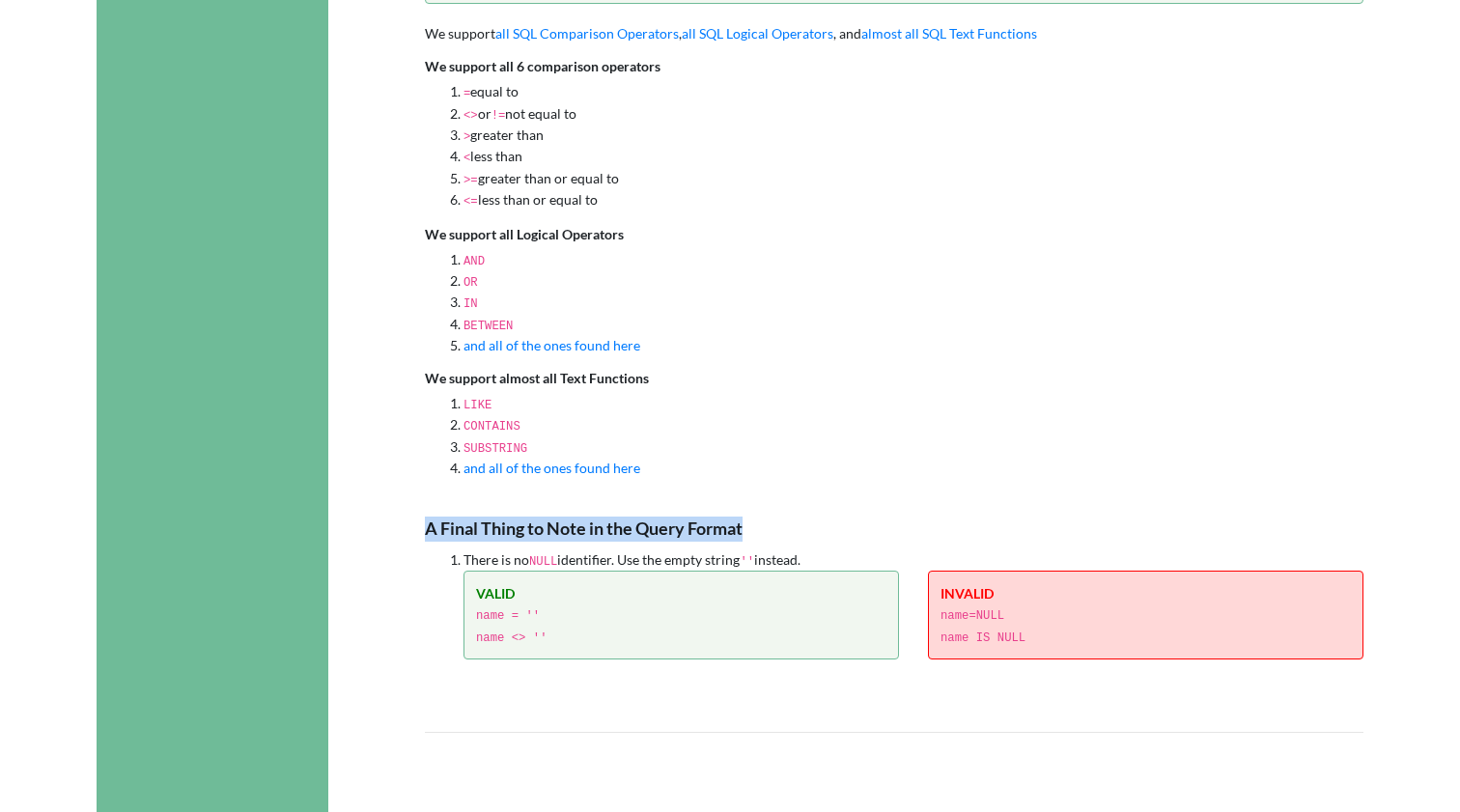
drag, startPoint x: 425, startPoint y: 473, endPoint x: 853, endPoint y: 473, distance: 428.0
click at [853, 516] on p "A Final Thing to Note in the Query Format" at bounding box center [894, 528] width 939 height 25
drag, startPoint x: 823, startPoint y: 495, endPoint x: 419, endPoint y: 459, distance: 405.6
copy div "A Final Thing to Note in the Query Format There is no NULL identifier. Use the …"
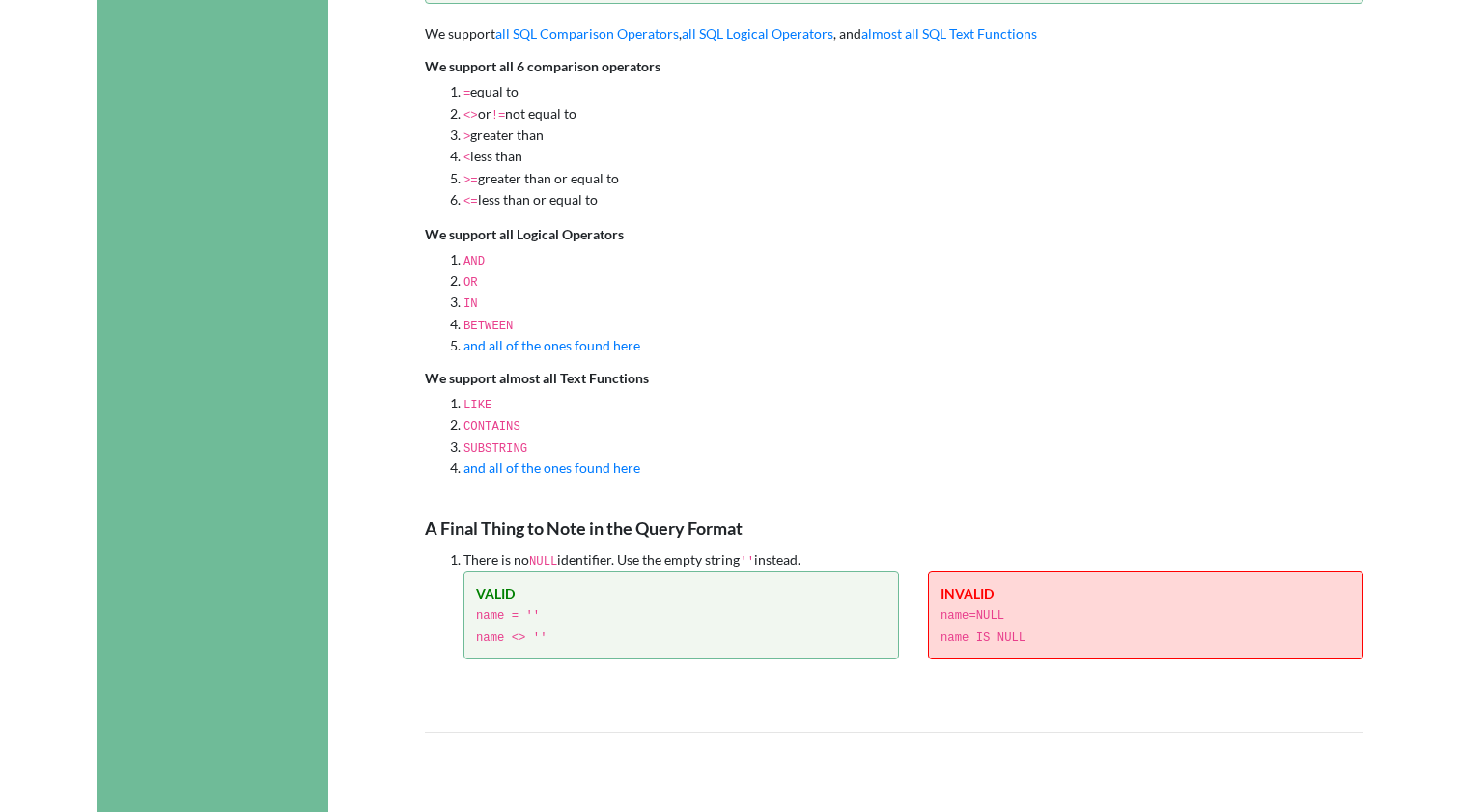
drag, startPoint x: 1038, startPoint y: 571, endPoint x: 933, endPoint y: 529, distance: 113.1
click at [933, 570] on div "INVALID name=NULL name IS NULL" at bounding box center [1145, 614] width 436 height 89
copy div "INVALID name=NULL name IS NULL"
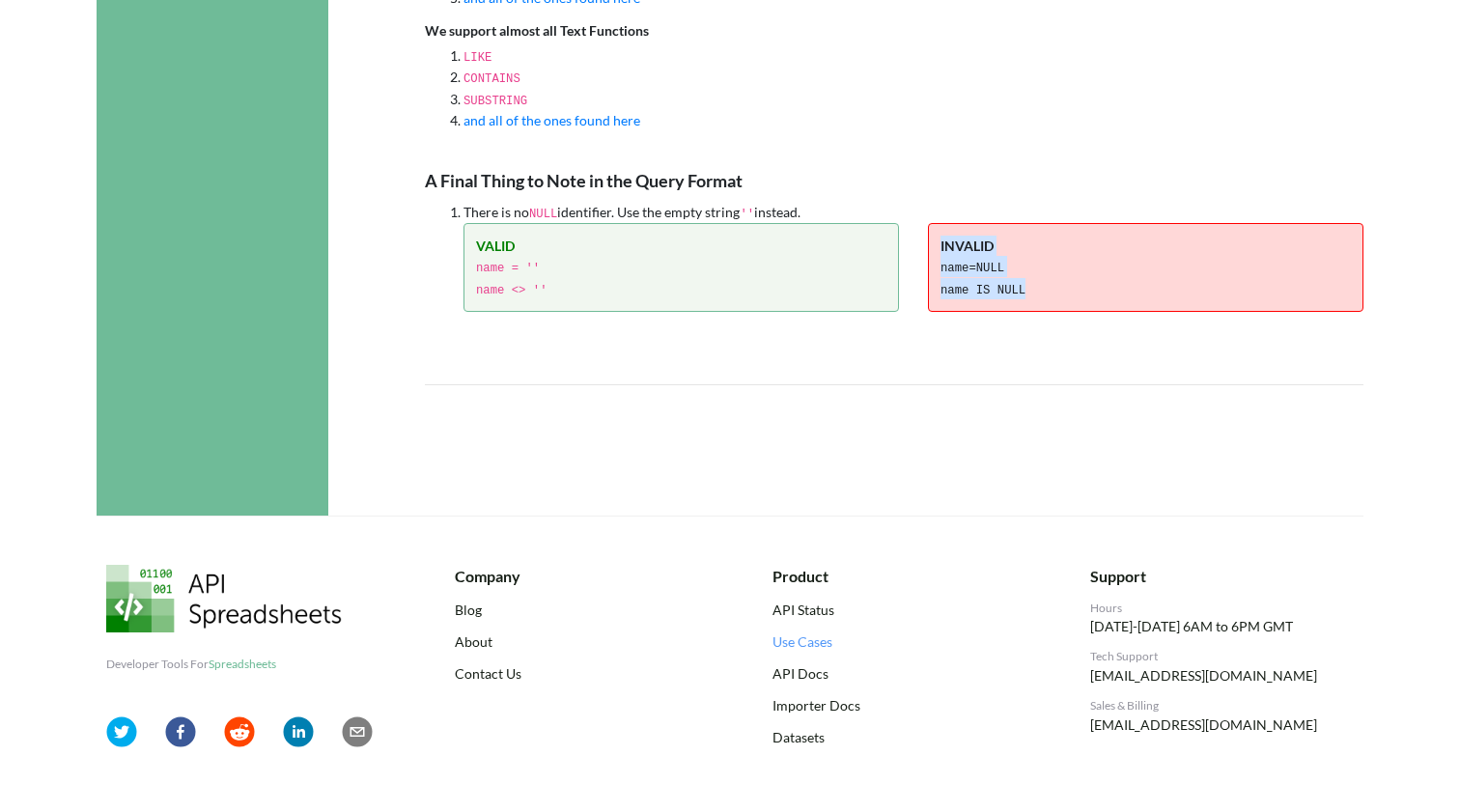
scroll to position [2821, 0]
click at [556, 238] on div "VALID name = '' name <> ''" at bounding box center [681, 268] width 436 height 89
drag, startPoint x: 556, startPoint y: 232, endPoint x: 447, endPoint y: 170, distance: 125.4
click at [447, 202] on ol "There is no NULL identifier. Use the empty string '' instead. VALID name = '' n…" at bounding box center [894, 257] width 939 height 110
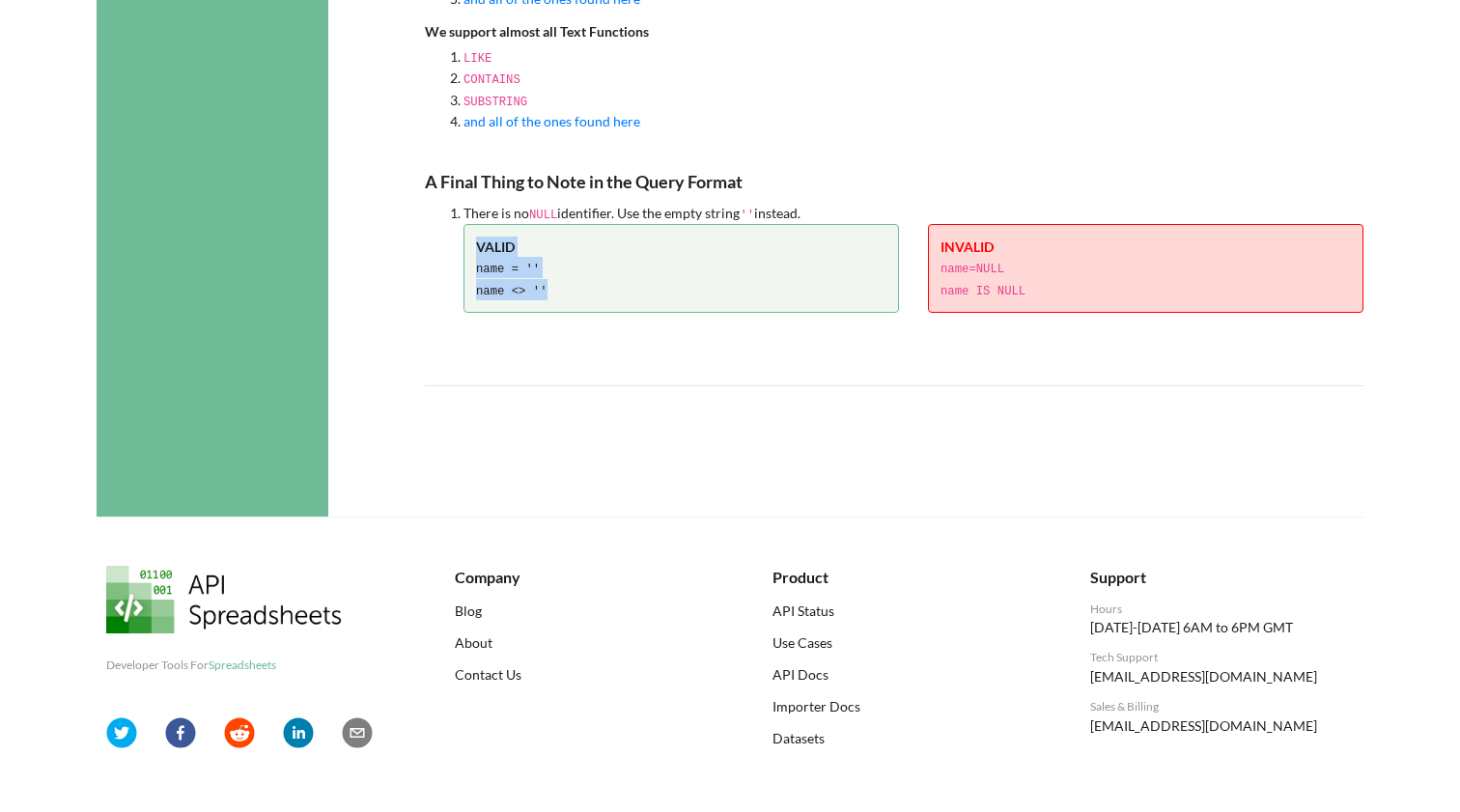
copy div "VALID name = '' name <> ''"
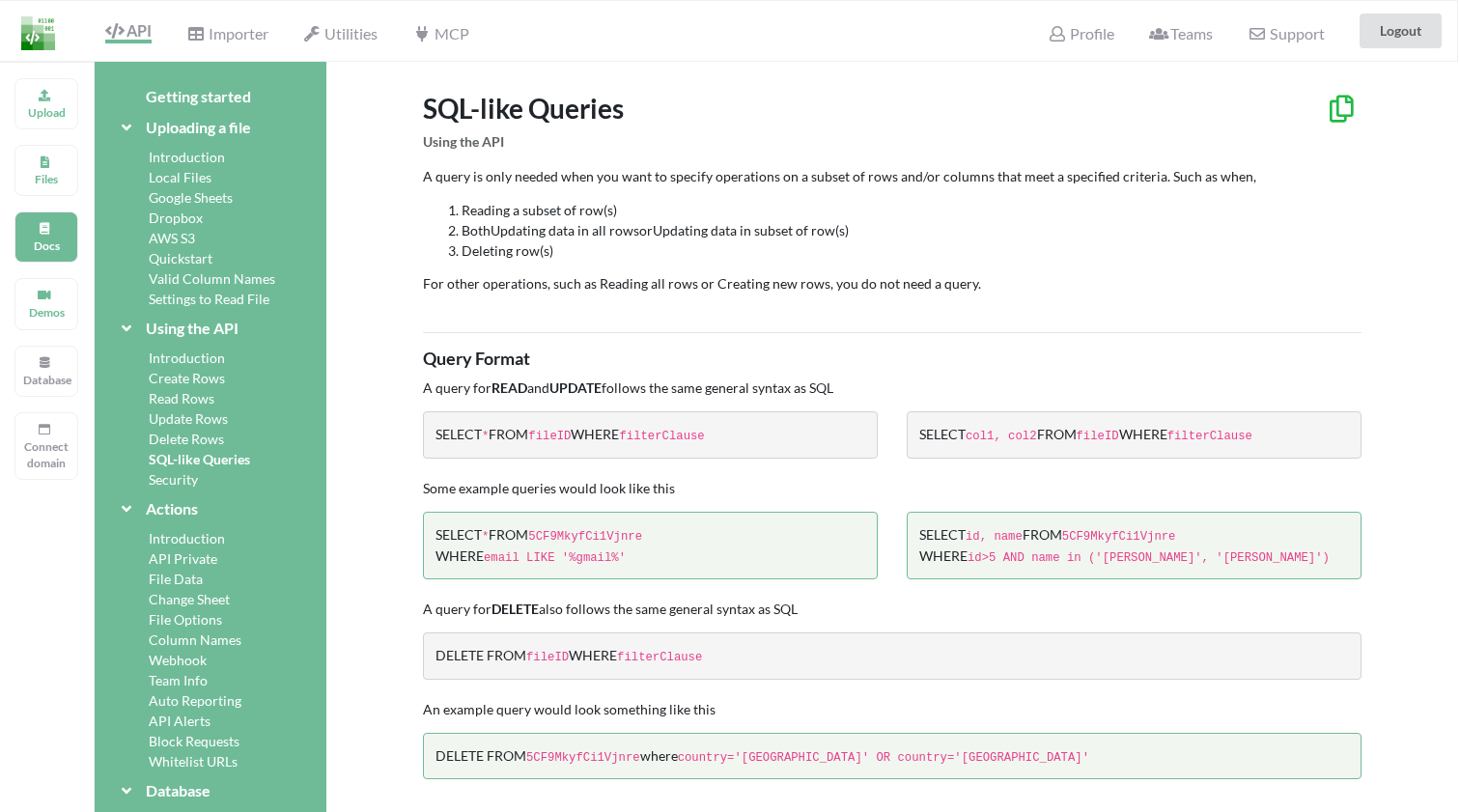
scroll to position [0, 2]
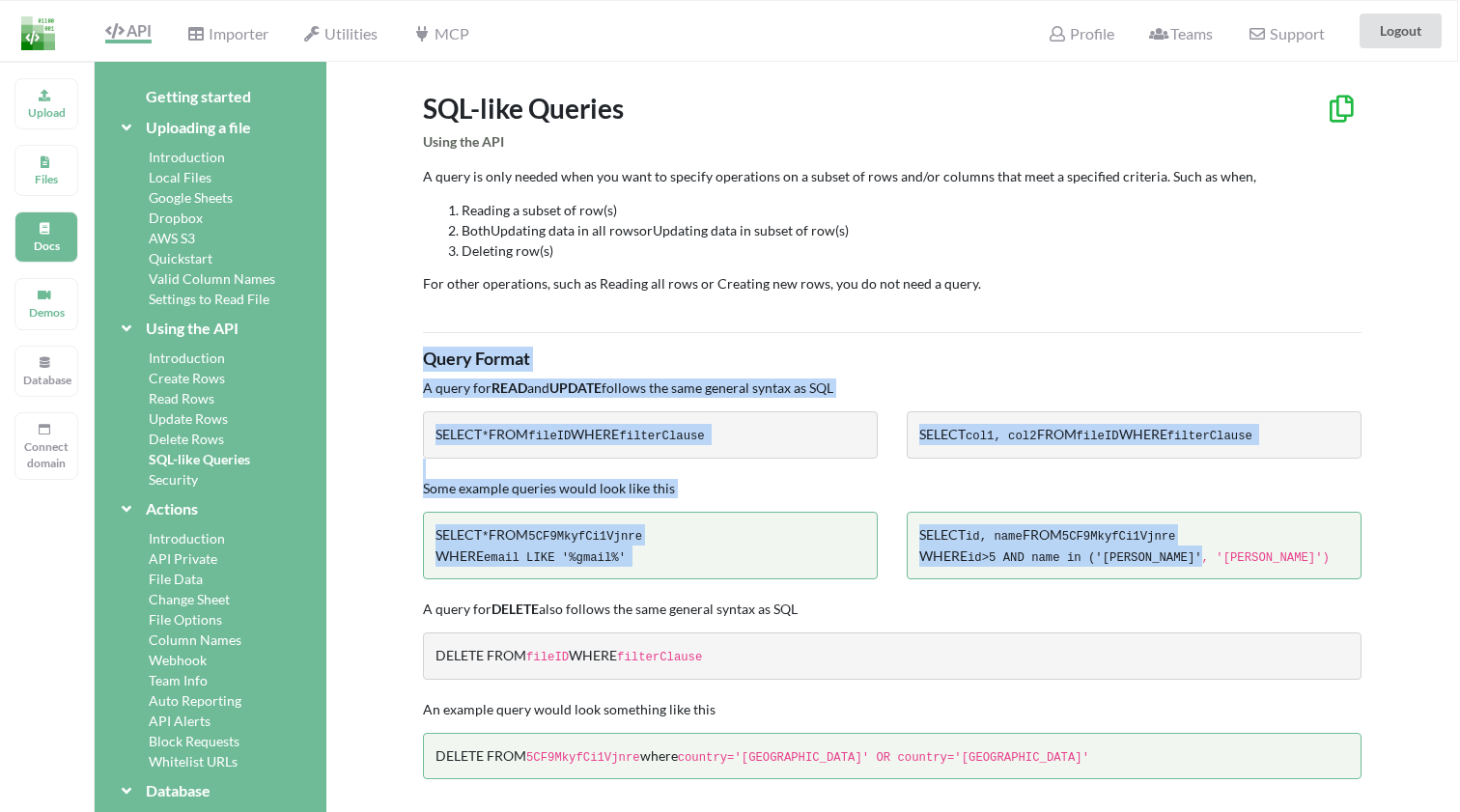
drag, startPoint x: 1214, startPoint y: 548, endPoint x: 417, endPoint y: 353, distance: 820.5
copy div "Query Format A query for READ and UPDATE follows the same general syntax as SQL…"
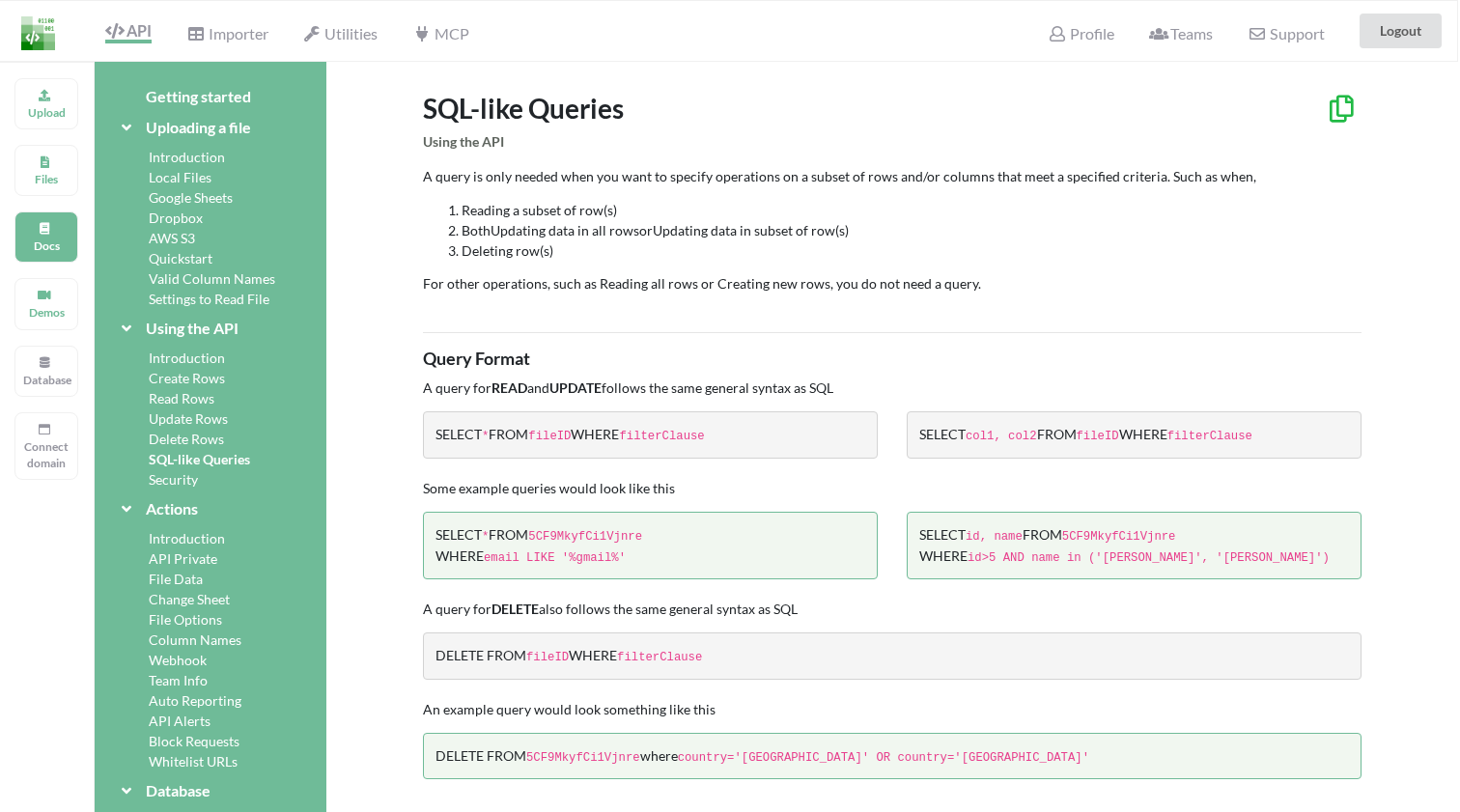
click at [829, 423] on div "SELECT * FROM fileID WHERE filterClause" at bounding box center [650, 434] width 454 height 46
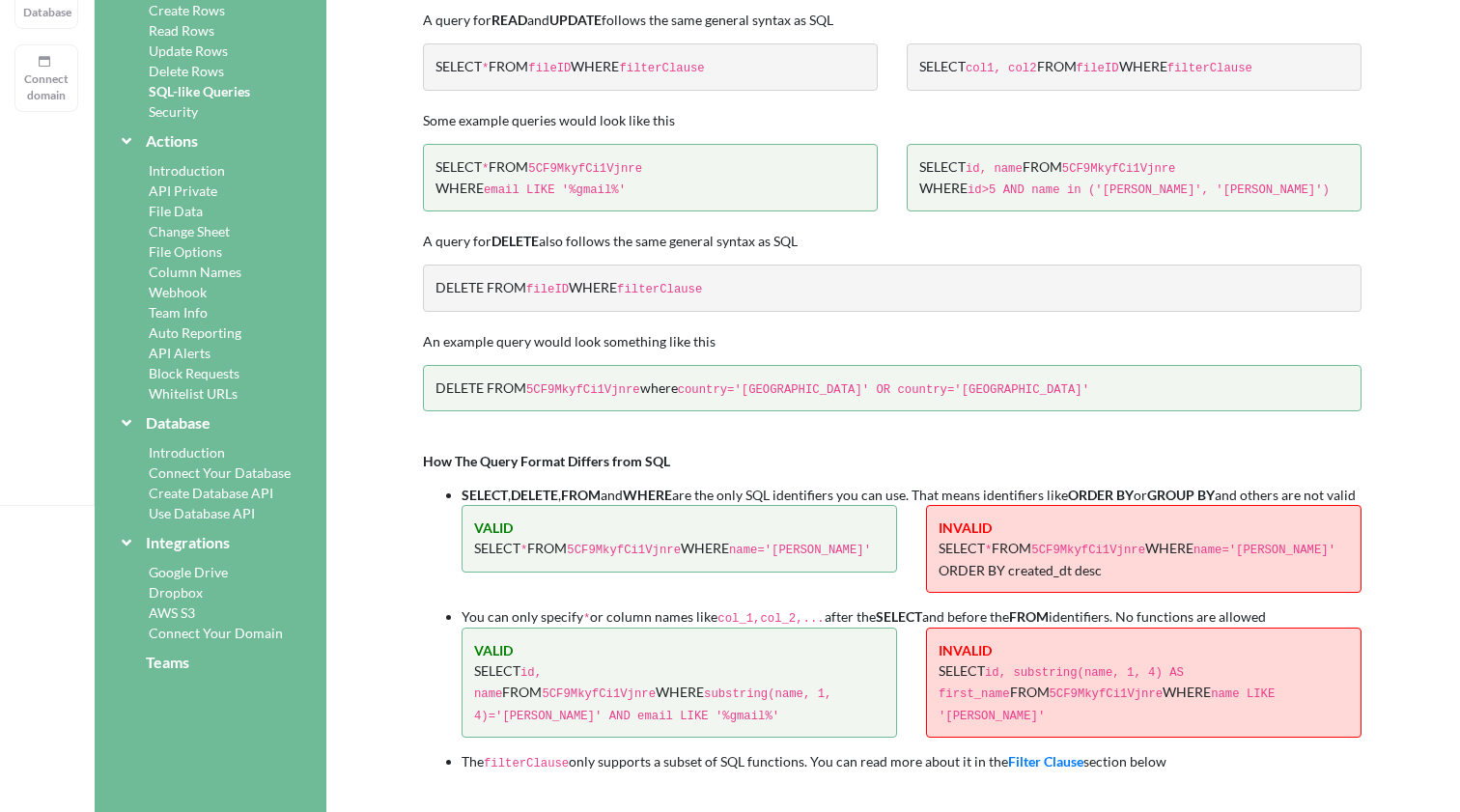
scroll to position [375, 2]
